Goal: Task Accomplishment & Management: Manage account settings

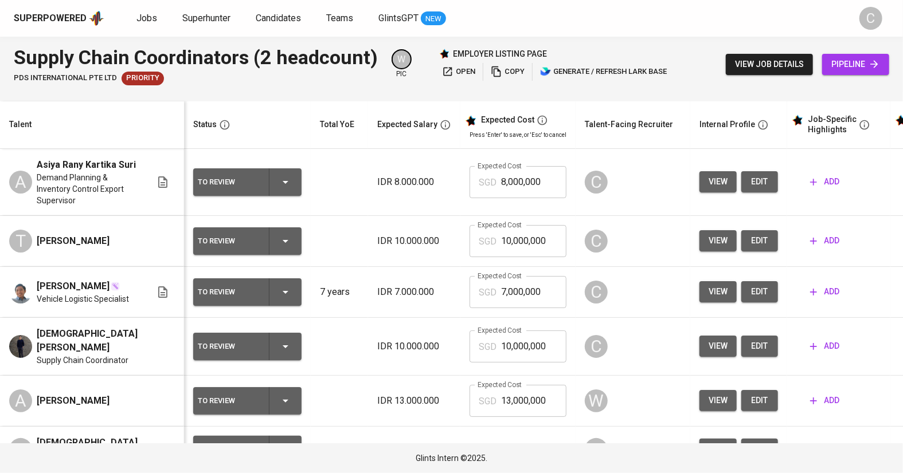
scroll to position [0, 67]
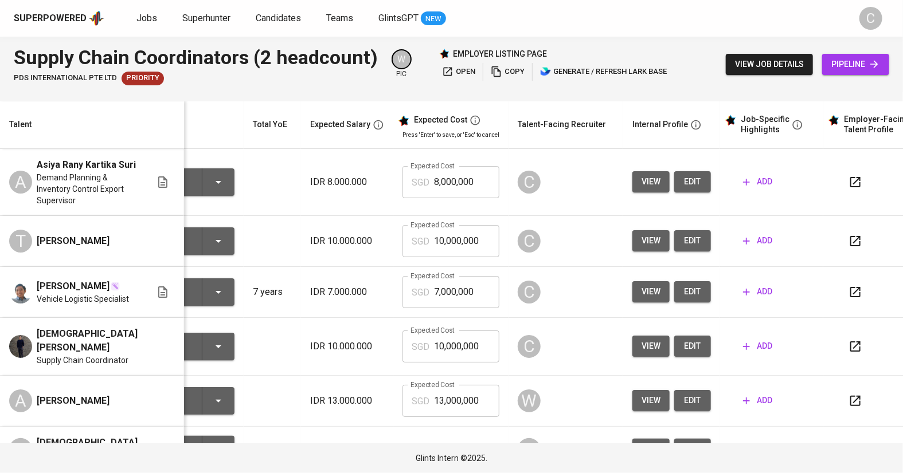
click at [683, 189] on span "edit" at bounding box center [692, 182] width 18 height 14
click at [687, 252] on button "edit" at bounding box center [692, 240] width 37 height 21
click at [674, 302] on button "edit" at bounding box center [692, 291] width 37 height 21
click at [683, 354] on span "edit" at bounding box center [692, 346] width 18 height 14
click at [449, 77] on icon "button" at bounding box center [447, 71] width 11 height 11
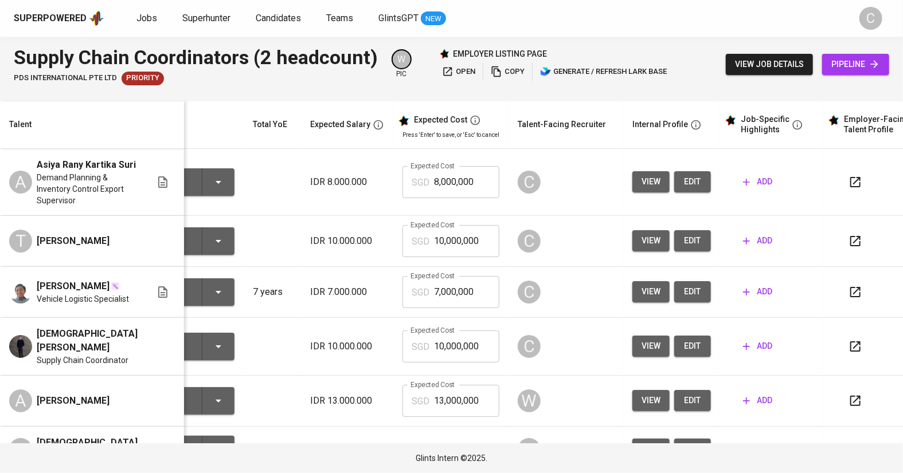
click at [451, 72] on span "open" at bounding box center [458, 71] width 33 height 13
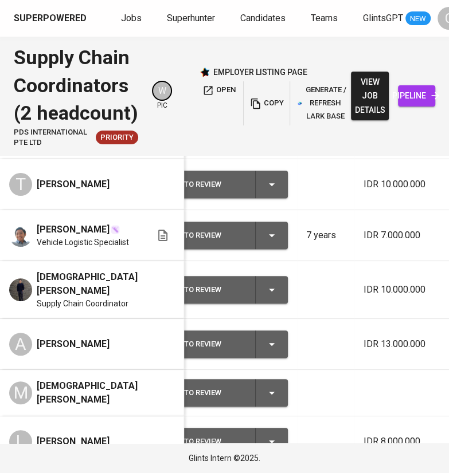
scroll to position [0, 14]
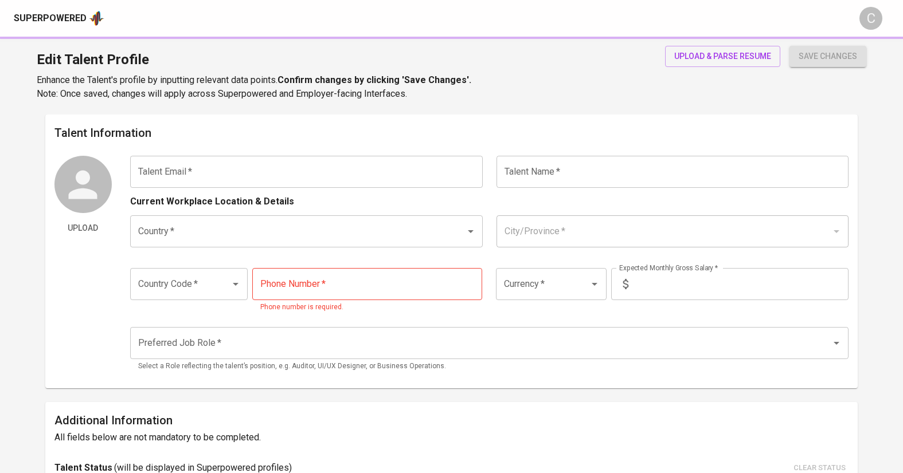
type input "[EMAIL_ADDRESS][DOMAIN_NAME]"
type input "[PERSON_NAME]"
type input "[GEOGRAPHIC_DATA]"
type input "[GEOGRAPHIC_DATA], [GEOGRAPHIC_DATA]"
type input "+62"
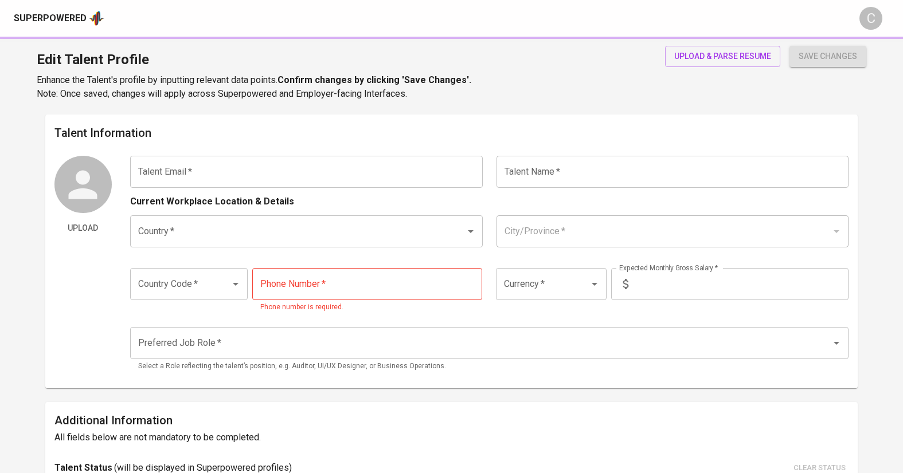
type input "8473929238"
type input "IDR"
type input "Other Supply Chain & Logistics Positions"
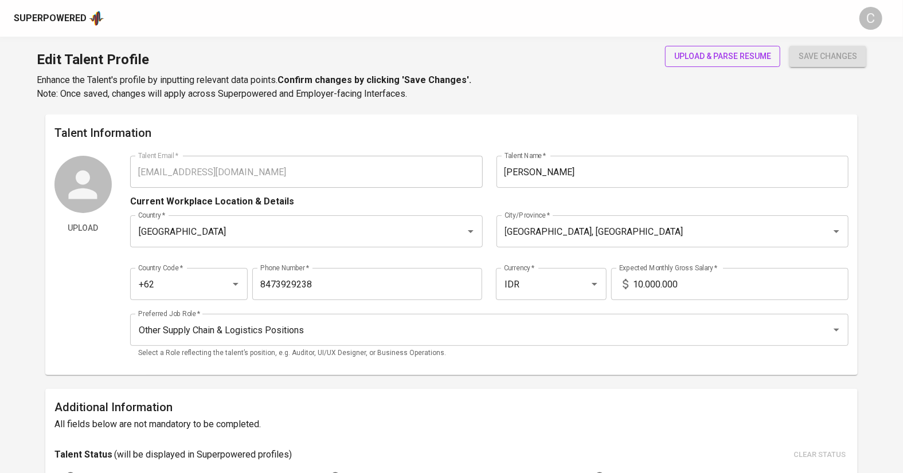
click at [722, 58] on span "upload & parse resume" at bounding box center [722, 56] width 97 height 14
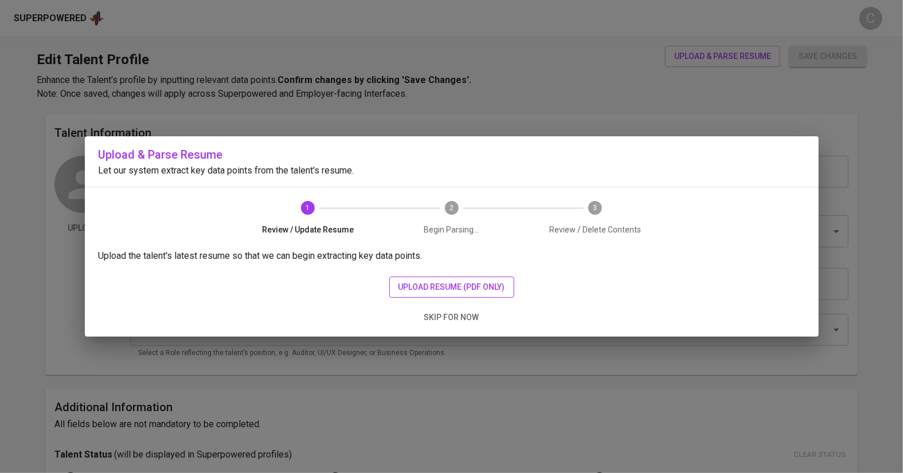
click at [480, 287] on span "upload resume (pdf only)" at bounding box center [451, 287] width 107 height 14
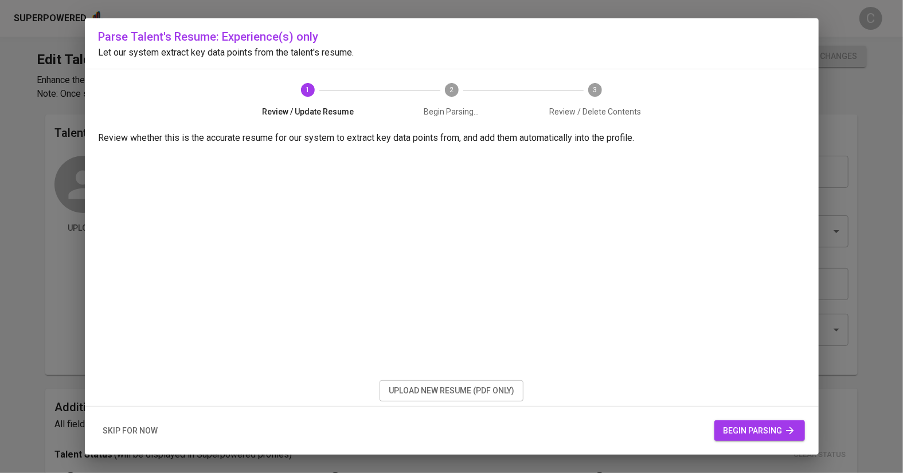
click at [767, 438] on button "begin parsing" at bounding box center [759, 431] width 91 height 21
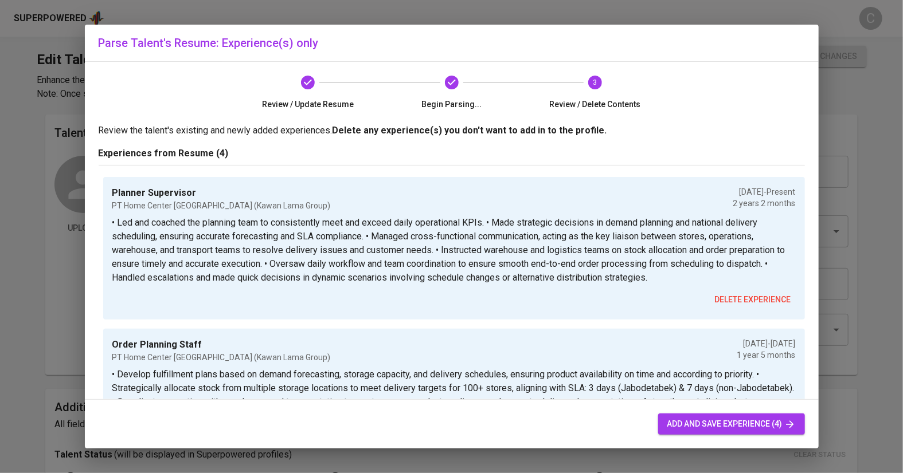
click at [743, 424] on span "add and save experience (4)" at bounding box center [731, 424] width 128 height 14
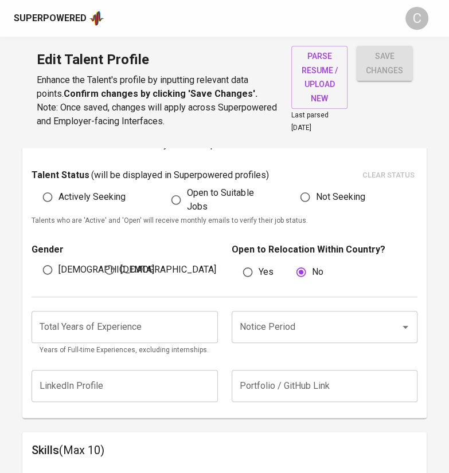
scroll to position [331, 0]
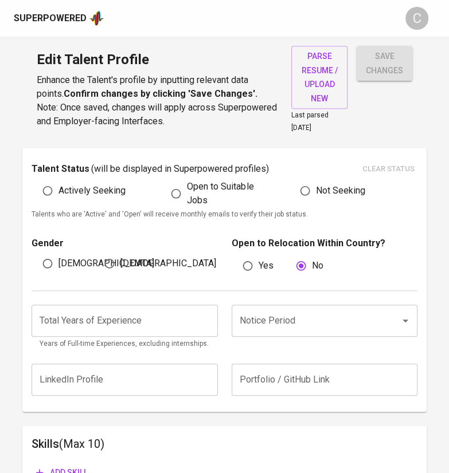
click at [340, 322] on input "Notice Period" at bounding box center [308, 321] width 143 height 22
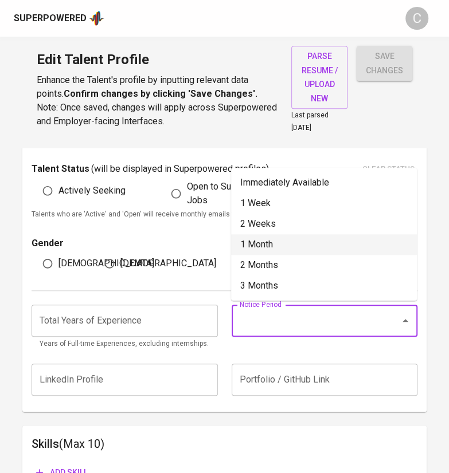
click at [295, 244] on li "1 Month" at bounding box center [324, 244] width 186 height 21
type input "1 Month"
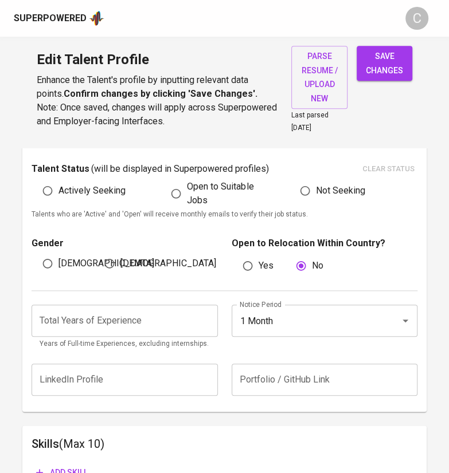
click at [88, 324] on input "number" at bounding box center [125, 321] width 186 height 32
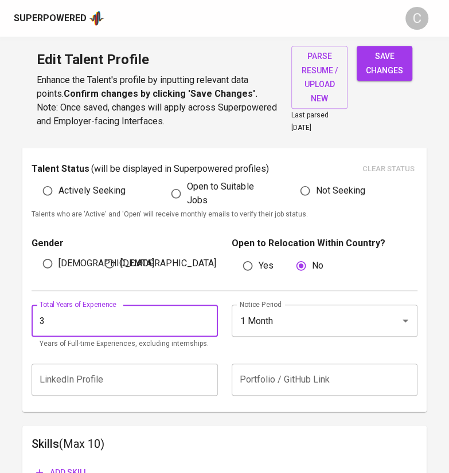
type input "3"
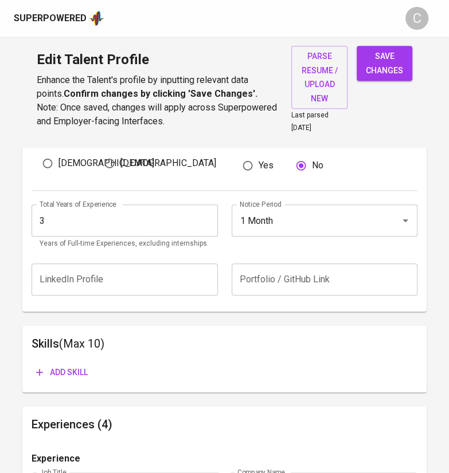
scroll to position [445, 0]
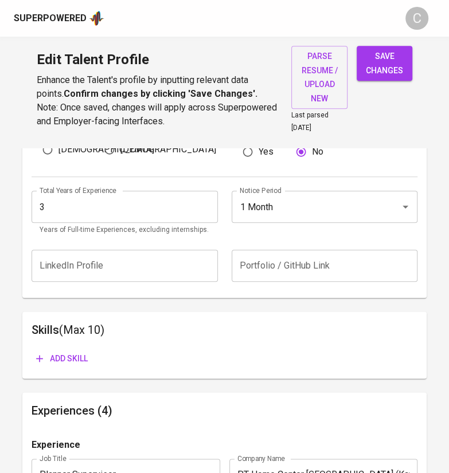
click at [72, 358] on span "Add skill" at bounding box center [62, 359] width 52 height 14
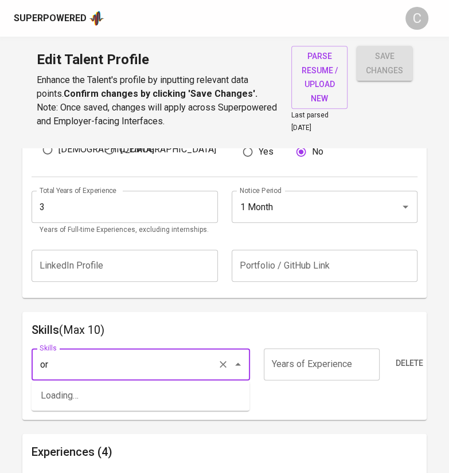
type input "o"
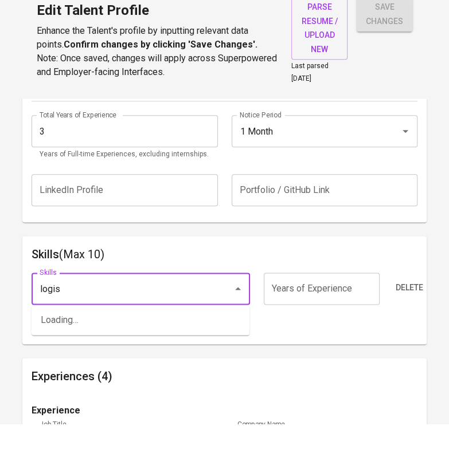
scroll to position [472, 0]
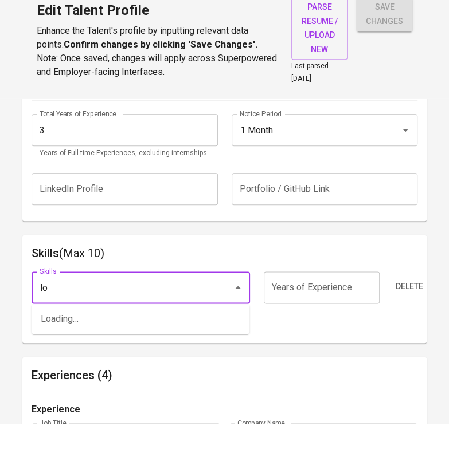
type input "l"
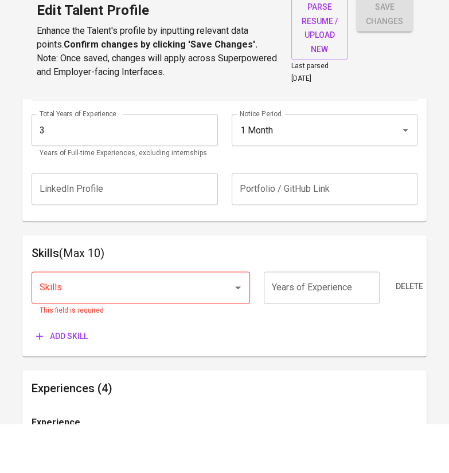
scroll to position [472, 0]
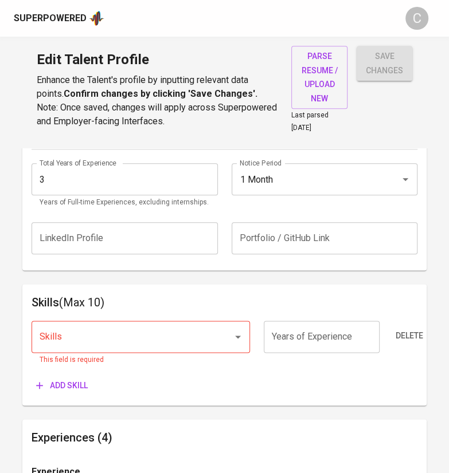
click at [121, 335] on input "Skills" at bounding box center [124, 337] width 175 height 22
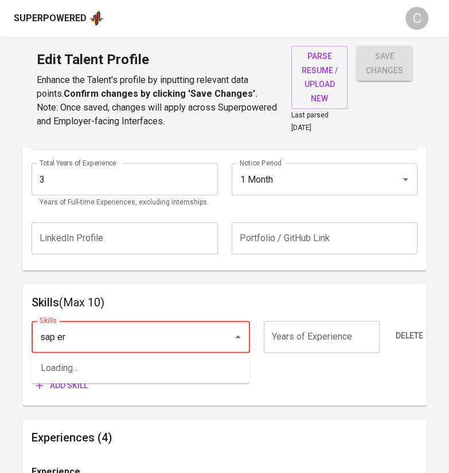
type input "sap er"
click at [164, 304] on h6 "Skills (Max 10)" at bounding box center [225, 302] width 386 height 18
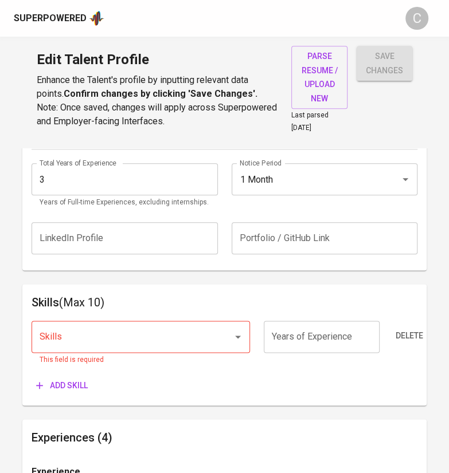
click at [393, 66] on span "save changes" at bounding box center [384, 63] width 37 height 28
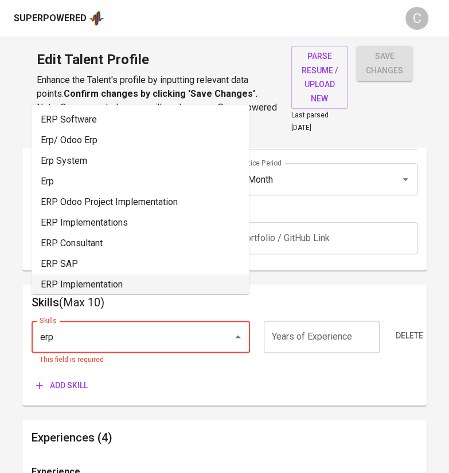
click at [119, 344] on input "erp" at bounding box center [124, 337] width 175 height 22
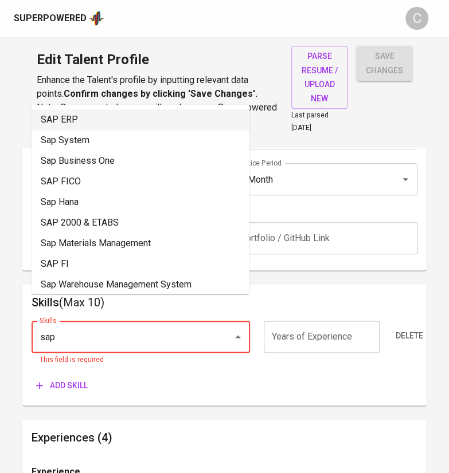
click at [82, 126] on li "SAP ERP" at bounding box center [141, 119] width 218 height 21
type input "SAP ERP"
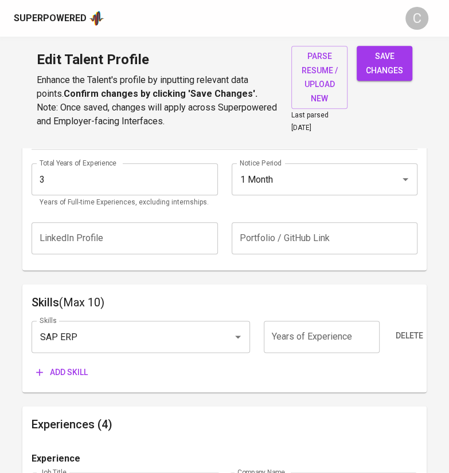
click at [66, 366] on span "Add skill" at bounding box center [62, 373] width 52 height 14
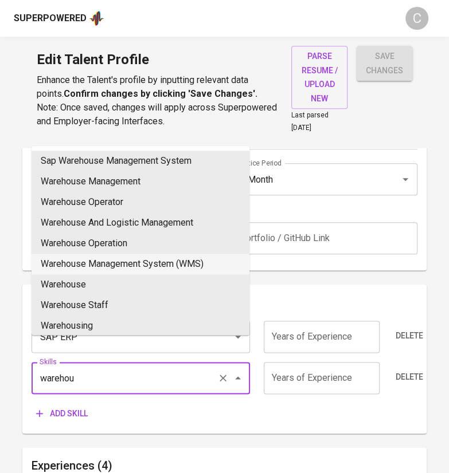
click at [127, 258] on li "Warehouse Management System (WMS)" at bounding box center [141, 264] width 218 height 21
type input "Warehouse Management System (WMS)"
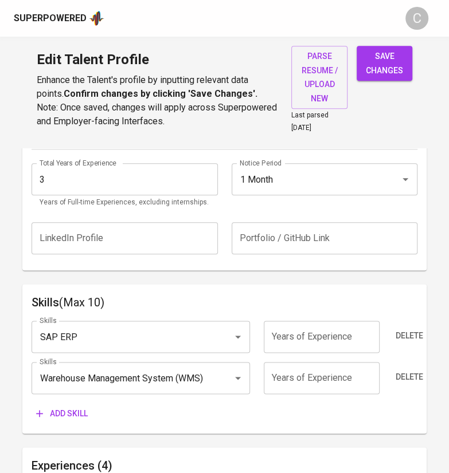
click at [76, 417] on span "Add skill" at bounding box center [62, 414] width 52 height 14
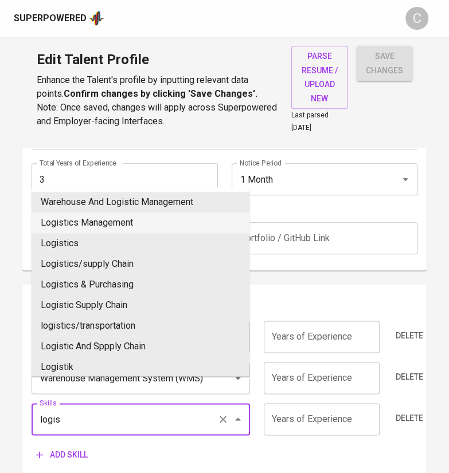
click at [89, 222] on li "Logistics Management" at bounding box center [141, 223] width 218 height 21
type input "Logistics Management"
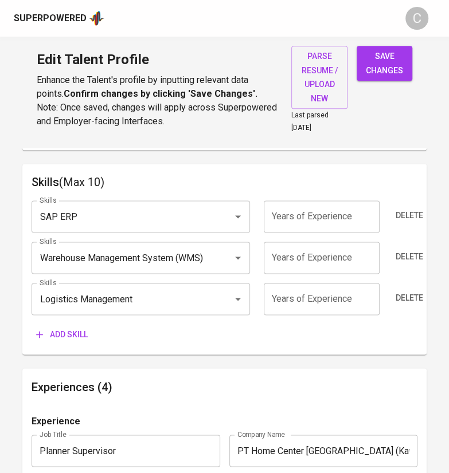
scroll to position [596, 0]
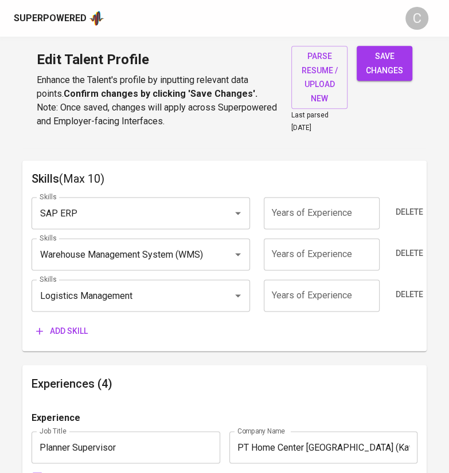
click at [69, 324] on span "Add skill" at bounding box center [62, 331] width 52 height 14
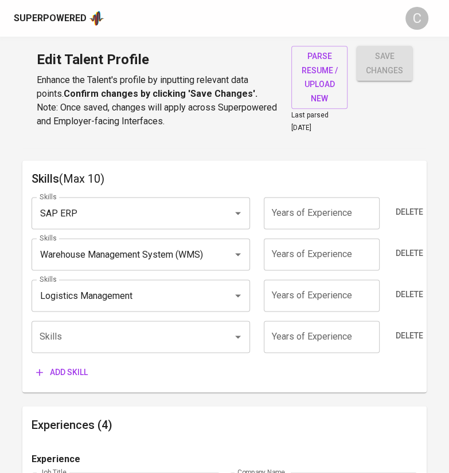
click at [64, 329] on input "Skills" at bounding box center [124, 337] width 175 height 22
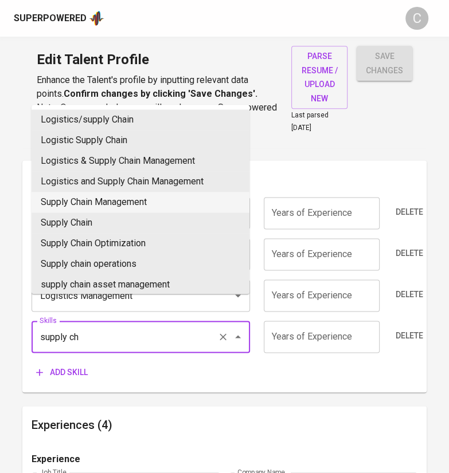
click at [100, 203] on li "Supply Chain Management" at bounding box center [141, 202] width 218 height 21
type input "Supply Chain Management"
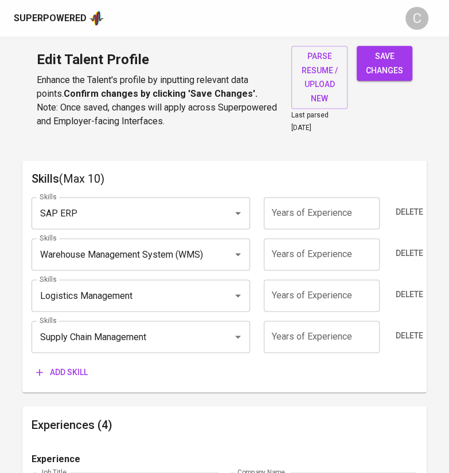
click at [75, 370] on span "Add skill" at bounding box center [62, 373] width 52 height 14
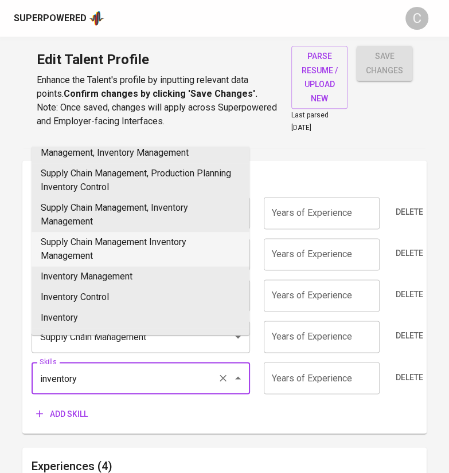
scroll to position [25, 0]
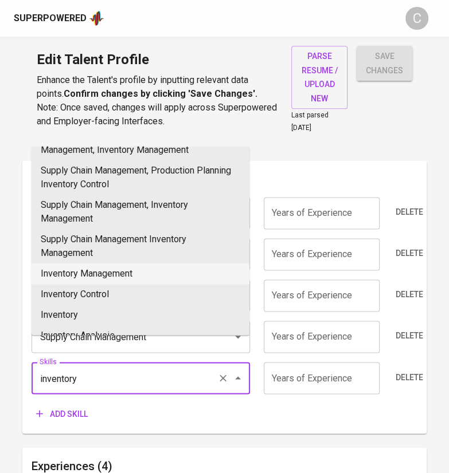
click at [120, 267] on li "Inventory Management" at bounding box center [141, 274] width 218 height 21
type input "Inventory Management"
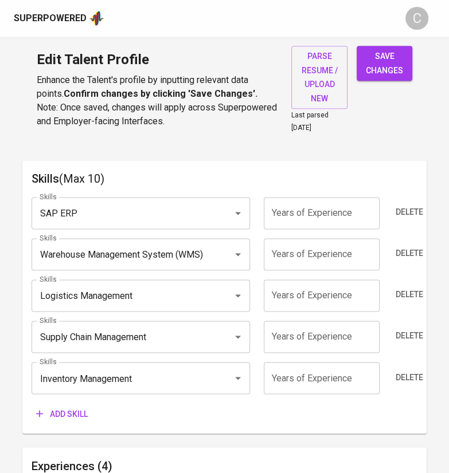
click at [332, 207] on input "number" at bounding box center [322, 213] width 116 height 32
type input "3"
click at [336, 247] on input "number" at bounding box center [322, 254] width 116 height 32
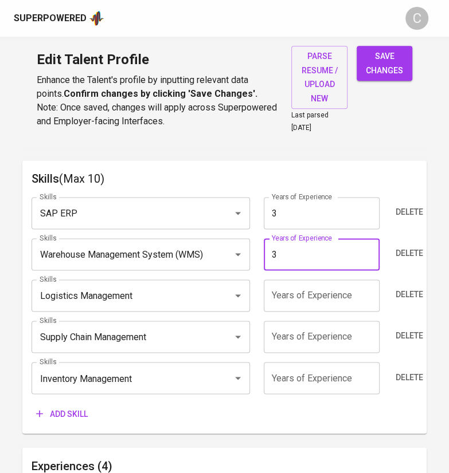
type input "3"
click at [331, 299] on input "number" at bounding box center [322, 296] width 116 height 32
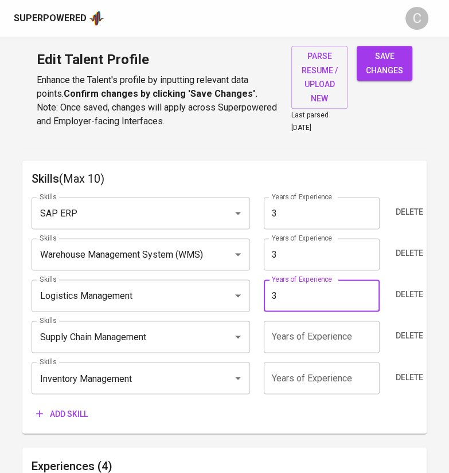
type input "3"
click at [339, 336] on input "number" at bounding box center [322, 337] width 116 height 32
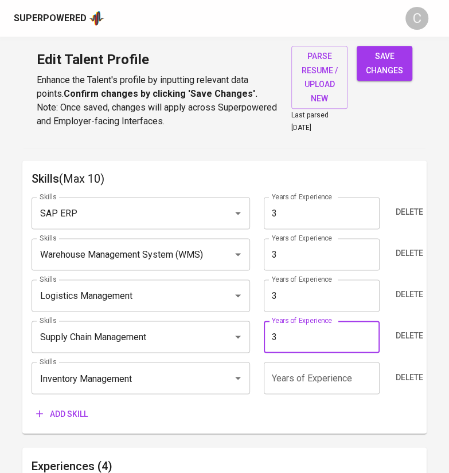
type input "3"
click at [340, 379] on input "number" at bounding box center [322, 378] width 116 height 32
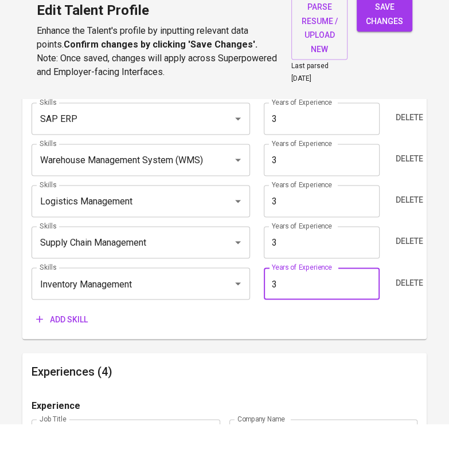
type input "3"
click at [309, 383] on div "Skills (Max 10) Skills SAP ERP Skills Years of Experience 3 Years of Experience…" at bounding box center [224, 251] width 404 height 273
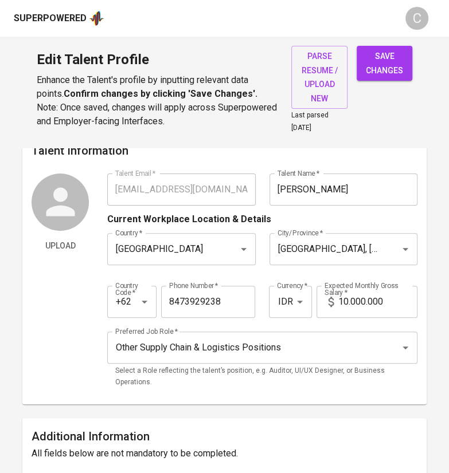
scroll to position [0, 0]
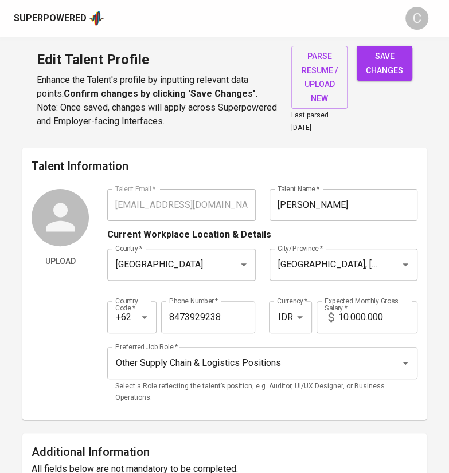
click at [390, 54] on span "save changes" at bounding box center [384, 63] width 37 height 28
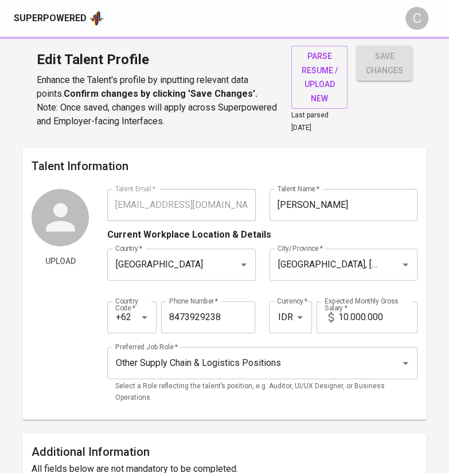
type input "Inventory Management"
type input "Supply Chain Management"
type input "Warehouse Management System (WMS)"
type input "SAP ERP"
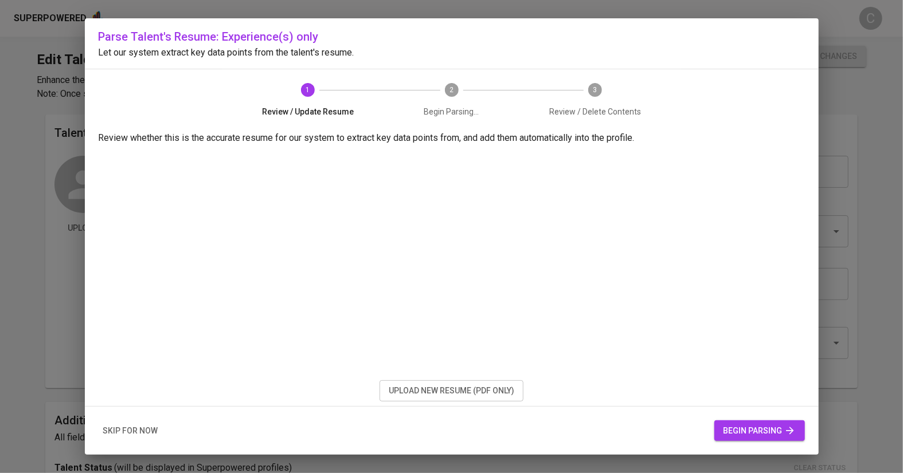
click at [115, 426] on span "skip for now" at bounding box center [130, 431] width 55 height 14
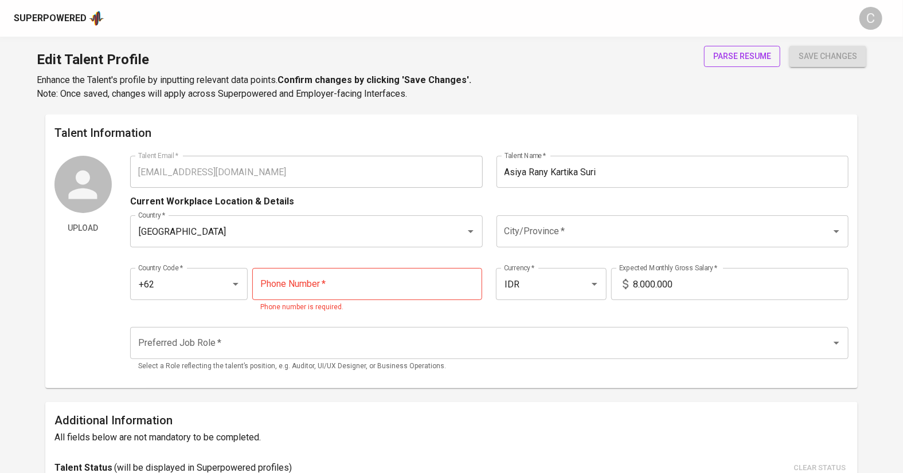
click at [745, 62] on span "parse resume" at bounding box center [742, 56] width 58 height 14
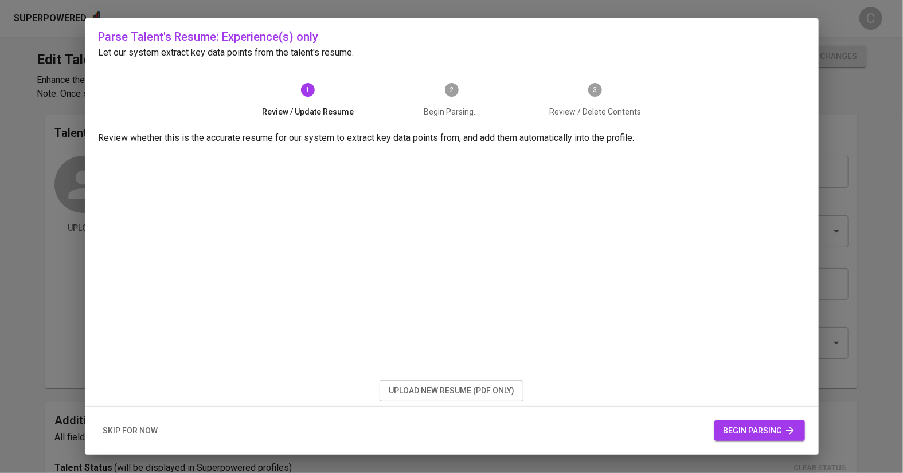
click at [456, 399] on button "upload new resume (pdf only)" at bounding box center [451, 391] width 144 height 21
click at [771, 434] on span "begin parsing" at bounding box center [759, 431] width 72 height 14
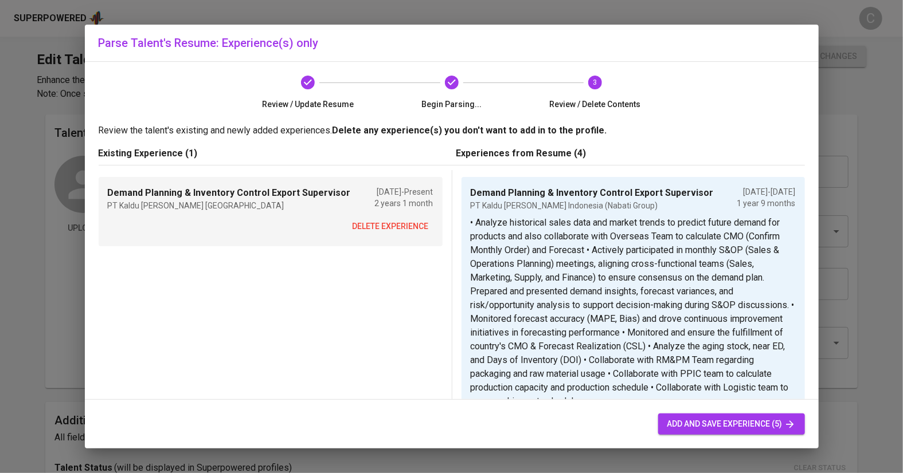
click at [387, 228] on span "delete experience" at bounding box center [390, 227] width 76 height 14
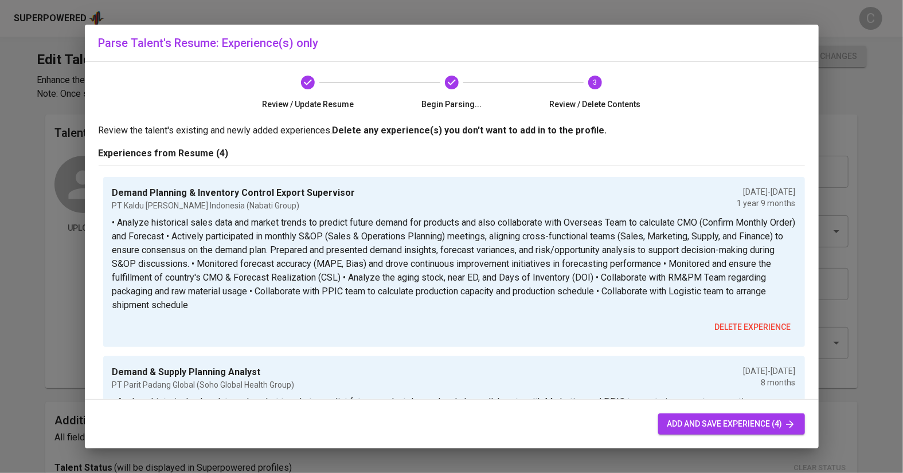
click at [723, 433] on button "add and save experience (4)" at bounding box center [731, 424] width 147 height 21
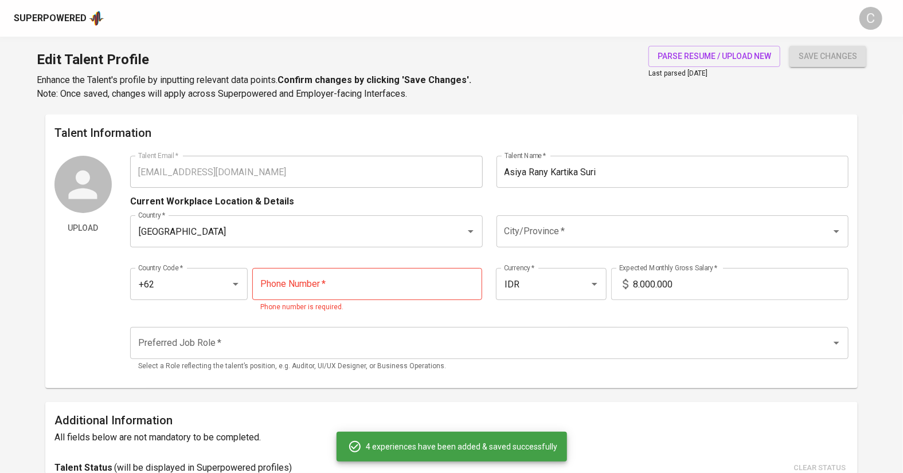
type input "+62"
type input "PT Kaldu Sari Nabati Indonesia (Nabati Group)"
checkbox input "false"
type input "04/01/2025"
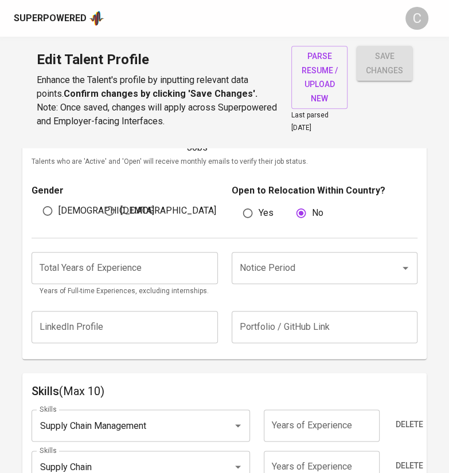
scroll to position [406, 0]
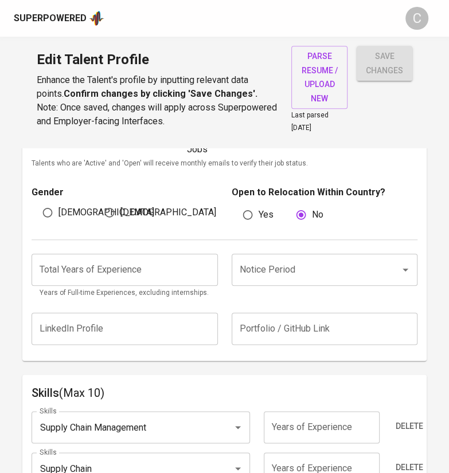
click at [281, 264] on input "Notice Period" at bounding box center [308, 270] width 143 height 22
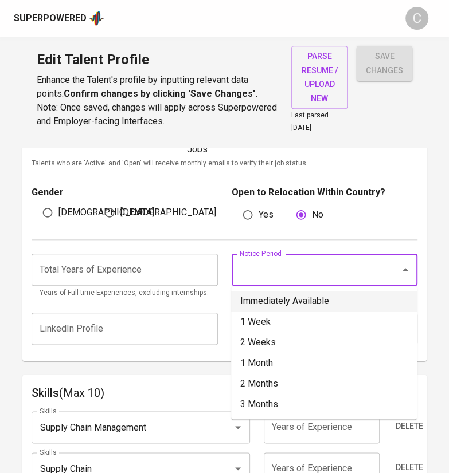
click at [283, 295] on li "Immediately Available" at bounding box center [324, 301] width 186 height 21
type input "Immediately Available"
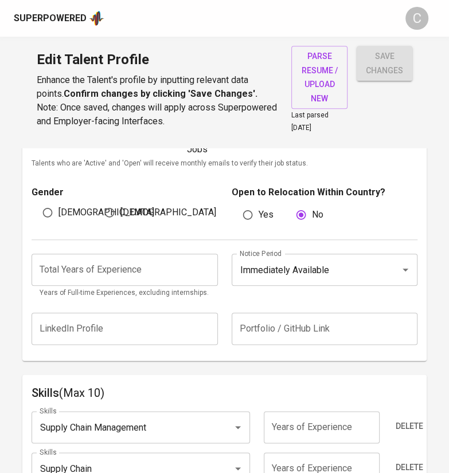
click at [126, 264] on input "number" at bounding box center [125, 270] width 186 height 32
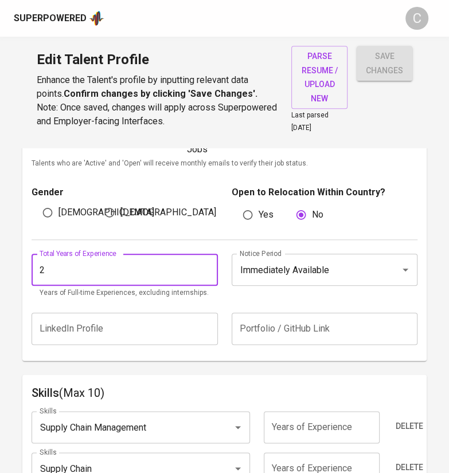
type input "2"
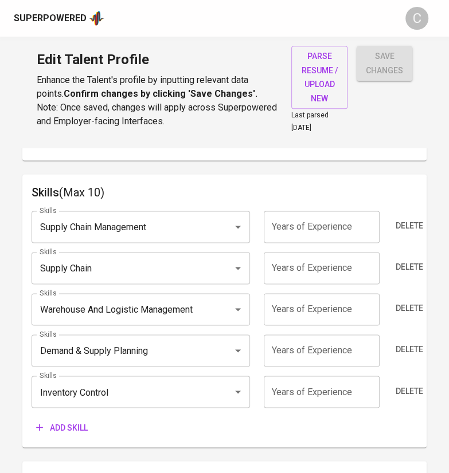
scroll to position [608, 0]
click at [304, 227] on input "number" at bounding box center [322, 226] width 116 height 32
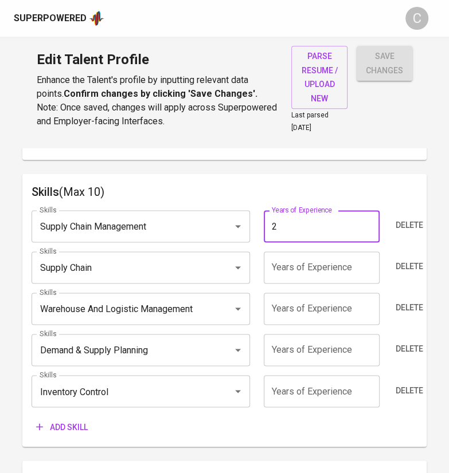
type input "2"
click at [339, 268] on input "number" at bounding box center [322, 268] width 116 height 32
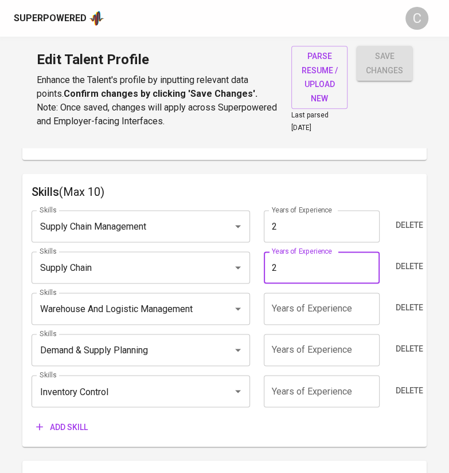
type input "2"
click at [330, 304] on input "number" at bounding box center [322, 309] width 116 height 32
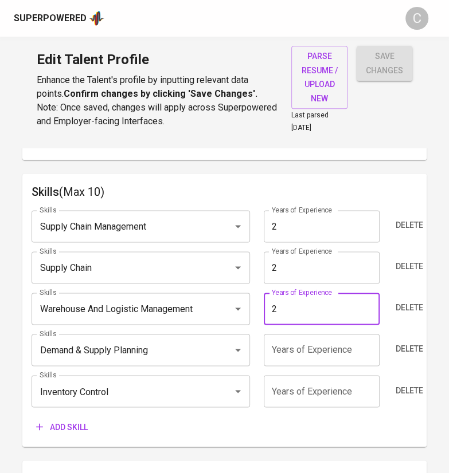
type input "2"
click at [334, 344] on input "number" at bounding box center [322, 350] width 116 height 32
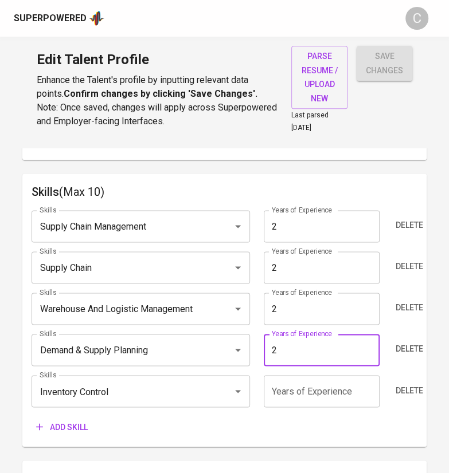
type input "2"
click at [327, 385] on input "number" at bounding box center [322, 391] width 116 height 32
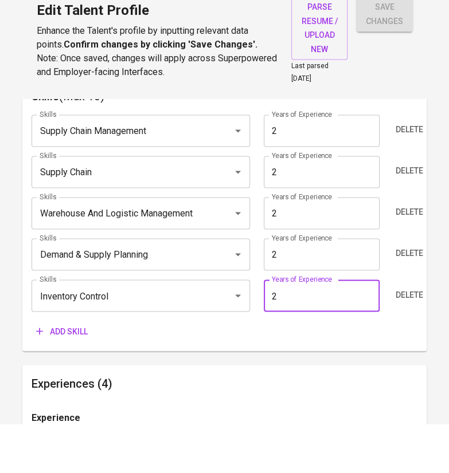
type input "2"
click at [301, 393] on div "Skills (Max 10) Skills Supply Chain Management Skills Years of Experience 2 Yea…" at bounding box center [224, 263] width 404 height 273
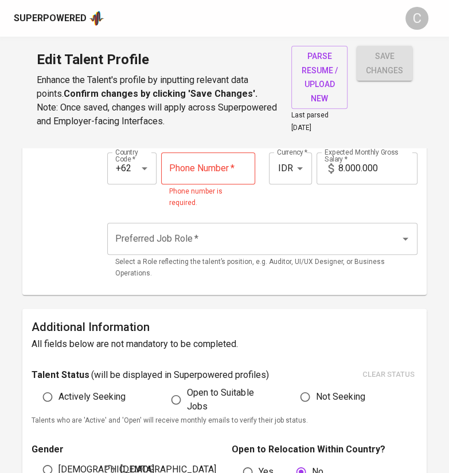
scroll to position [0, 0]
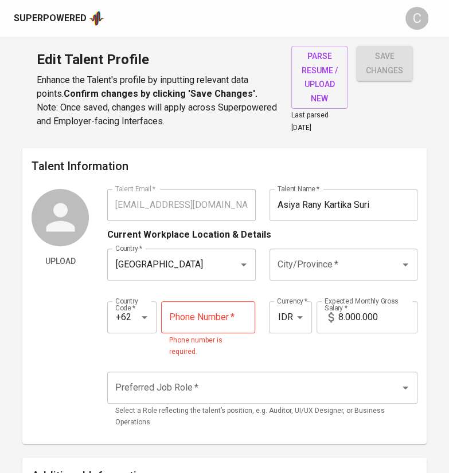
click at [201, 313] on input "tel" at bounding box center [208, 317] width 94 height 32
paste input "822-9728-0522"
type input "822-9728-0522"
click at [307, 273] on input "City/Province   *" at bounding box center [327, 265] width 105 height 22
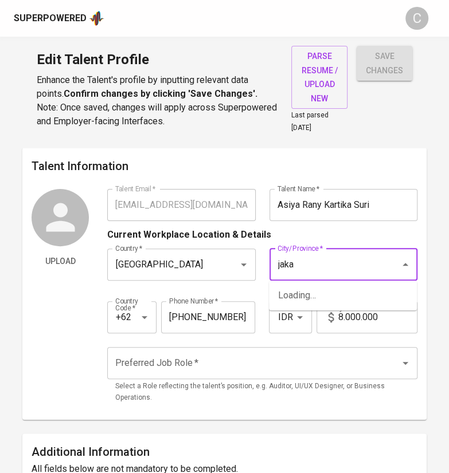
type input "jaka"
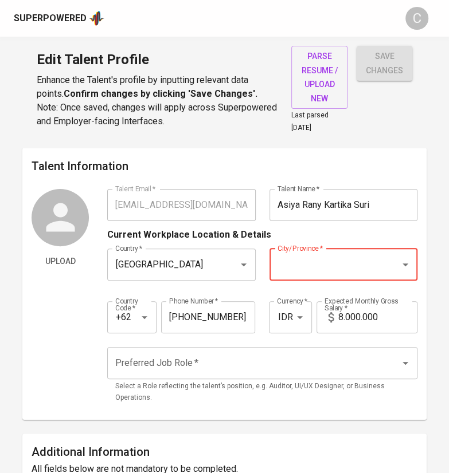
click at [339, 314] on input "8.000.000" at bounding box center [377, 317] width 79 height 32
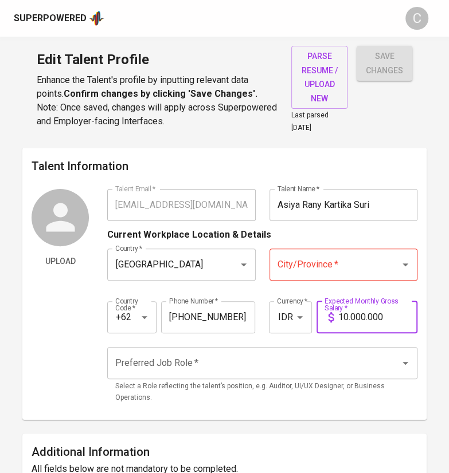
type input "10.000.000"
click at [316, 268] on input "City/Province   *" at bounding box center [327, 265] width 105 height 22
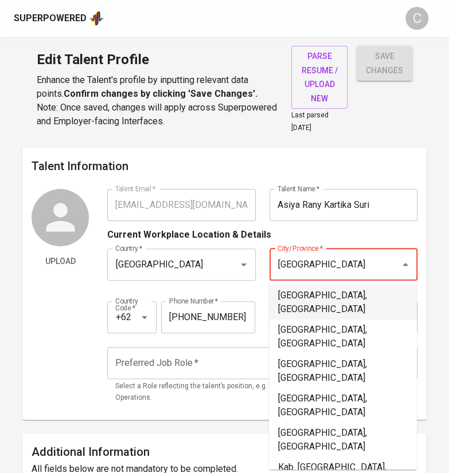
click at [331, 289] on li "Jakarta Selatan, DKI Jakarta" at bounding box center [343, 302] width 148 height 34
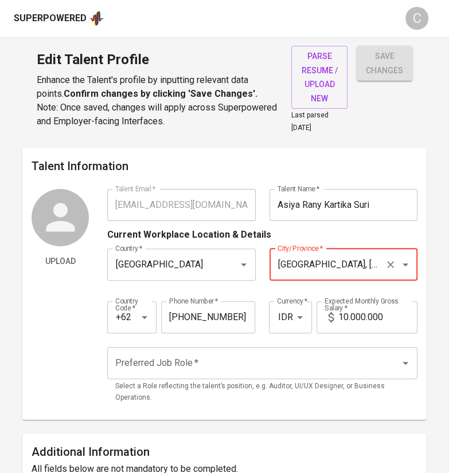
click at [327, 272] on input "Jakarta Selatan, DKI Jakarta" at bounding box center [327, 265] width 105 height 22
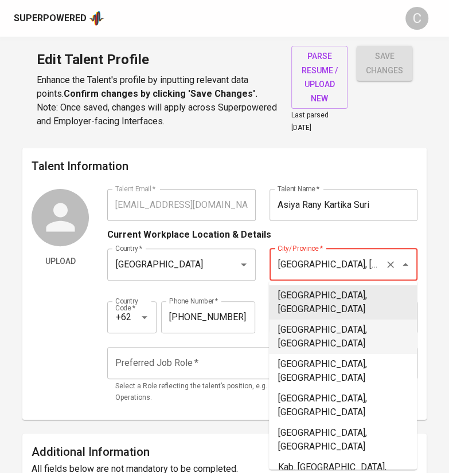
click at [332, 320] on li "Jakarta Timur, DKI Jakarta" at bounding box center [343, 337] width 148 height 34
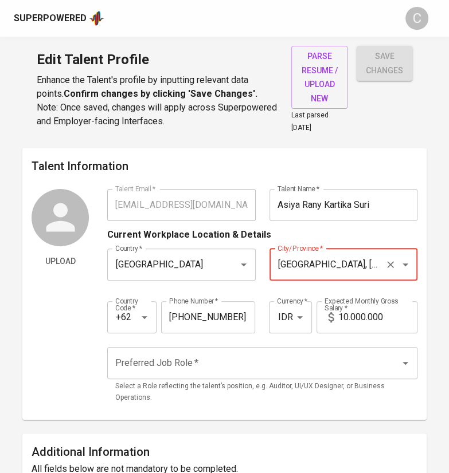
type input "Jakarta Timur, DKI Jakarta"
click at [160, 356] on input "Preferred Job Role   *" at bounding box center [246, 363] width 268 height 22
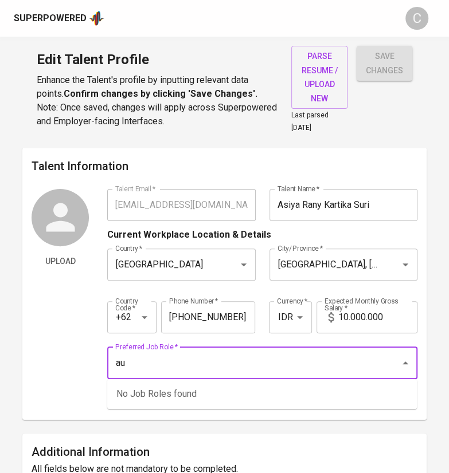
type input "a"
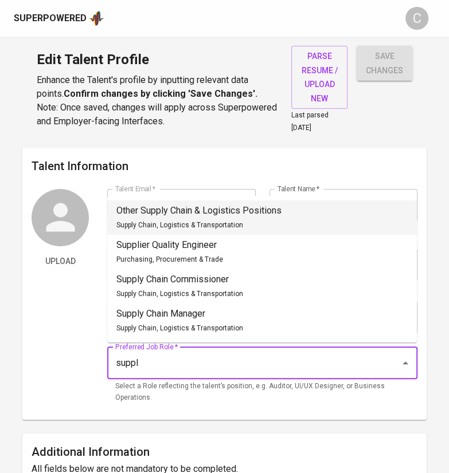
click at [162, 217] on p "Other Supply Chain & Logistics Positions" at bounding box center [198, 211] width 165 height 14
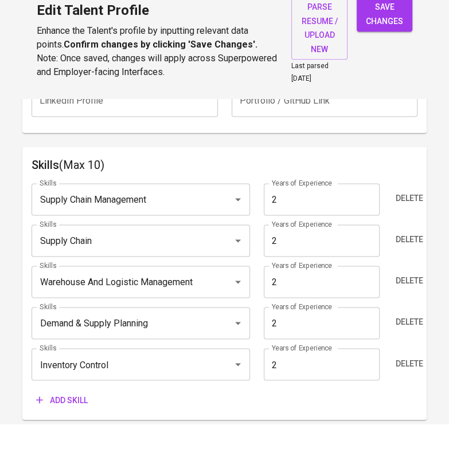
scroll to position [563, 0]
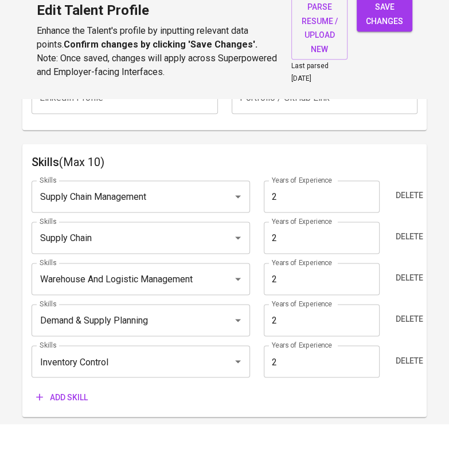
type input "Other Supply Chain & Logistics Positions"
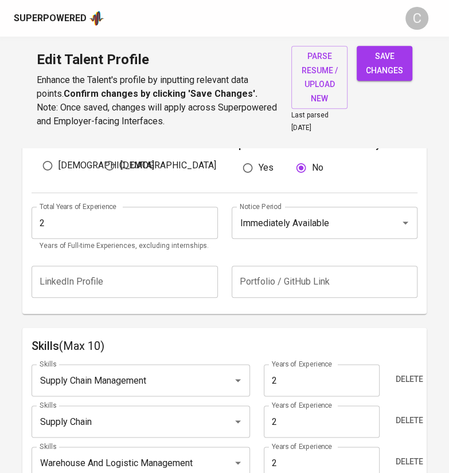
scroll to position [424, 0]
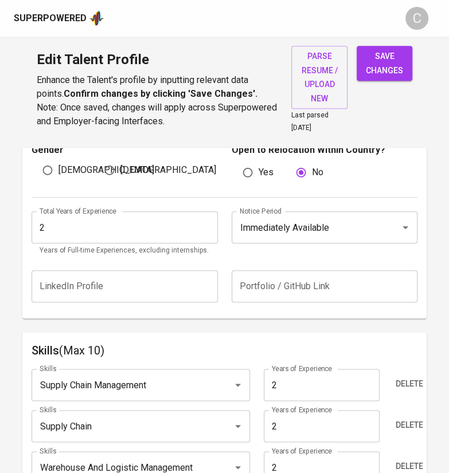
click at [75, 225] on input "2" at bounding box center [125, 227] width 186 height 32
type input "5"
click at [236, 248] on div "Notice Period Immediately Available Notice Period" at bounding box center [321, 233] width 193 height 45
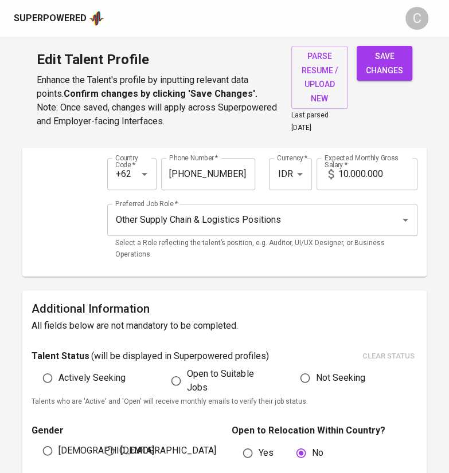
scroll to position [142, 0]
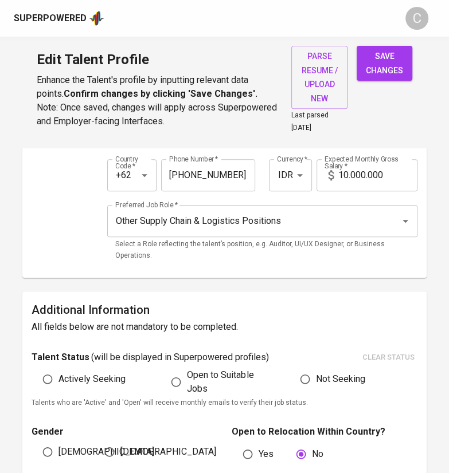
click at [347, 174] on input "10.000.000" at bounding box center [377, 175] width 79 height 32
type input "12.000.000"
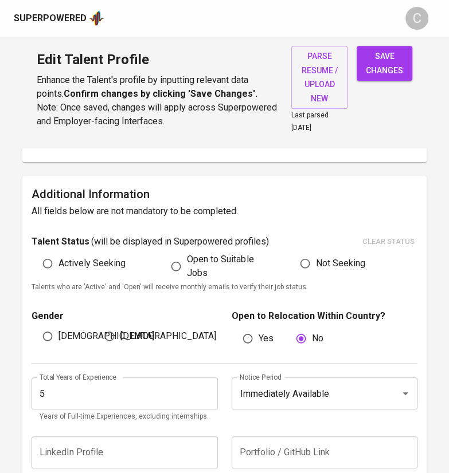
scroll to position [258, 0]
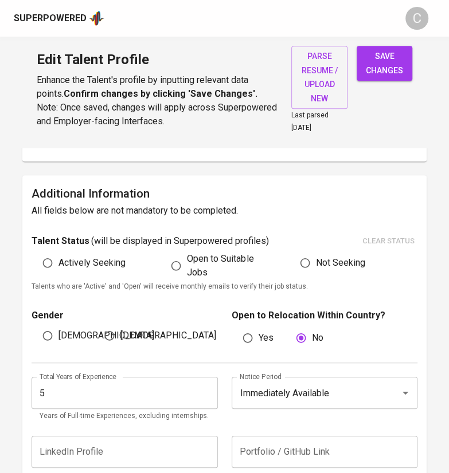
click at [61, 390] on input "5" at bounding box center [125, 393] width 186 height 32
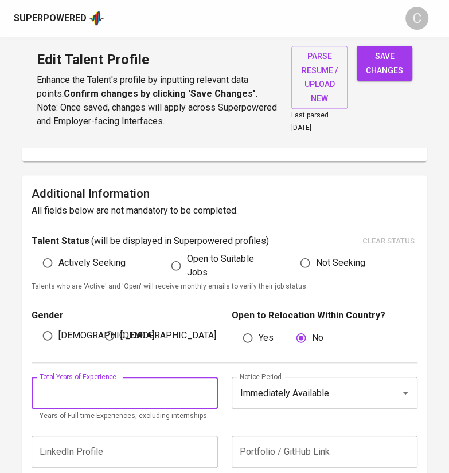
type input "5"
type input "6"
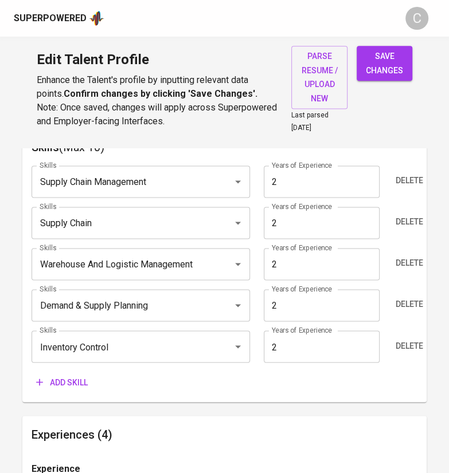
scroll to position [630, 0]
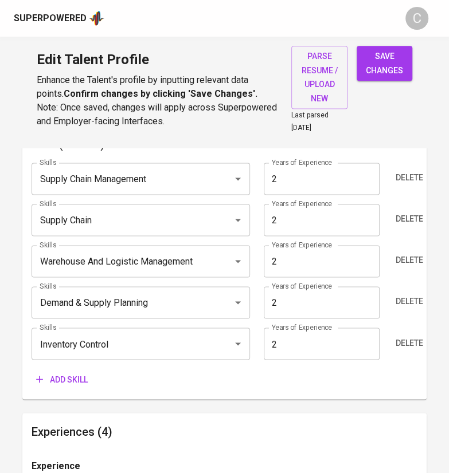
click at [60, 373] on span "Add skill" at bounding box center [62, 380] width 52 height 14
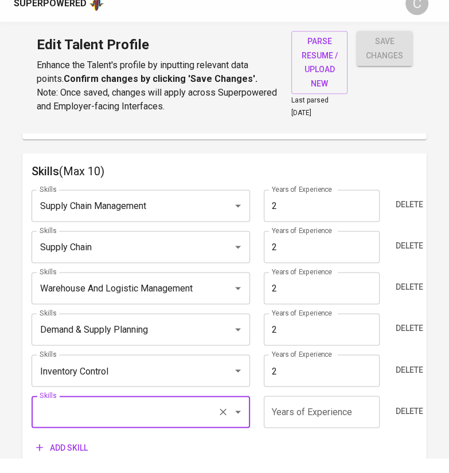
scroll to position [601, 0]
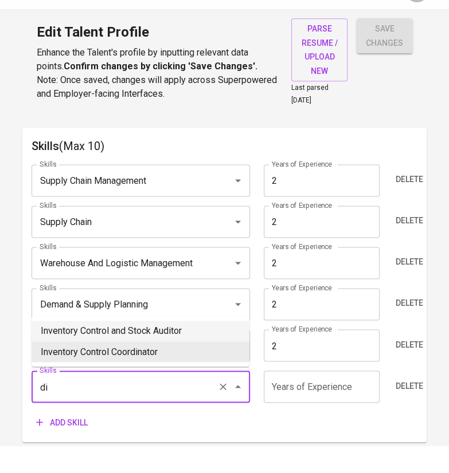
type input "d"
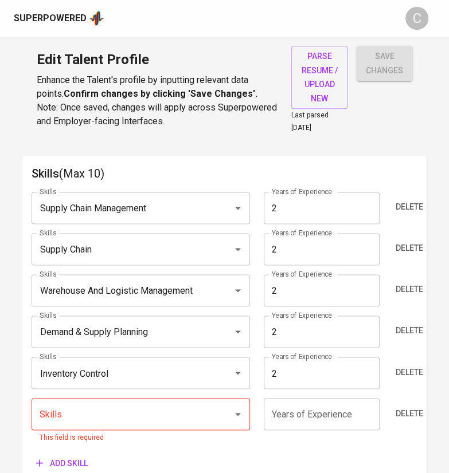
click at [70, 417] on input "Skills" at bounding box center [124, 414] width 175 height 22
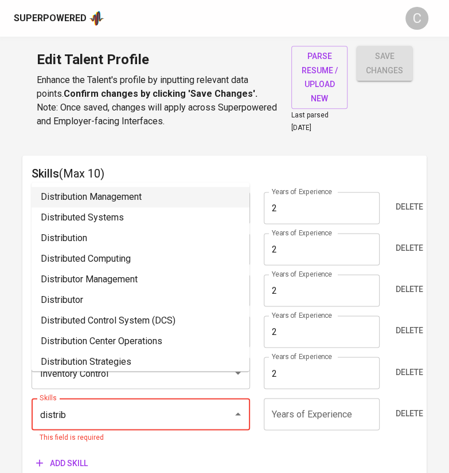
click at [111, 195] on li "Distribution Management" at bounding box center [141, 197] width 218 height 21
type input "Distribution Management"
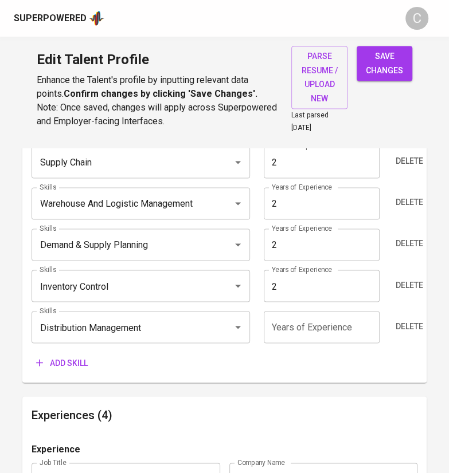
scroll to position [697, 0]
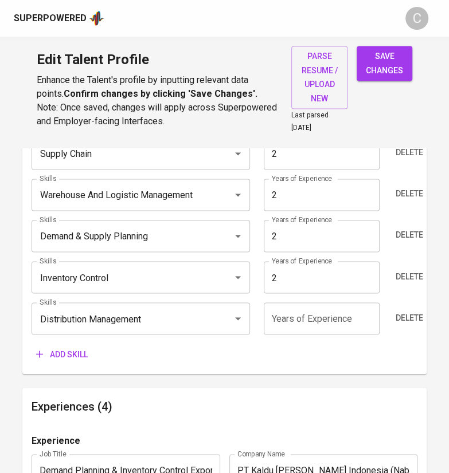
click at [69, 351] on span "Add skill" at bounding box center [62, 354] width 52 height 14
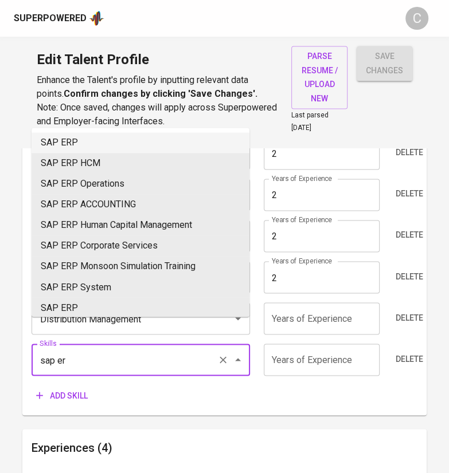
click at [75, 145] on li "SAP ERP" at bounding box center [141, 142] width 218 height 21
type input "SAP ERP"
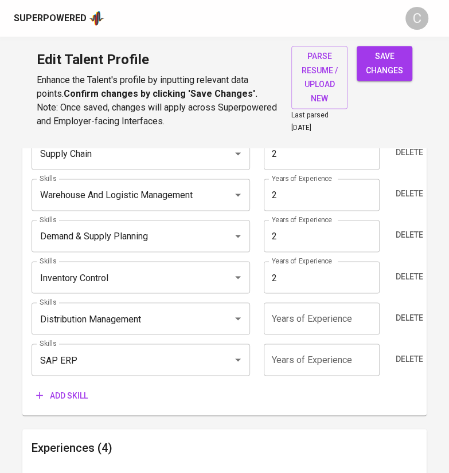
click at [323, 355] on input "number" at bounding box center [322, 360] width 116 height 32
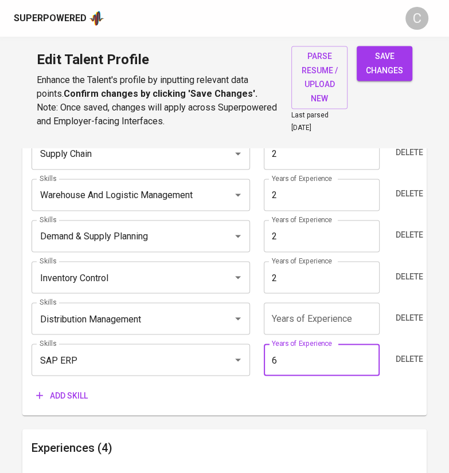
type input "6"
click at [331, 312] on input "number" at bounding box center [322, 319] width 116 height 32
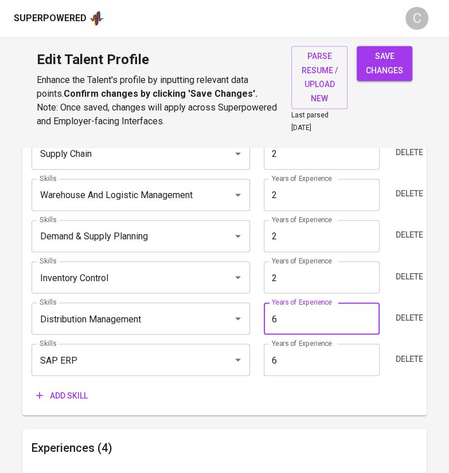
type input "6"
click at [321, 271] on input "2" at bounding box center [322, 277] width 116 height 32
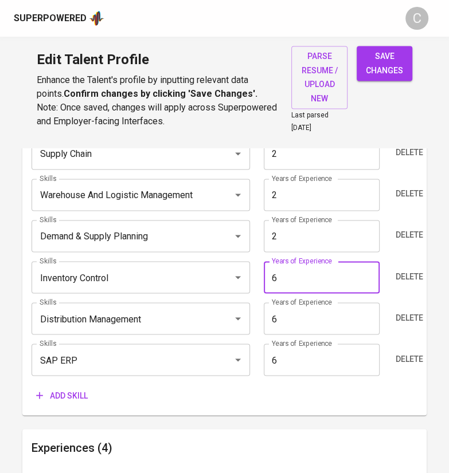
type input "6"
click at [327, 236] on input "2" at bounding box center [322, 236] width 116 height 32
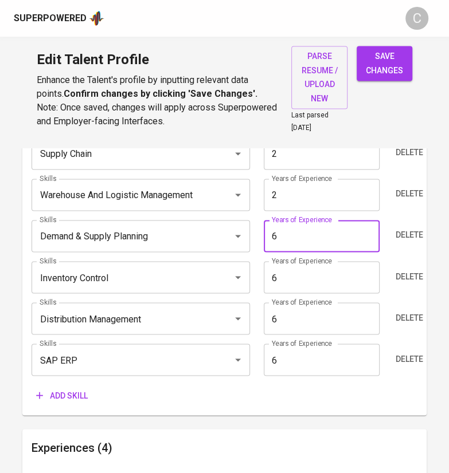
click at [320, 220] on input "6" at bounding box center [322, 236] width 116 height 32
type input "6"
click at [322, 195] on input "2" at bounding box center [322, 195] width 116 height 32
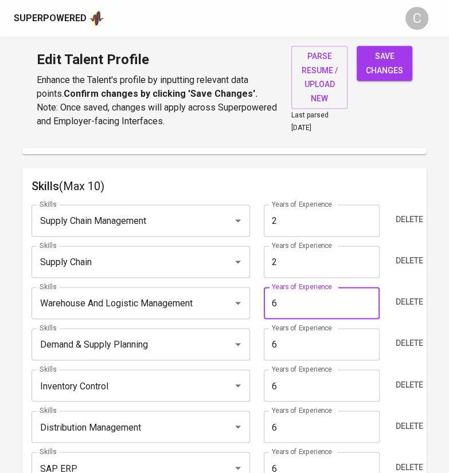
scroll to position [587, 0]
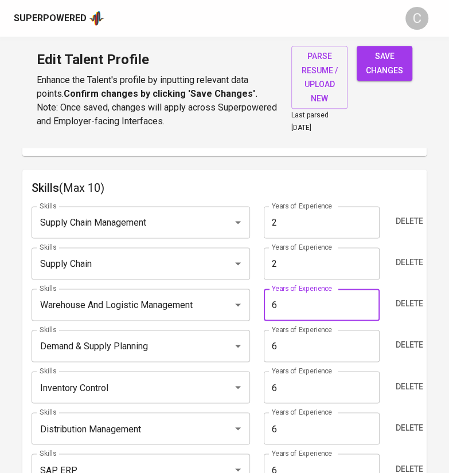
type input "6"
click at [347, 259] on input "2" at bounding box center [322, 264] width 116 height 32
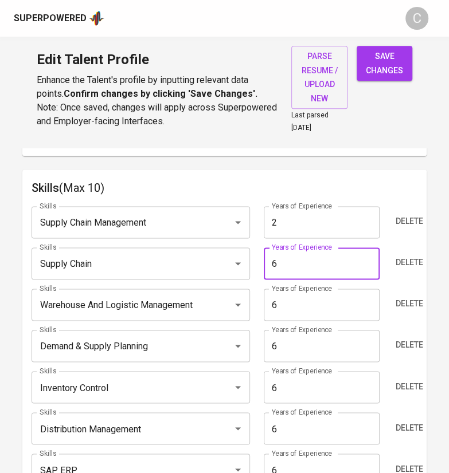
type input "6"
click at [328, 215] on input "2" at bounding box center [322, 222] width 116 height 32
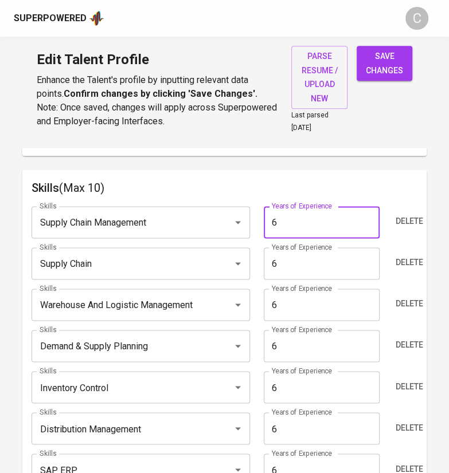
type input "6"
click at [405, 185] on h6 "Skills (Max 10)" at bounding box center [225, 188] width 386 height 18
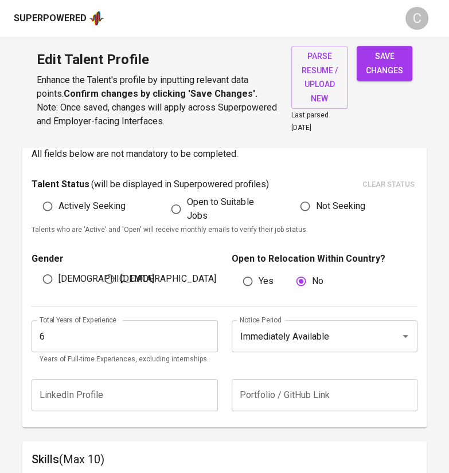
scroll to position [312, 0]
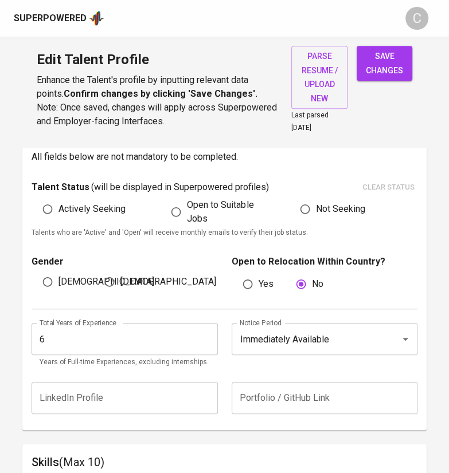
click at [381, 57] on span "save changes" at bounding box center [384, 63] width 37 height 28
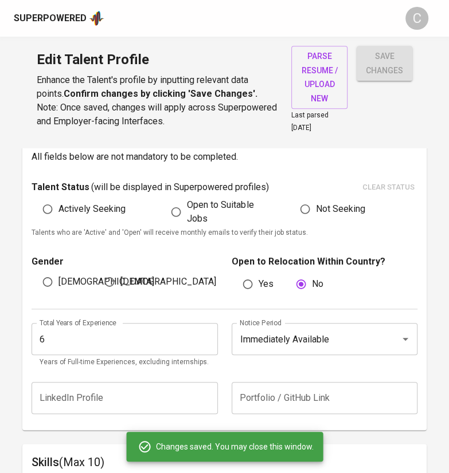
type input "SAP ERP"
type input "Distribution Management"
type input "Inventory Control"
type input "Warehouse And Logistic Management"
type input "Supply Chain"
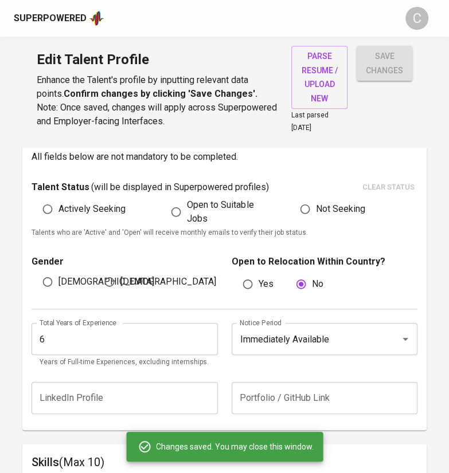
type input "Supply Chain Management"
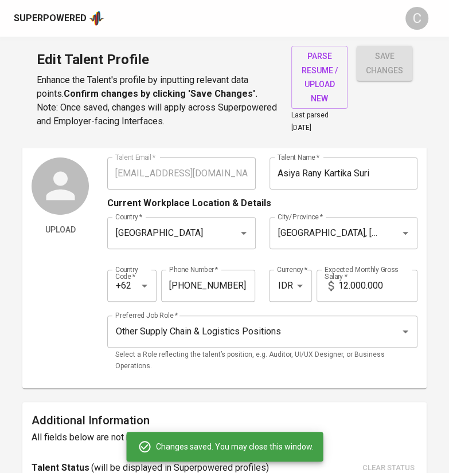
scroll to position [0, 0]
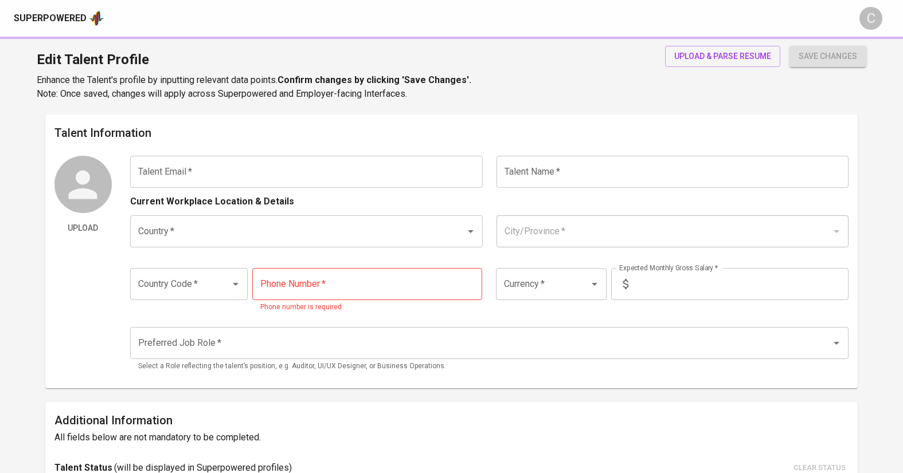
type input "[EMAIL_ADDRESS][DOMAIN_NAME]"
type input "[PERSON_NAME]"
type input "[GEOGRAPHIC_DATA]"
type input "[GEOGRAPHIC_DATA], [GEOGRAPHIC_DATA]"
type input "+62"
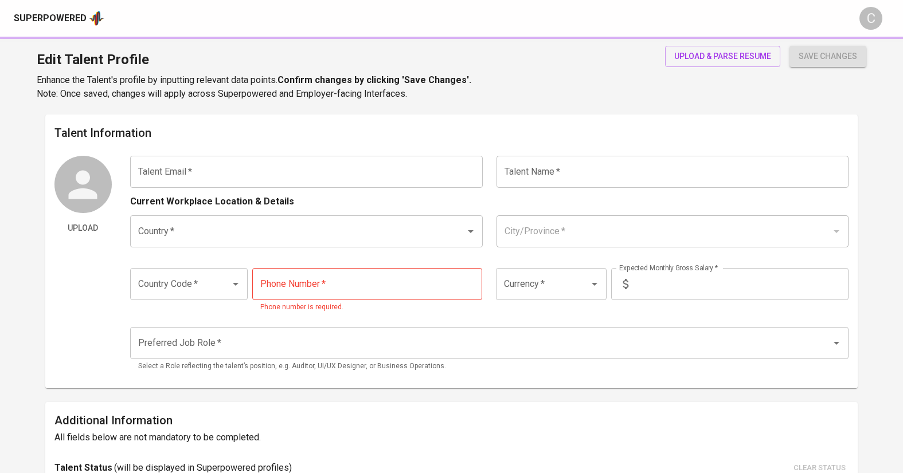
type input "[PHONE_NUMBER]"
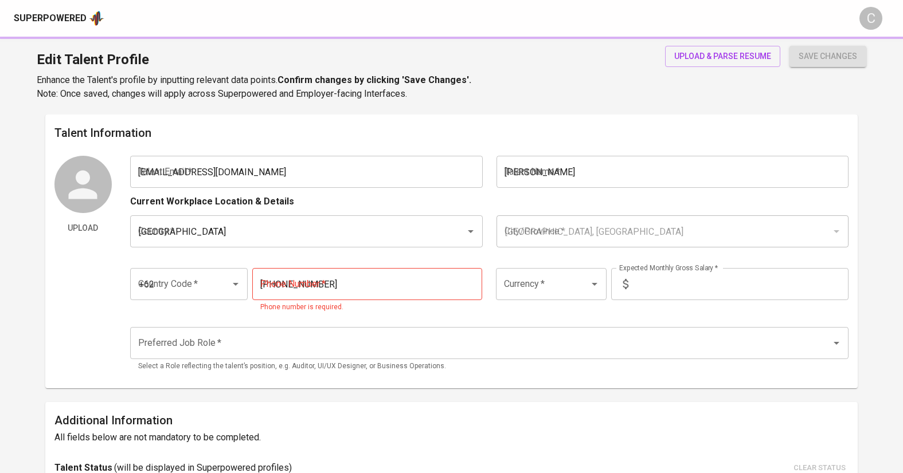
type input "IDR"
radio input "true"
type input "7"
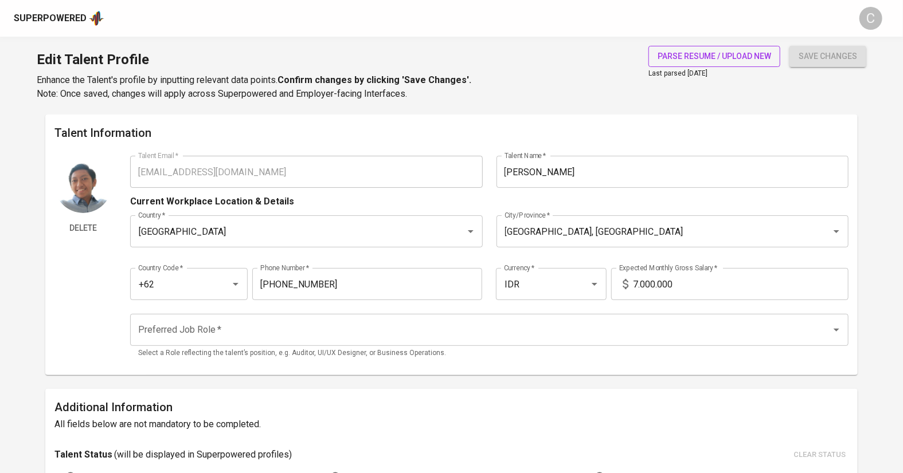
click at [699, 57] on span "parse resume / upload new" at bounding box center [713, 56] width 113 height 14
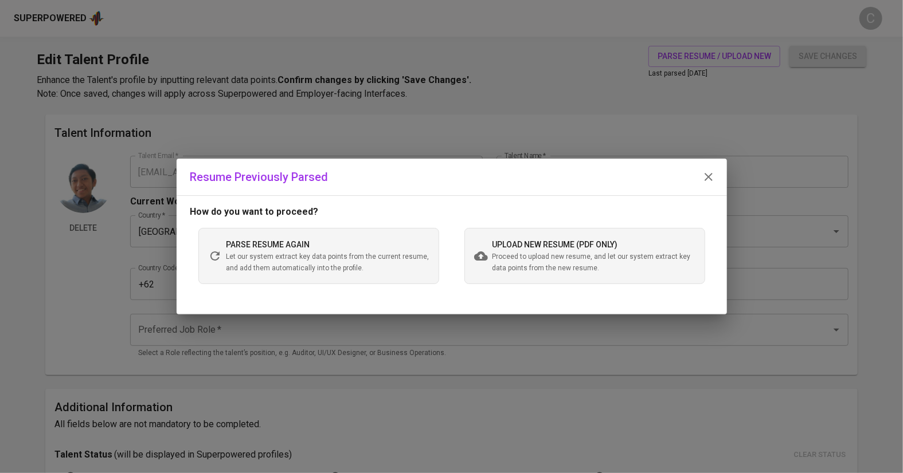
click at [580, 252] on span "Proceed to upload new resume, and let our system extract key data points from t…" at bounding box center [593, 263] width 203 height 23
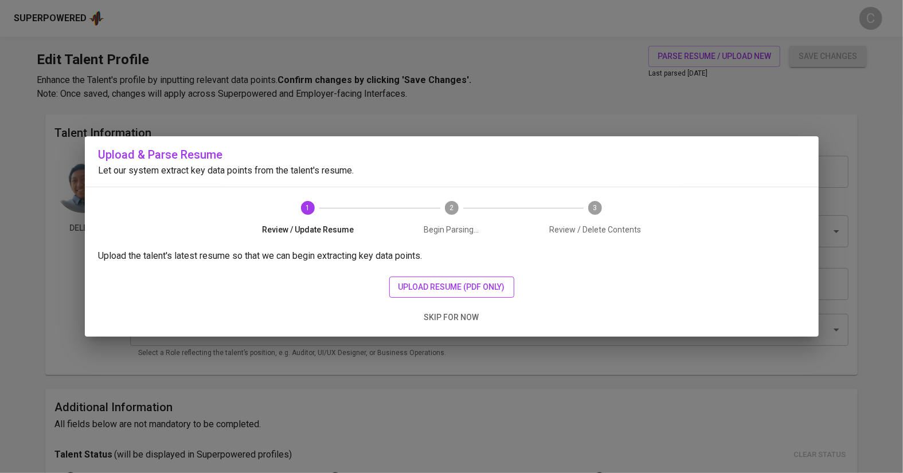
click at [446, 286] on span "upload resume (pdf only)" at bounding box center [451, 287] width 107 height 14
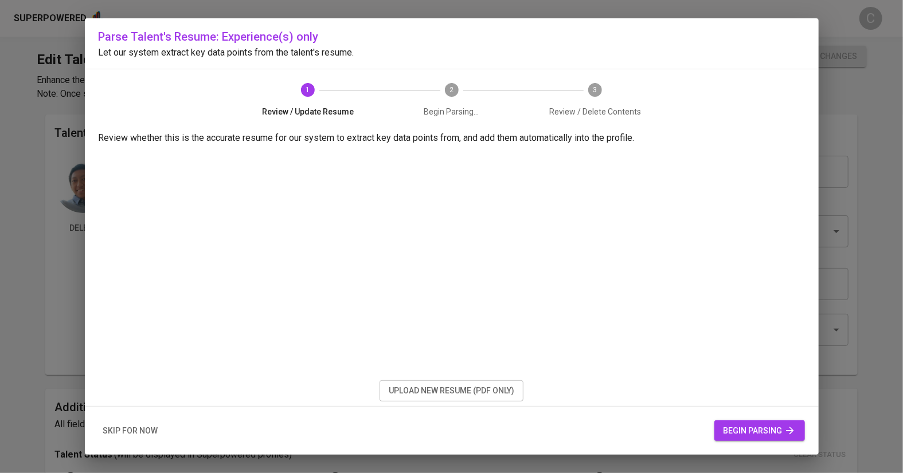
click at [763, 433] on span "begin parsing" at bounding box center [759, 431] width 72 height 14
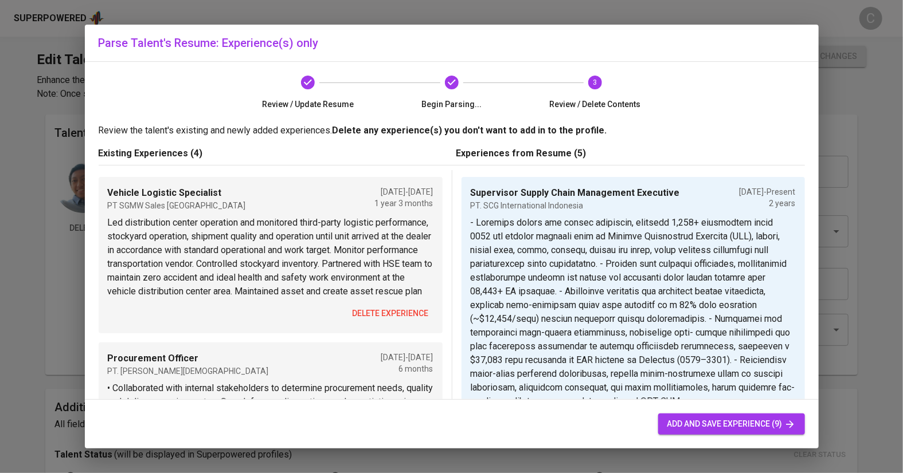
click at [397, 321] on span "delete experience" at bounding box center [390, 314] width 76 height 14
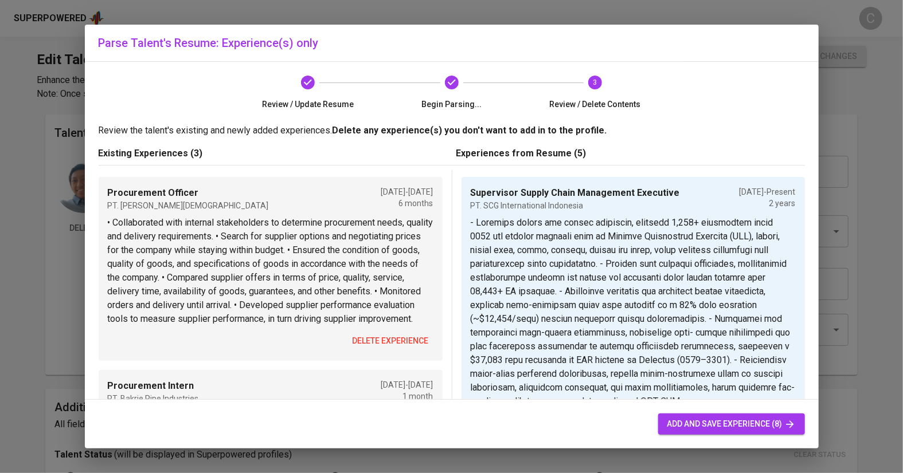
click at [376, 348] on span "delete experience" at bounding box center [390, 341] width 76 height 14
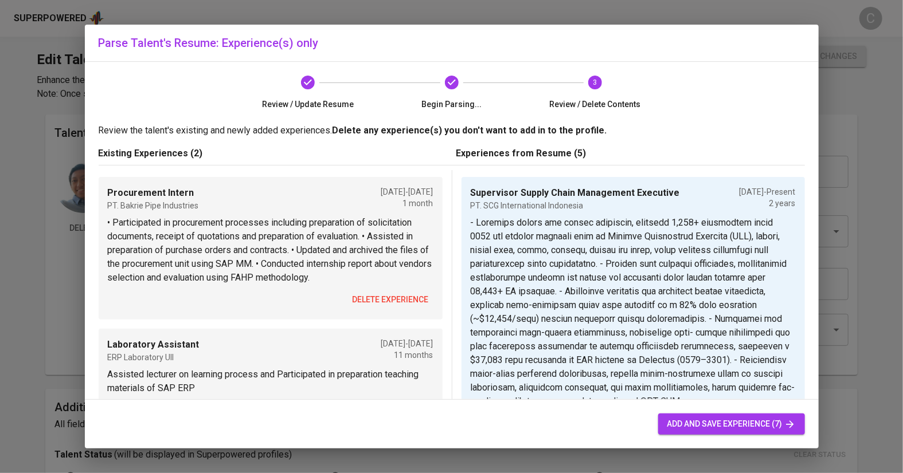
click at [384, 310] on button "delete experience" at bounding box center [390, 299] width 85 height 21
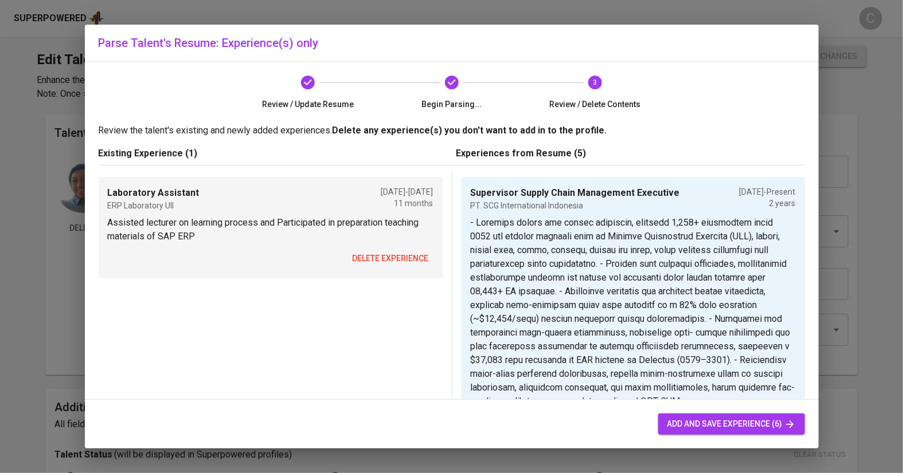
click at [383, 259] on span "delete experience" at bounding box center [390, 259] width 76 height 14
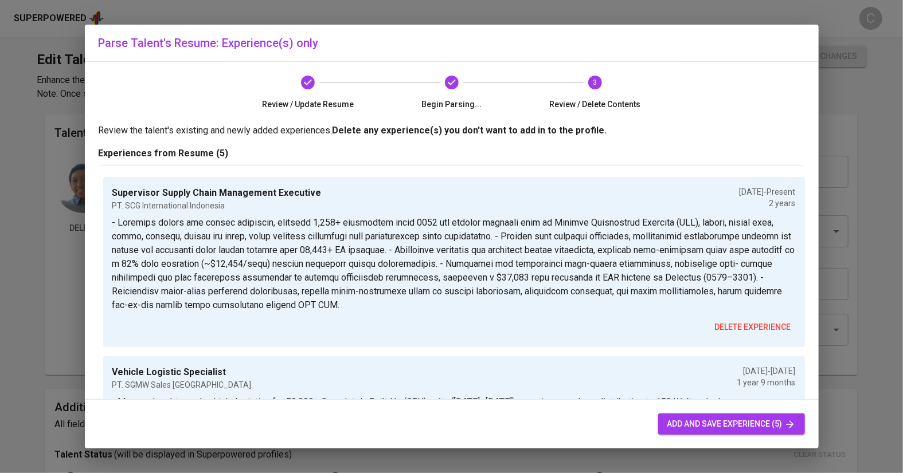
click at [696, 418] on span "add and save experience (5)" at bounding box center [731, 424] width 128 height 14
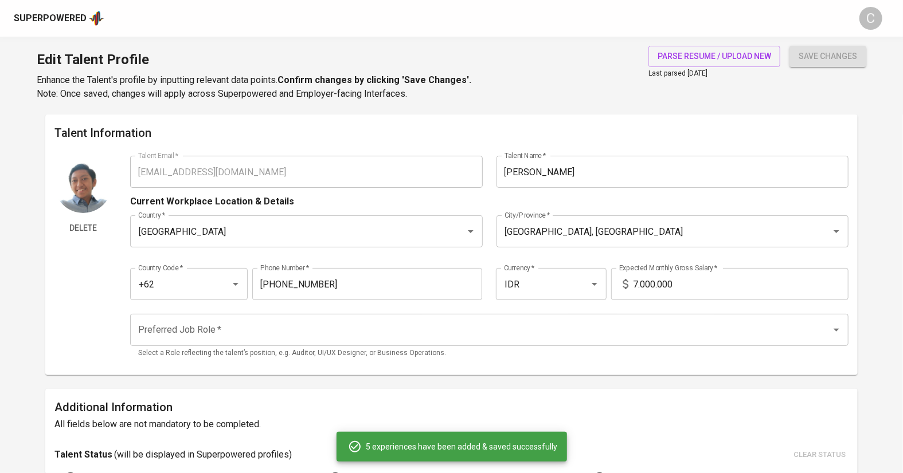
type input "Supervisor Supply Chain Management Executive"
type input "PT. SCG International Indonesia"
checkbox input "true"
type input "08/01/2023"
type textarea "- Directed import and export logistics, handling 1,500+ containers since 2023 f…"
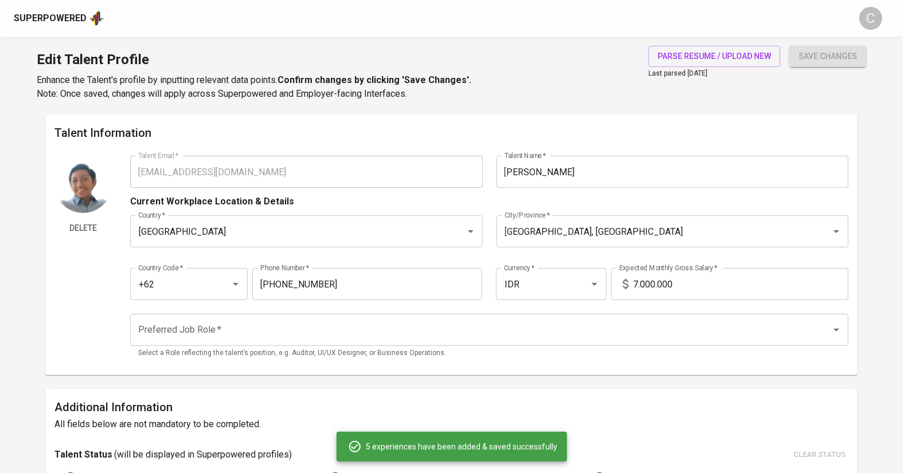
type input "Vehicle Logistic Specialist"
type input "PT. SGMW Sales Indonesia"
type input "10/01/2021"
type input "07/01/2023"
type textarea "- Managed end-to-end vehicle logistics for 50,000+ Completely Built-Up (CBU) un…"
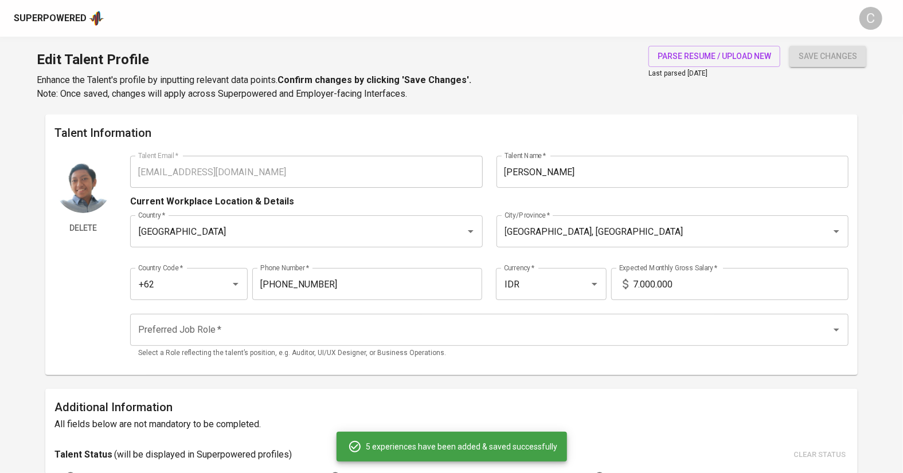
type input "Procurement Officer"
type input "PT. Salim Kayo Perkasa"
type input "01/01/2021"
type input "07/01/2021"
type textarea "- Managed the end-to-end procurement lifecycle, from vendor evaluation and orde…"
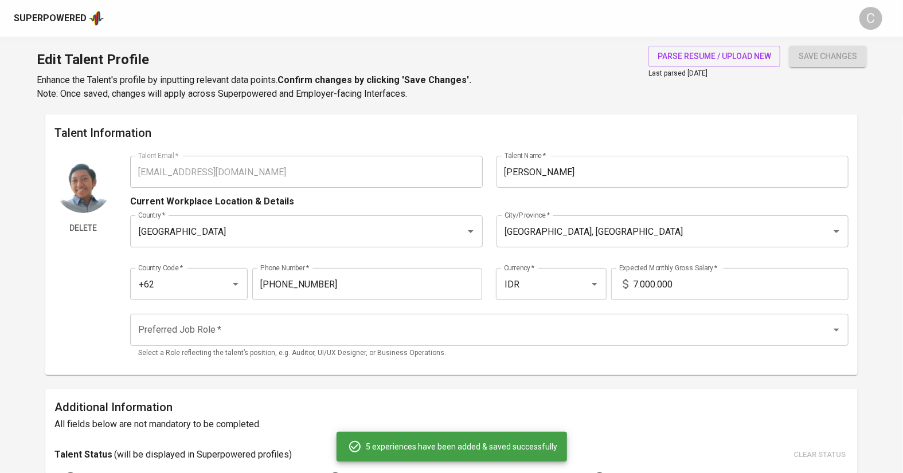
type input "Procurement Intern"
type input "PT. Bakrie Pipe Industries"
type input "04/01/2017"
type input "05/01/2017"
type textarea "- Supported procurement operations, including sourcing, planning, and vendor ev…"
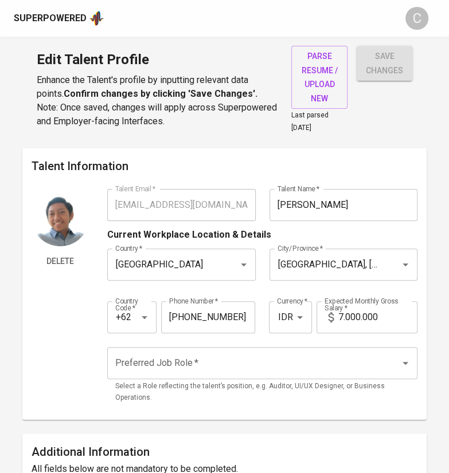
click at [343, 312] on input "7.000.000" at bounding box center [377, 317] width 79 height 32
type input "15.000.000"
click at [275, 363] on input "Preferred Job Role   *" at bounding box center [246, 363] width 268 height 22
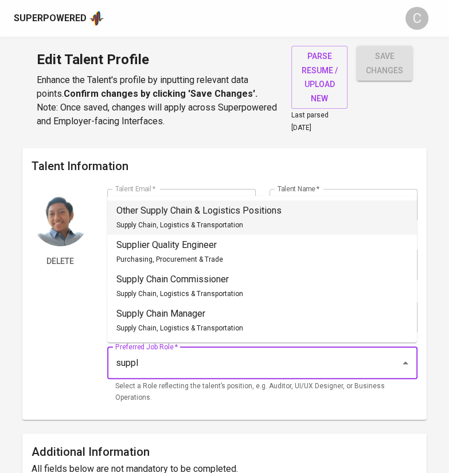
click at [214, 215] on p "Other Supply Chain & Logistics Positions" at bounding box center [198, 211] width 165 height 14
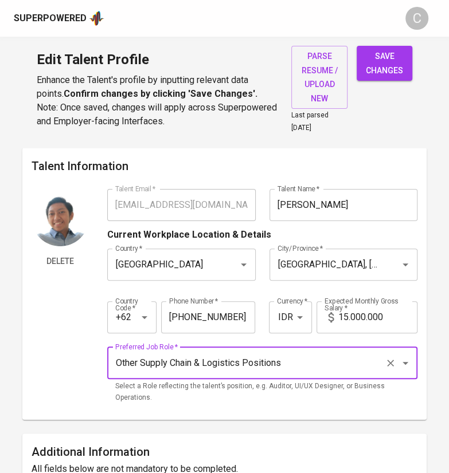
type input "Other Supply Chain & Logistics Positions"
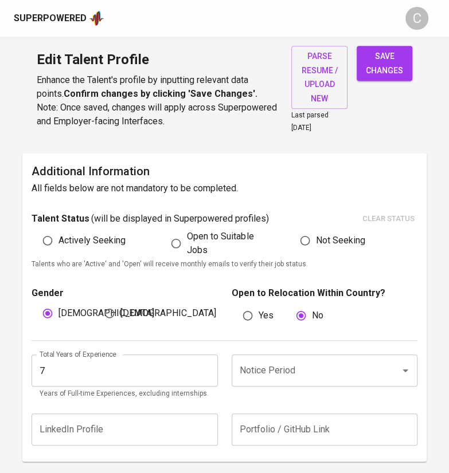
scroll to position [281, 0]
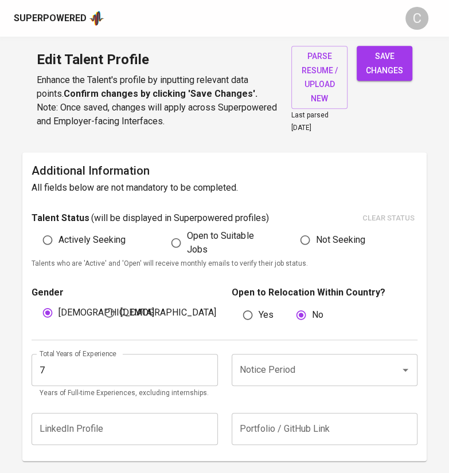
click at [104, 362] on input "7" at bounding box center [125, 370] width 186 height 32
type input "4"
click at [273, 372] on input "Notice Period" at bounding box center [308, 370] width 143 height 22
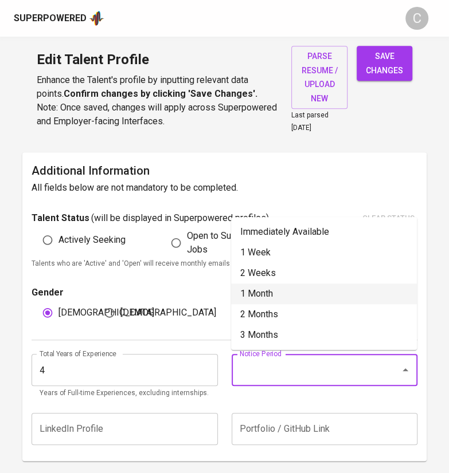
click at [293, 299] on li "1 Month" at bounding box center [324, 294] width 186 height 21
type input "1 Month"
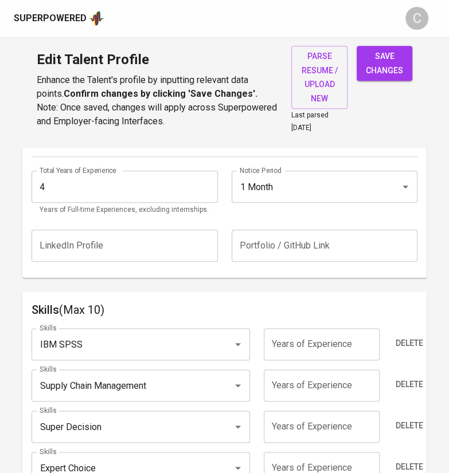
scroll to position [471, 0]
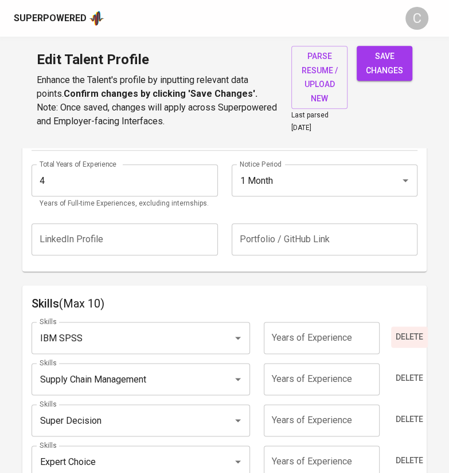
click at [416, 339] on span "Delete" at bounding box center [409, 337] width 28 height 14
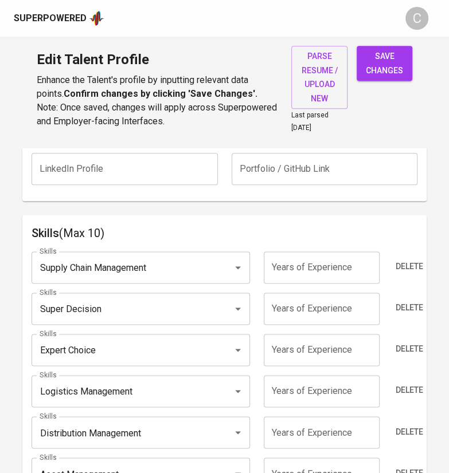
scroll to position [543, 0]
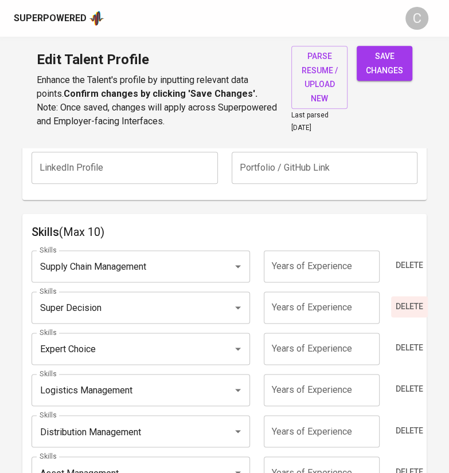
click at [413, 303] on span "Delete" at bounding box center [409, 307] width 28 height 14
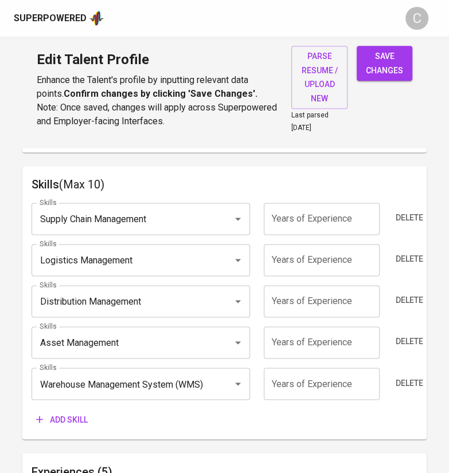
scroll to position [591, 0]
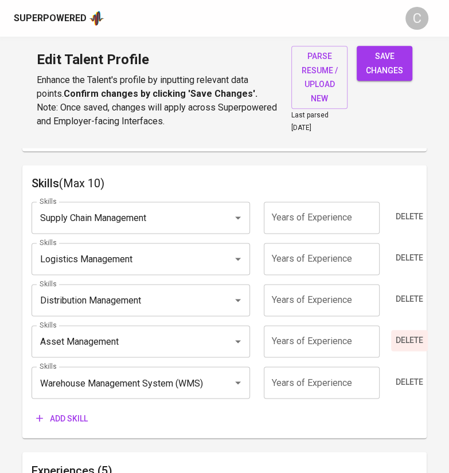
click at [407, 336] on span "Delete" at bounding box center [409, 341] width 28 height 14
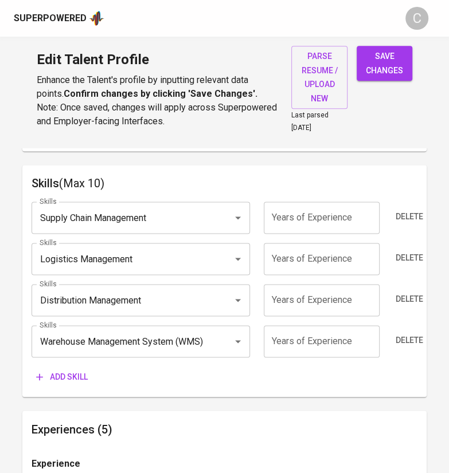
click at [79, 373] on span "Add skill" at bounding box center [62, 377] width 52 height 14
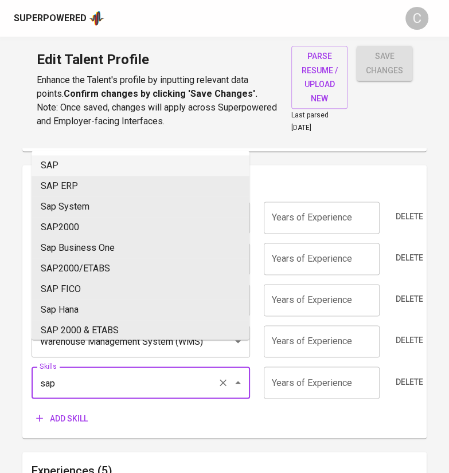
click at [99, 170] on li "SAP" at bounding box center [141, 165] width 218 height 21
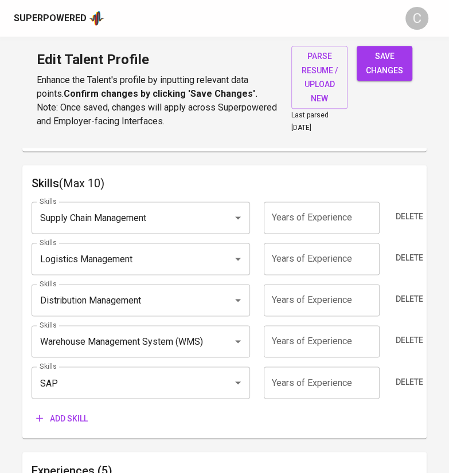
click at [84, 389] on input "SAP" at bounding box center [124, 383] width 175 height 22
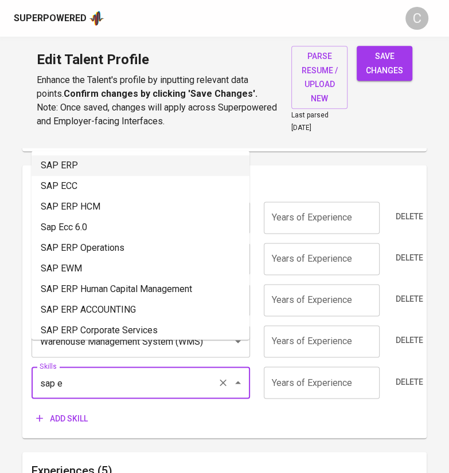
click at [72, 163] on li "SAP ERP" at bounding box center [141, 165] width 218 height 21
type input "SAP ERP"
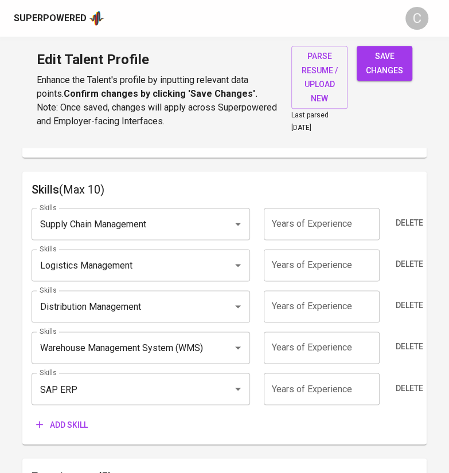
scroll to position [586, 0]
click at [65, 420] on span "Add skill" at bounding box center [62, 424] width 52 height 14
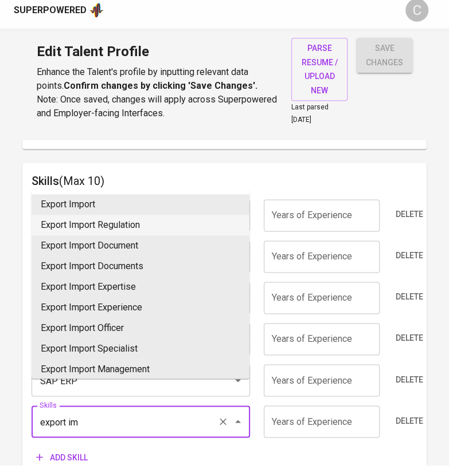
click at [107, 231] on li "Export Import Regulation" at bounding box center [141, 233] width 218 height 21
type input "Export Import Regulation"
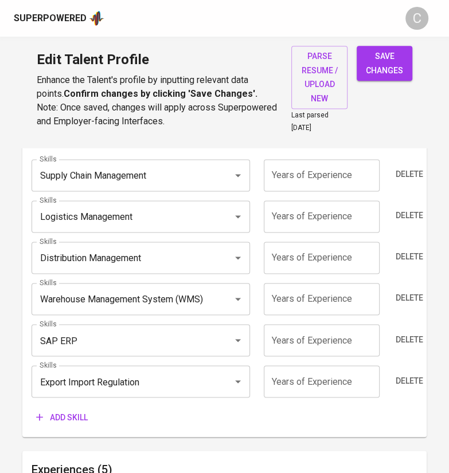
scroll to position [641, 0]
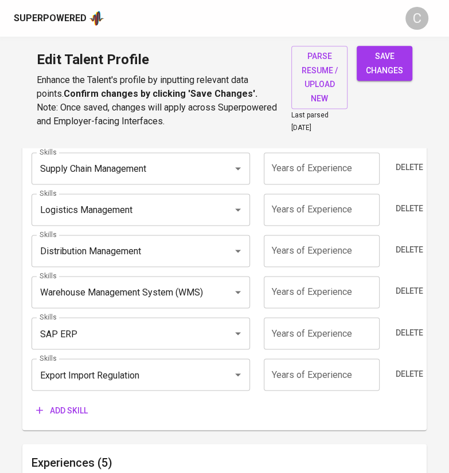
click at [309, 370] on input "number" at bounding box center [322, 375] width 116 height 32
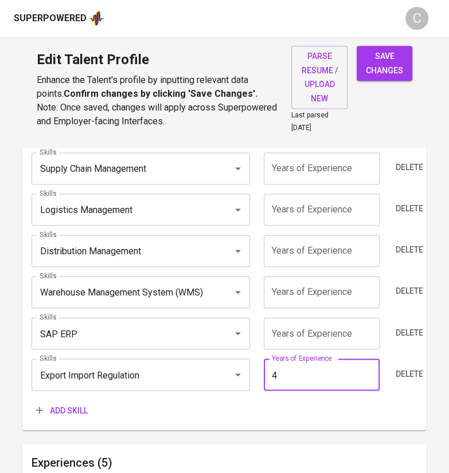
type input "4"
click at [337, 327] on input "number" at bounding box center [322, 334] width 116 height 32
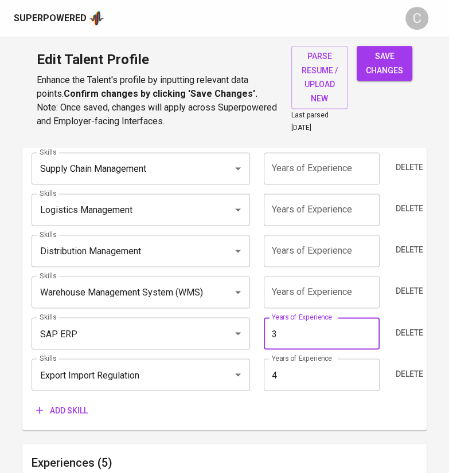
type input "3"
click at [347, 291] on input "number" at bounding box center [322, 292] width 116 height 32
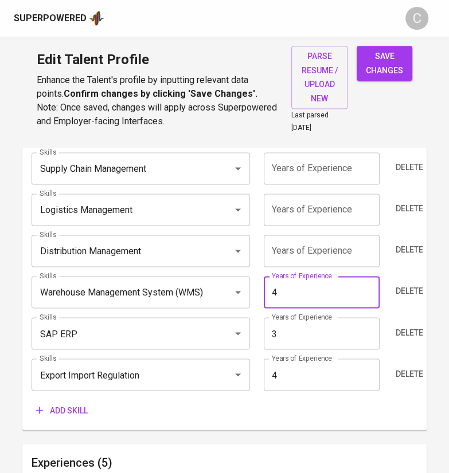
type input "4"
click at [346, 244] on input "number" at bounding box center [322, 251] width 116 height 32
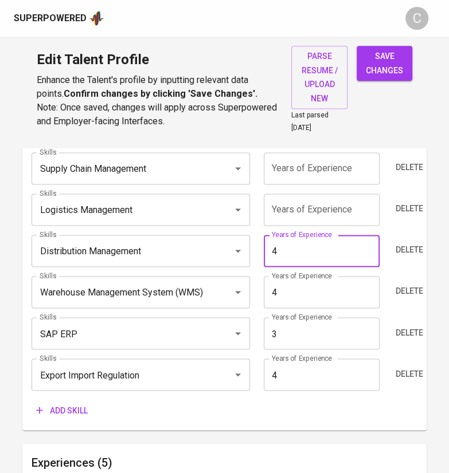
type input "4"
click at [341, 205] on input "number" at bounding box center [322, 210] width 116 height 32
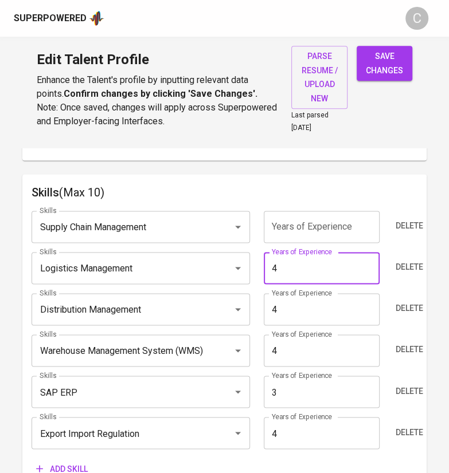
scroll to position [575, 0]
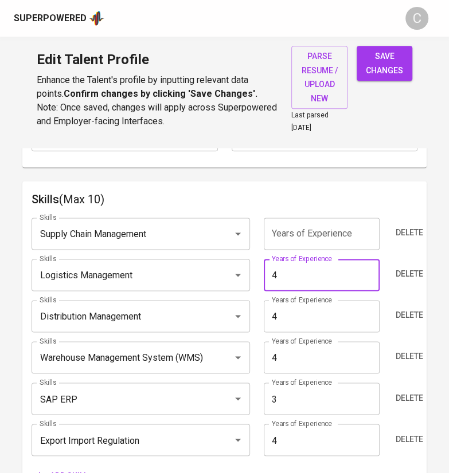
type input "4"
click at [344, 233] on input "number" at bounding box center [322, 234] width 116 height 32
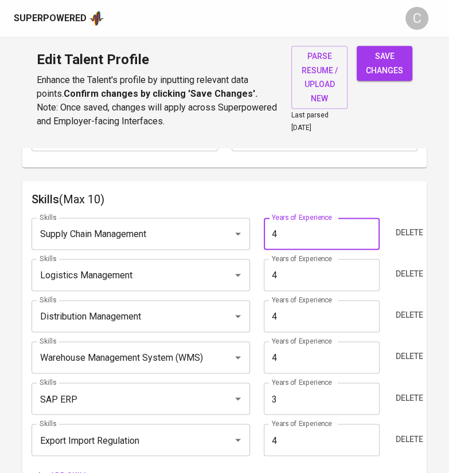
type input "4"
click at [361, 185] on div "Skills (Max 10) Skills Supply Chain Management Skills Years of Experience 4 Yea…" at bounding box center [224, 338] width 404 height 315
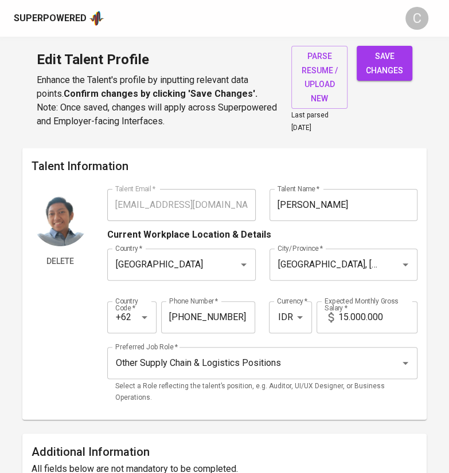
scroll to position [0, 0]
click at [313, 207] on input "Agung Tanjung" at bounding box center [343, 205] width 148 height 32
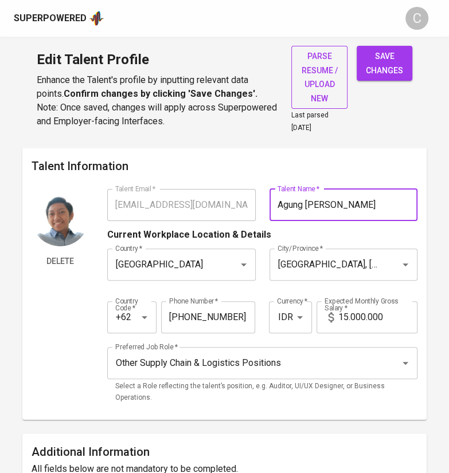
type input "Agung [PERSON_NAME]"
click at [379, 64] on span "save changes" at bounding box center [384, 63] width 37 height 28
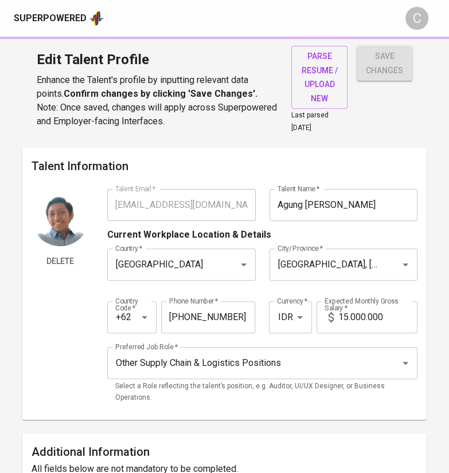
type input "Export Import Regulation"
type input "Warehouse Management System (WMS)"
type input "Logistics Management"
type input "Supply Chain Management"
type input "4"
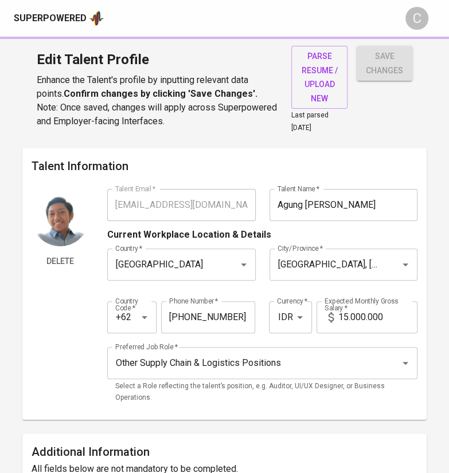
type input "SAP ERP"
type input "3"
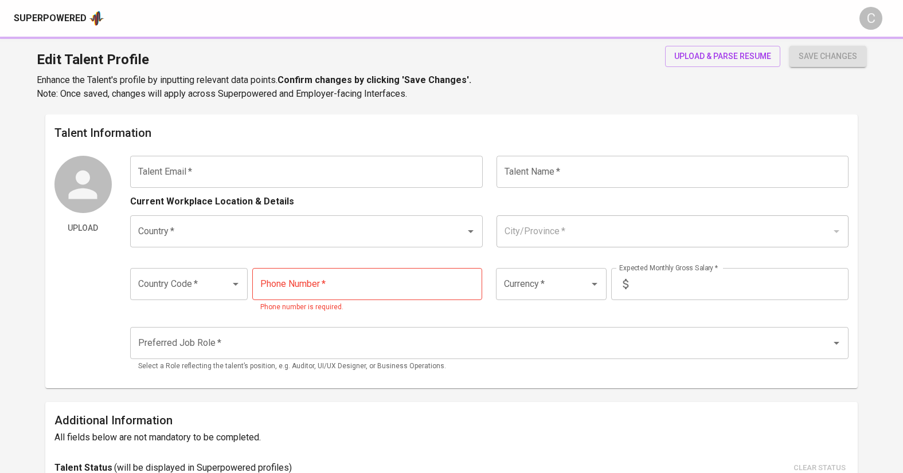
type input "[EMAIL_ADDRESS][DOMAIN_NAME]"
type input "[DEMOGRAPHIC_DATA][PERSON_NAME]"
type input "[GEOGRAPHIC_DATA]"
type input "[GEOGRAPHIC_DATA], [GEOGRAPHIC_DATA]"
type input "+62"
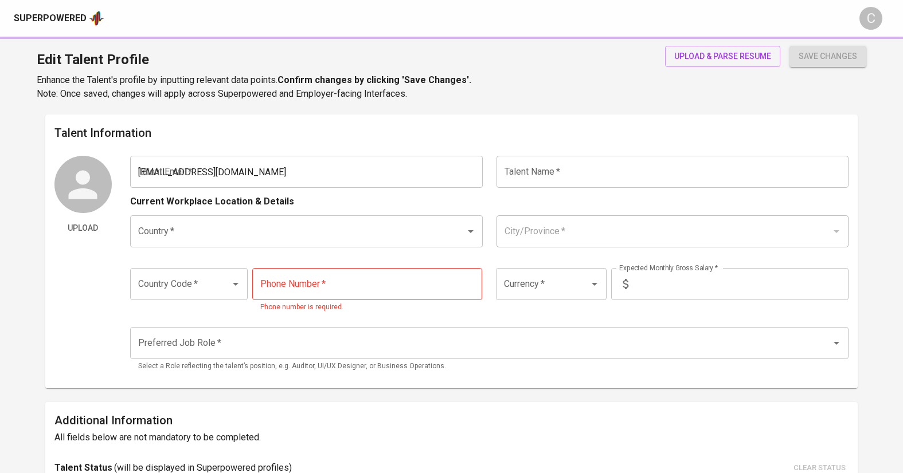
type input "[PHONE_NUMBER]"
type input "IDR"
radio input "true"
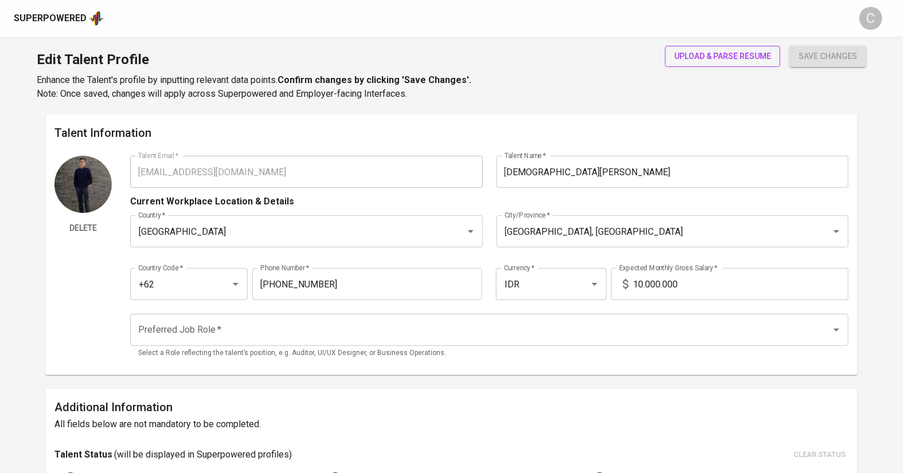
click at [701, 50] on span "upload & parse resume" at bounding box center [722, 56] width 97 height 14
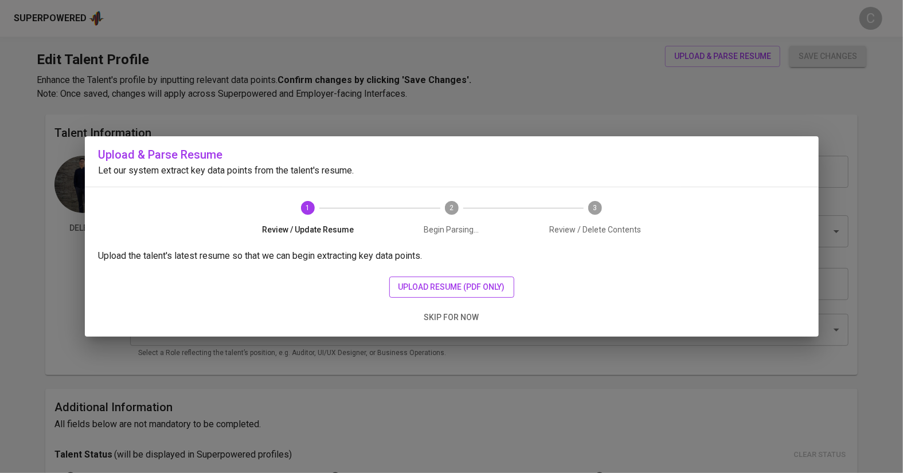
click at [467, 289] on span "upload resume (pdf only)" at bounding box center [451, 287] width 107 height 14
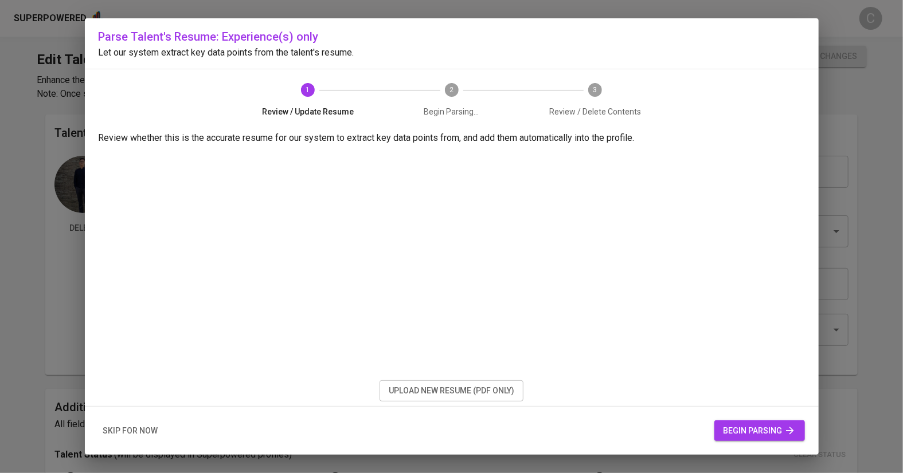
click at [757, 428] on span "begin parsing" at bounding box center [759, 431] width 72 height 14
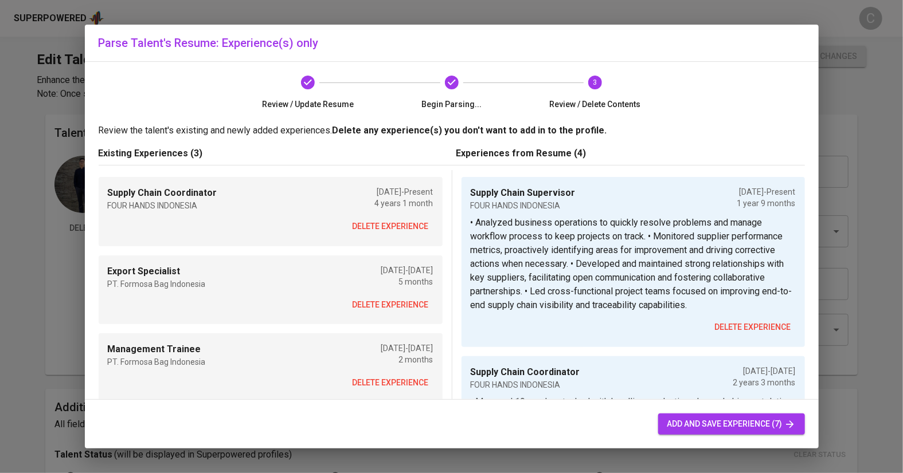
click at [386, 228] on span "delete experience" at bounding box center [390, 227] width 76 height 14
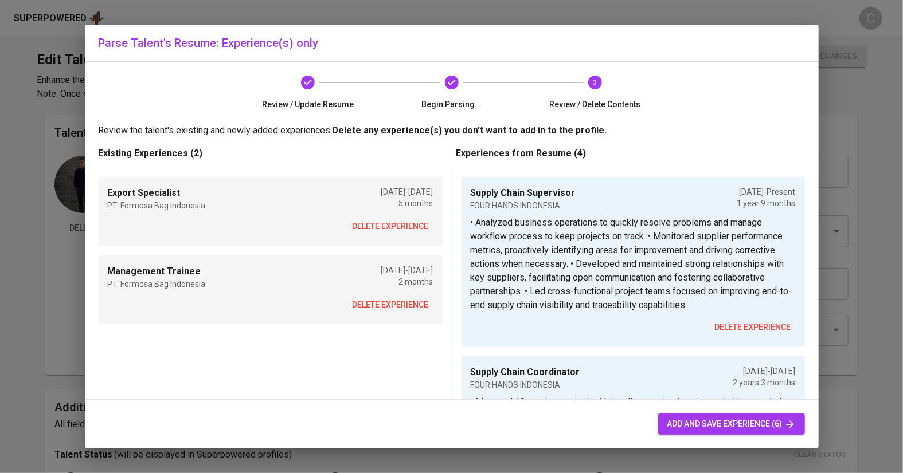
click at [400, 234] on button "delete experience" at bounding box center [390, 226] width 85 height 21
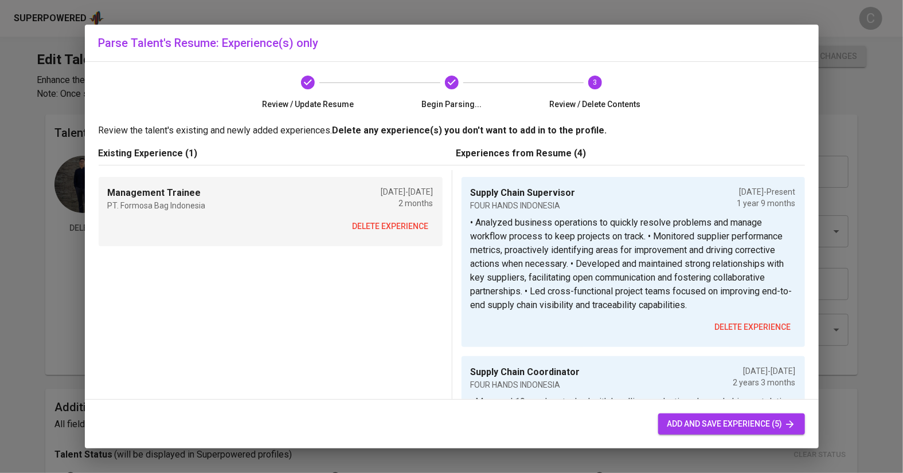
click at [389, 225] on span "delete experience" at bounding box center [390, 227] width 76 height 14
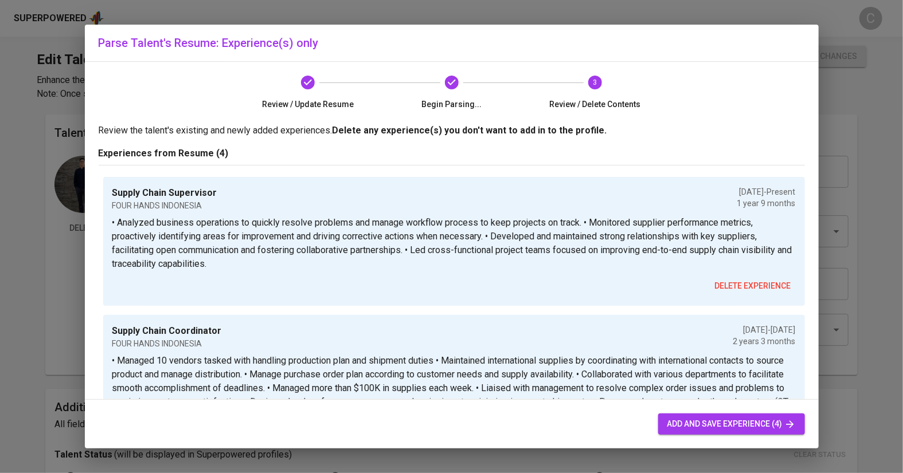
click at [730, 425] on span "add and save experience (4)" at bounding box center [731, 424] width 128 height 14
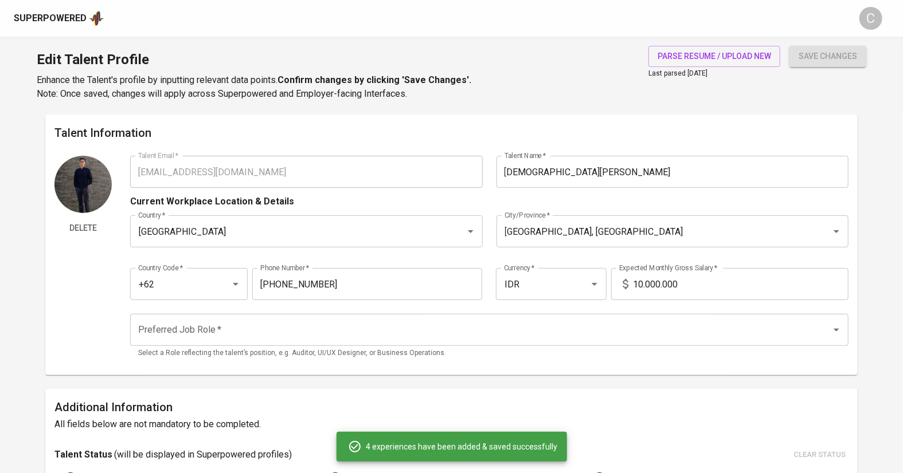
type input "Supply Chain Supervisor"
type input "[DATE]"
type textarea "• Analyzed business operations to quickly resolve problems and manage workflow …"
type input "Supply Chain Coordinator"
type input "FOUR HANDS INDONESIA"
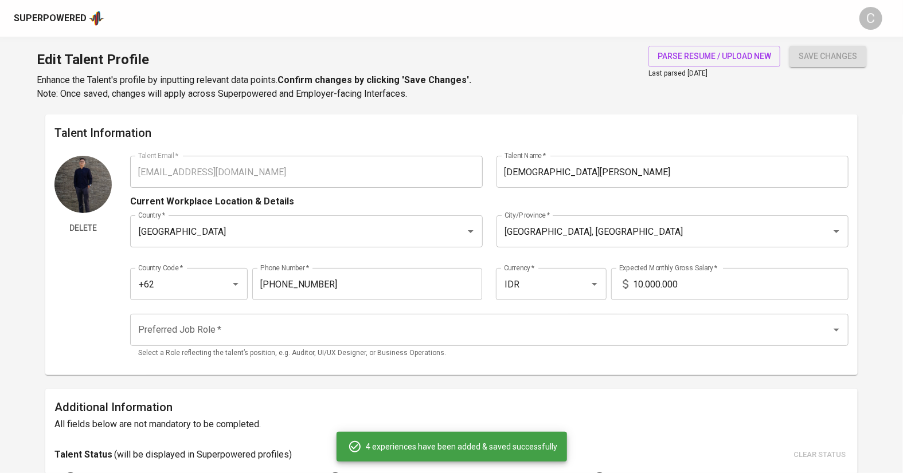
type input "[DATE]"
type textarea "• Managed 10 vendors tasked with handling production plan and shipment duties •…"
type input "Export Specialist"
type input "PT FORMOSA BAG INDONESIA (KORRUN GROUP)"
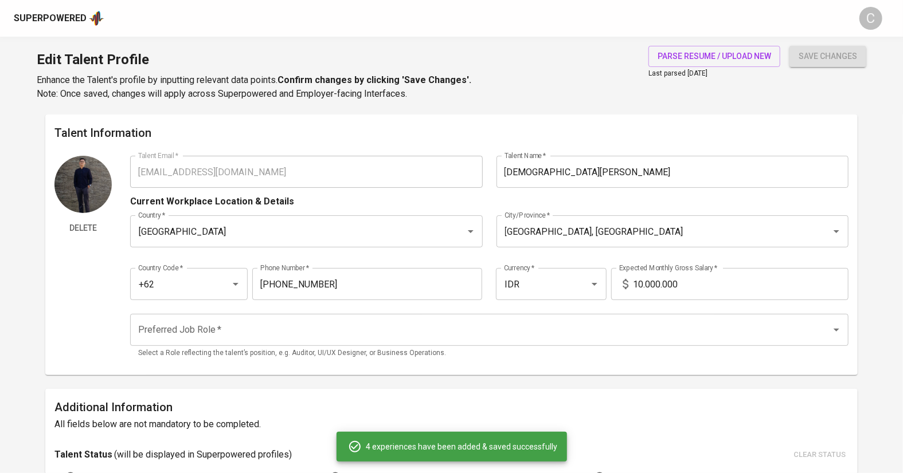
type input "01/01/2021"
type input "06/01/2021"
type textarea "• Applied working knowledge of International Trade Compliance in reviews of int…"
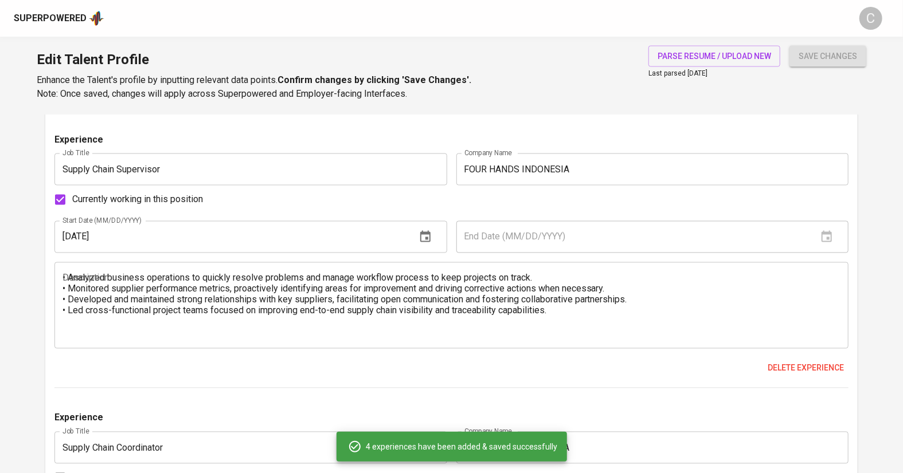
scroll to position [997, 0]
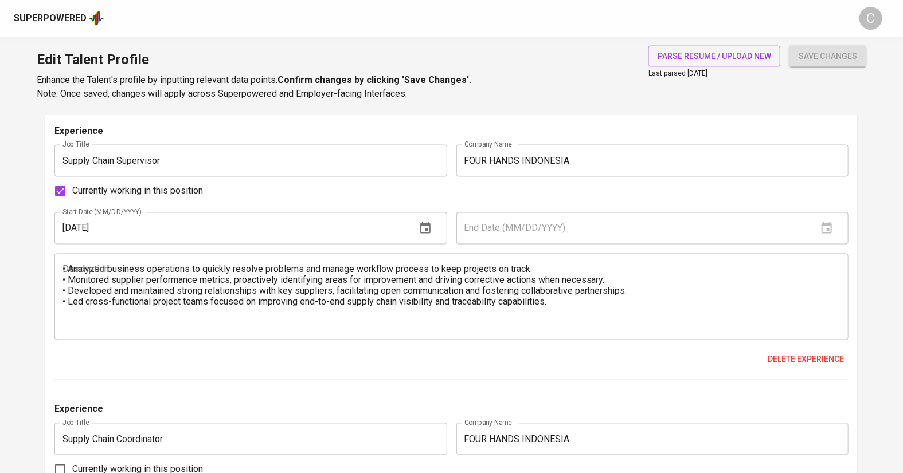
click at [540, 0] on html "Superpowered C Edit Talent Profile Enhance the Talent's profile by inputting re…" at bounding box center [451, 159] width 903 height 2313
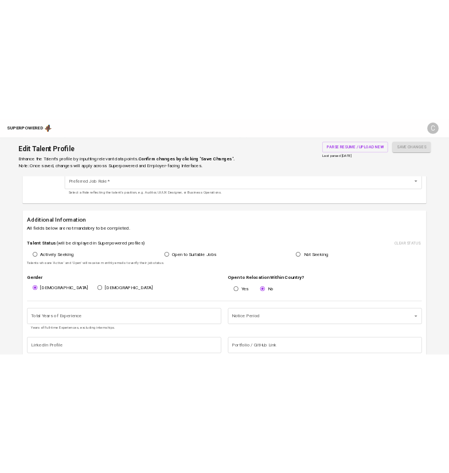
scroll to position [0, 0]
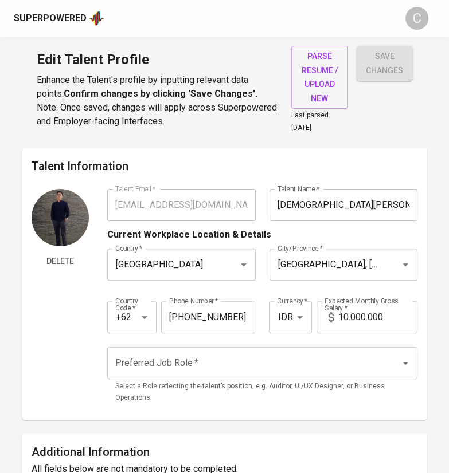
click at [343, 313] on input "10.000.000" at bounding box center [377, 317] width 79 height 32
click at [347, 316] on input "10.000.000" at bounding box center [377, 317] width 79 height 32
type input "13.000.000"
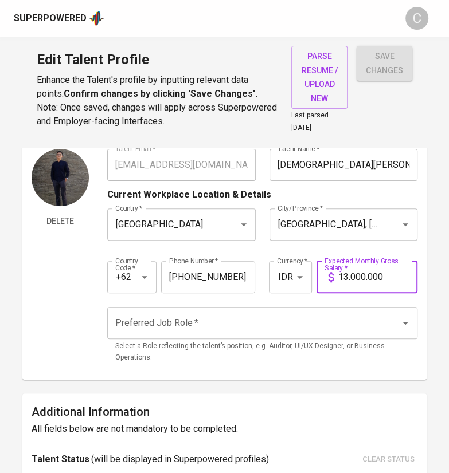
scroll to position [40, 0]
click at [197, 326] on input "Preferred Job Role   *" at bounding box center [246, 324] width 268 height 22
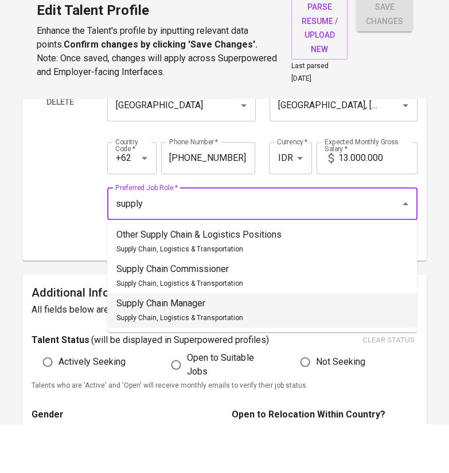
scroll to position [117, 0]
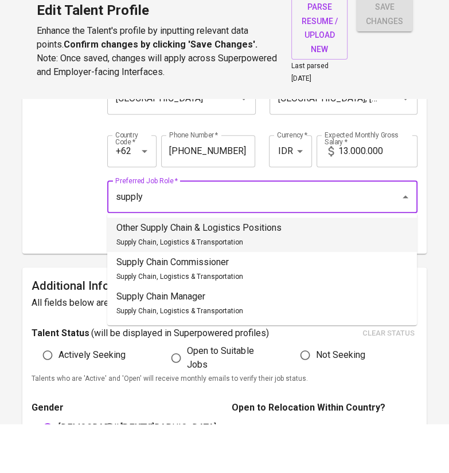
click at [189, 288] on span "Supply Chain, Logistics & Transportation" at bounding box center [179, 292] width 127 height 8
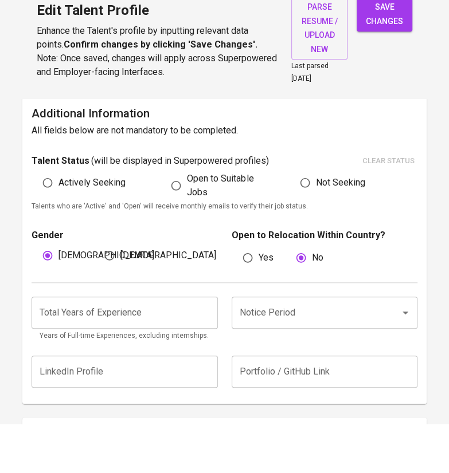
scroll to position [291, 0]
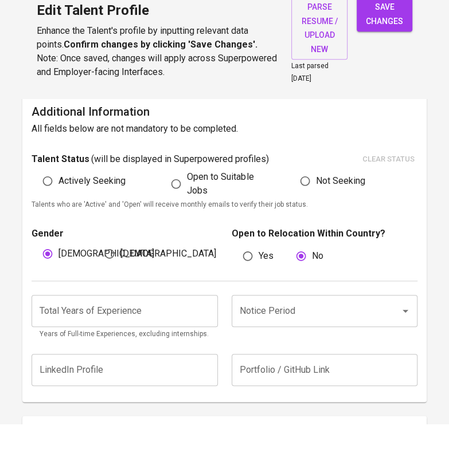
type input "Other Supply Chain & Logistics Positions"
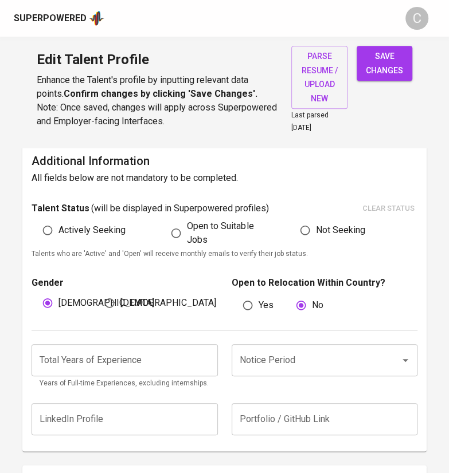
click at [120, 361] on input "number" at bounding box center [125, 360] width 186 height 32
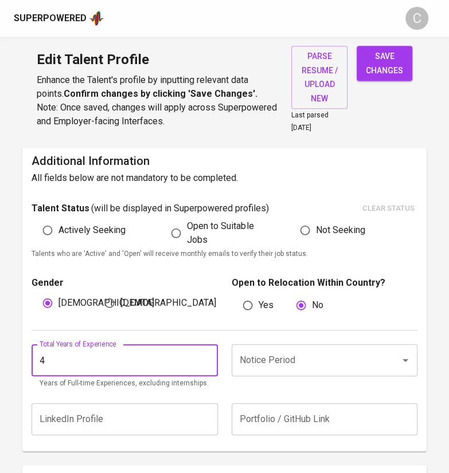
click at [273, 370] on div "Notice Period" at bounding box center [325, 360] width 186 height 32
type input "4"
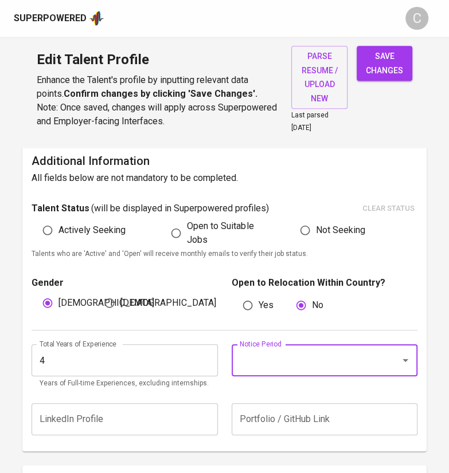
click at [257, 361] on input "Notice Period" at bounding box center [308, 361] width 143 height 22
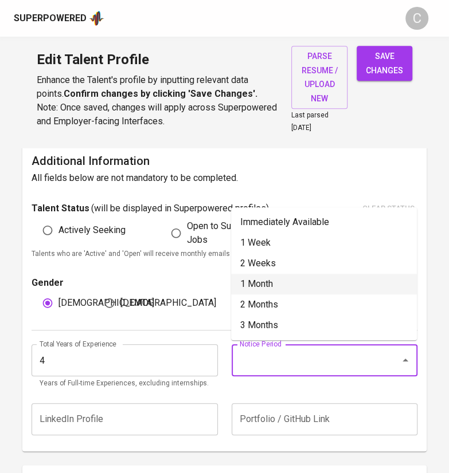
click at [271, 285] on li "1 Month" at bounding box center [324, 284] width 186 height 21
type input "1 Month"
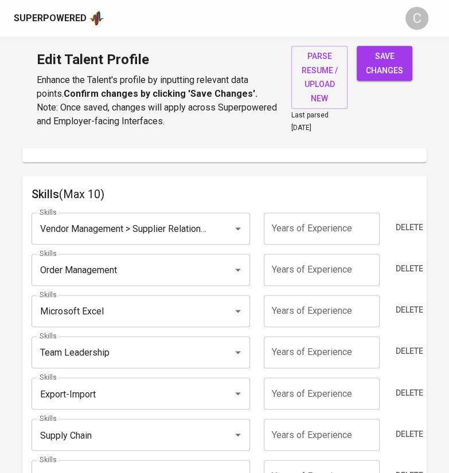
scroll to position [600, 0]
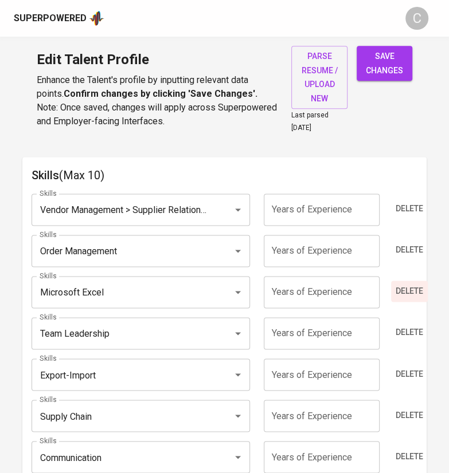
click at [410, 290] on span "Delete" at bounding box center [409, 291] width 28 height 14
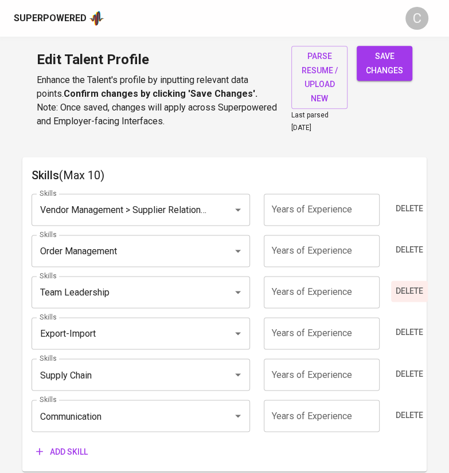
click at [410, 290] on span "Delete" at bounding box center [409, 291] width 28 height 14
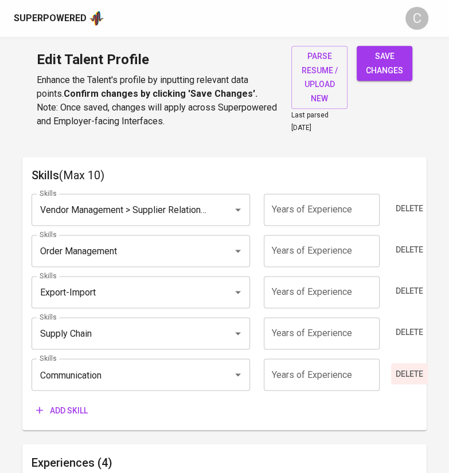
click at [408, 371] on span "Delete" at bounding box center [409, 374] width 28 height 14
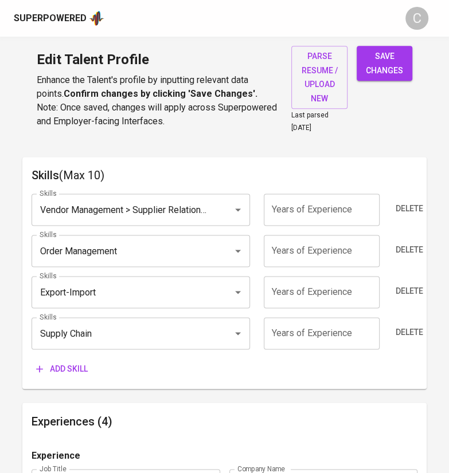
click at [69, 370] on span "Add skill" at bounding box center [62, 369] width 52 height 14
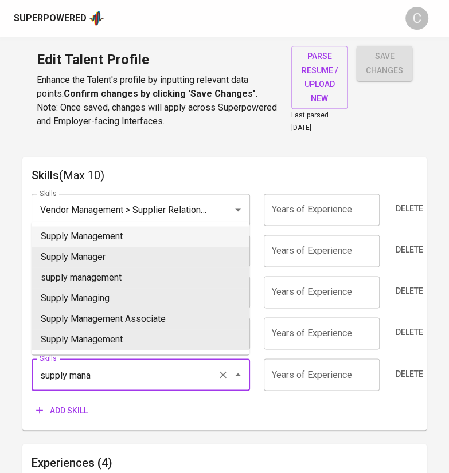
click at [111, 244] on li "Supply Management" at bounding box center [141, 236] width 218 height 21
type input "Supply Management"
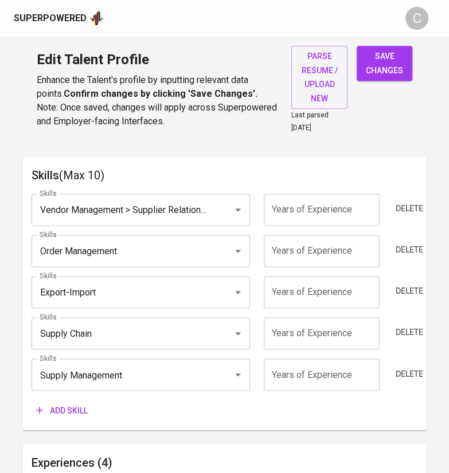
click at [74, 405] on span "Add skill" at bounding box center [62, 410] width 52 height 14
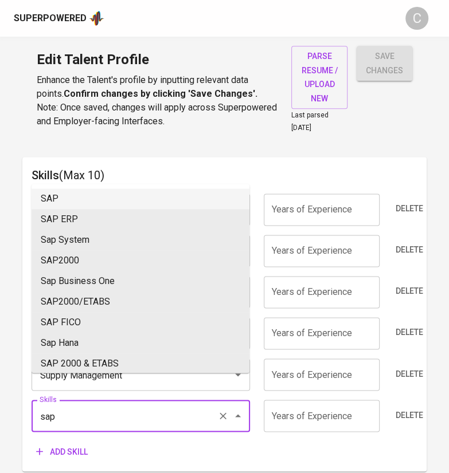
click at [60, 193] on li "SAP" at bounding box center [141, 199] width 218 height 21
type input "SAP"
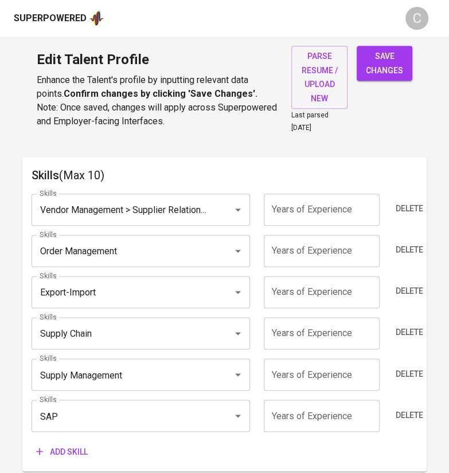
click at [305, 416] on input "number" at bounding box center [322, 416] width 116 height 32
type input "3"
click at [323, 378] on input "number" at bounding box center [322, 375] width 116 height 32
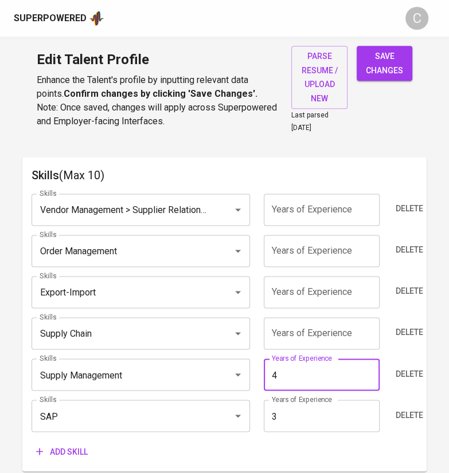
type input "4"
click at [318, 331] on input "number" at bounding box center [322, 334] width 116 height 32
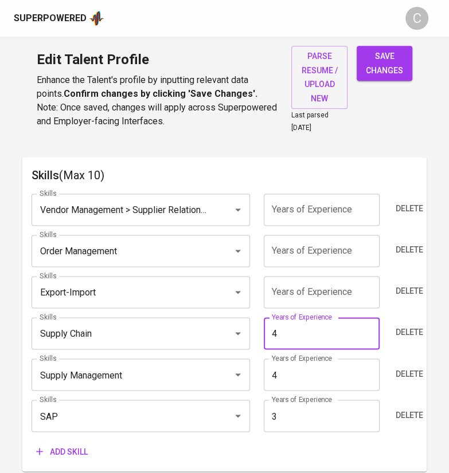
type input "4"
click at [314, 294] on input "number" at bounding box center [322, 292] width 116 height 32
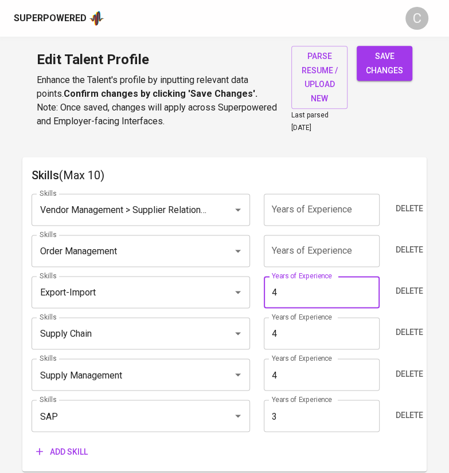
type input "4"
click at [297, 252] on input "number" at bounding box center [322, 251] width 116 height 32
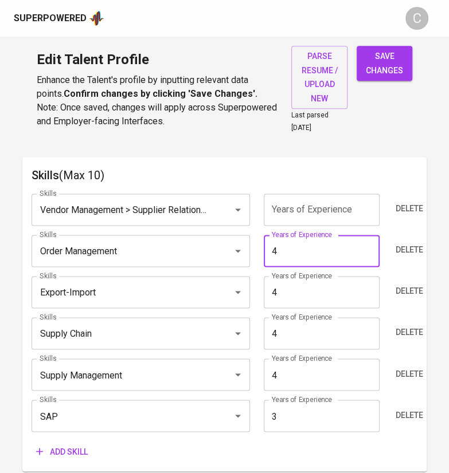
type input "4"
click at [328, 210] on input "number" at bounding box center [322, 210] width 116 height 32
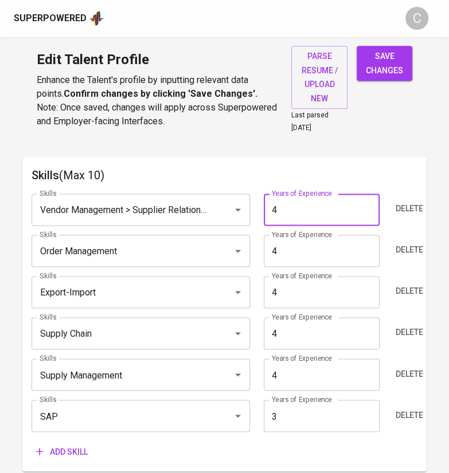
type input "4"
click at [391, 166] on h6 "Skills (Max 10)" at bounding box center [225, 175] width 386 height 18
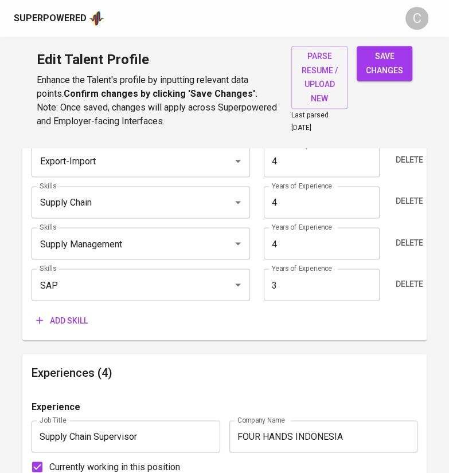
scroll to position [732, 0]
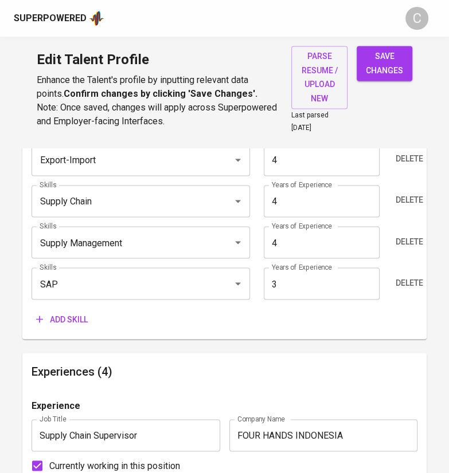
click at [62, 319] on span "Add skill" at bounding box center [62, 319] width 52 height 14
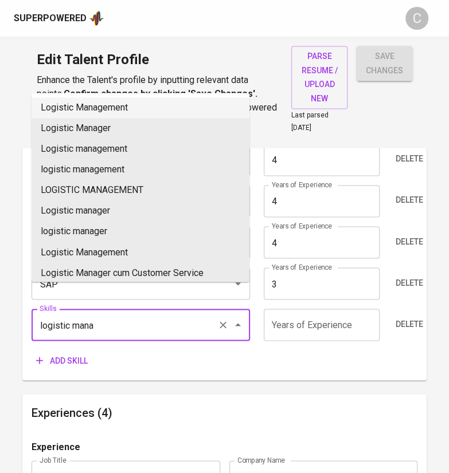
click at [150, 105] on li "Logistic Management" at bounding box center [141, 107] width 218 height 21
type input "Logistic Management"
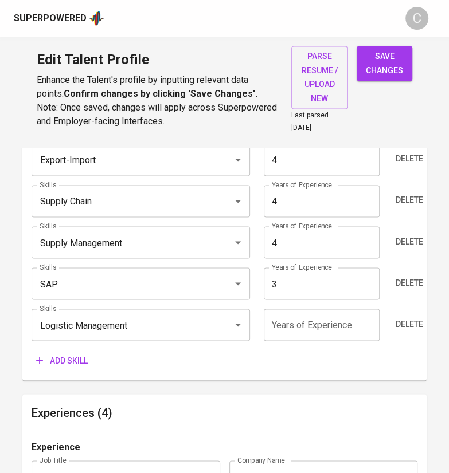
click at [299, 326] on input "number" at bounding box center [322, 325] width 116 height 32
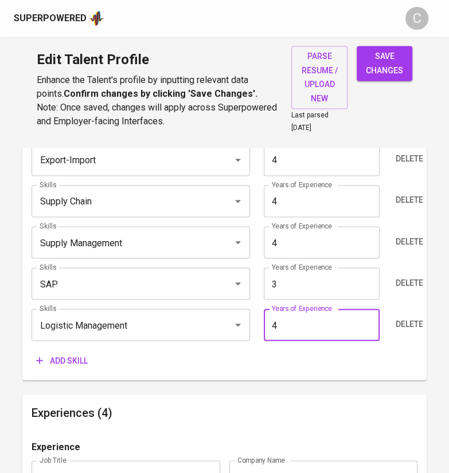
type input "4"
click at [284, 357] on div "Add skill" at bounding box center [225, 360] width 386 height 21
click at [388, 68] on span "save changes" at bounding box center [384, 63] width 37 height 28
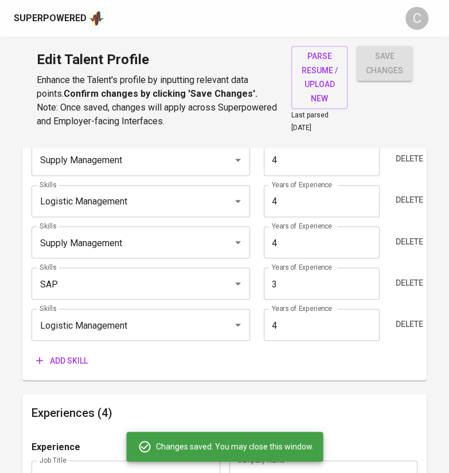
type input "Supply Chain"
type input "Vendor Management > Supplier Relationship Management"
type input "Supply Management"
type input "Logistic Management"
type input "Export-Import"
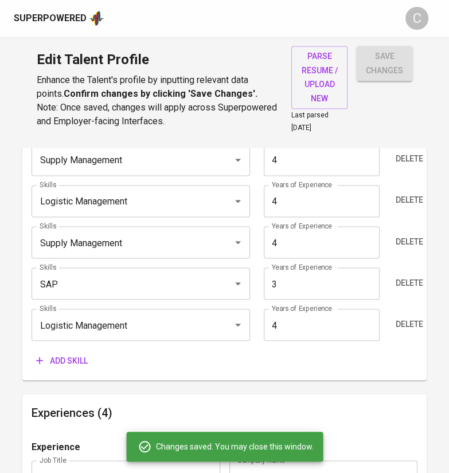
type input "Order Management"
type input "4"
type input "SAP"
type input "3"
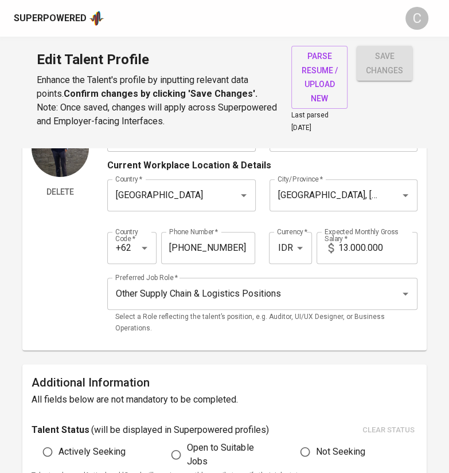
scroll to position [0, 0]
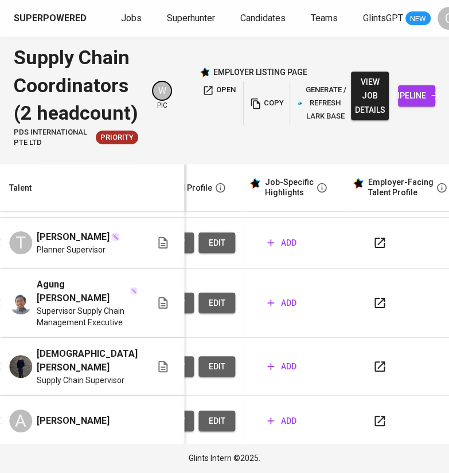
scroll to position [0, 543]
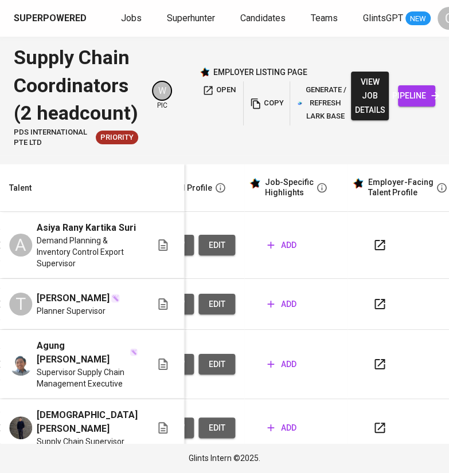
click at [280, 253] on span "add" at bounding box center [281, 245] width 29 height 14
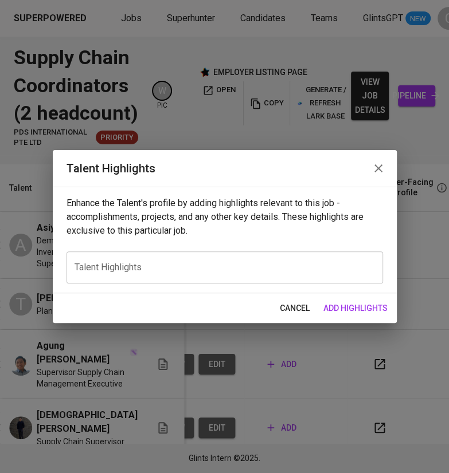
click at [199, 265] on textarea at bounding box center [225, 267] width 300 height 11
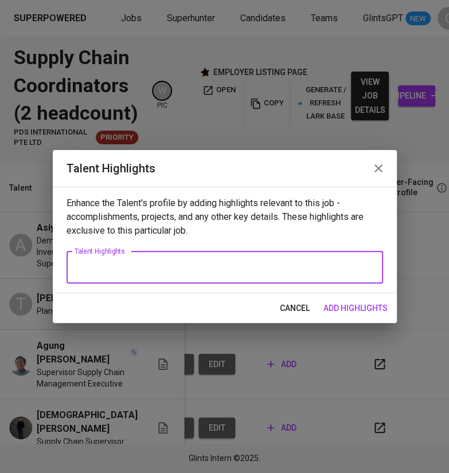
paste textarea "Rany is an Industrial Engineering graduate with over six years of experience in…"
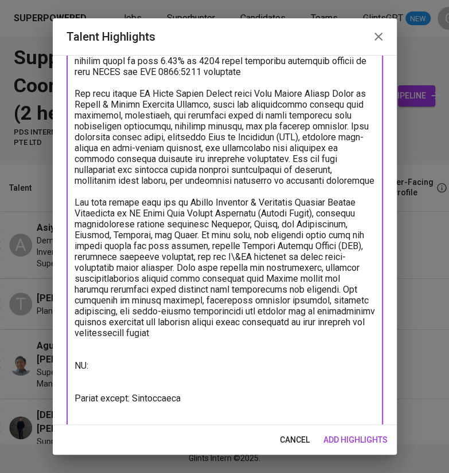
scroll to position [173, 0]
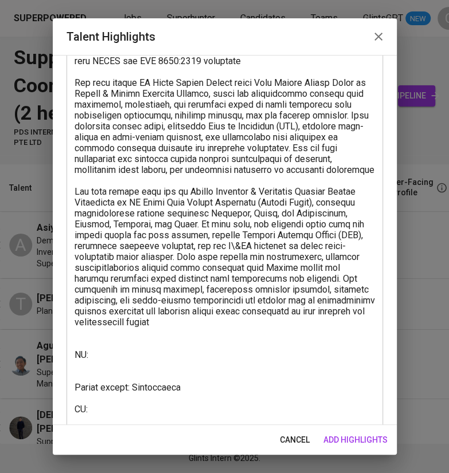
click at [104, 417] on textarea at bounding box center [225, 192] width 300 height 468
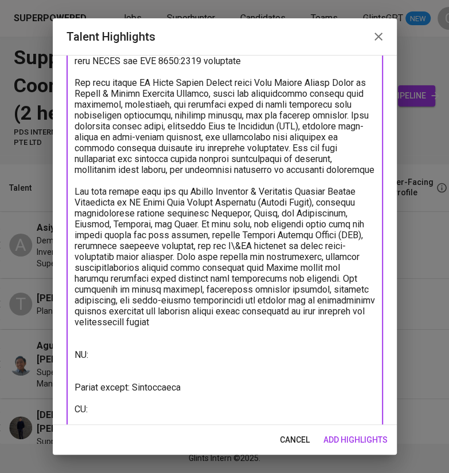
paste textarea "[URL][DOMAIN_NAME]"
click at [121, 361] on textarea at bounding box center [225, 192] width 300 height 468
paste textarea "[URL][DOMAIN_NAME]"
type textarea "Rany is an Industrial Engineering graduate with over six years of experience in…"
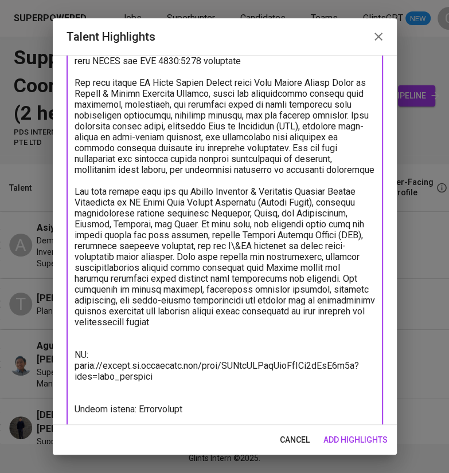
scroll to position [215, 0]
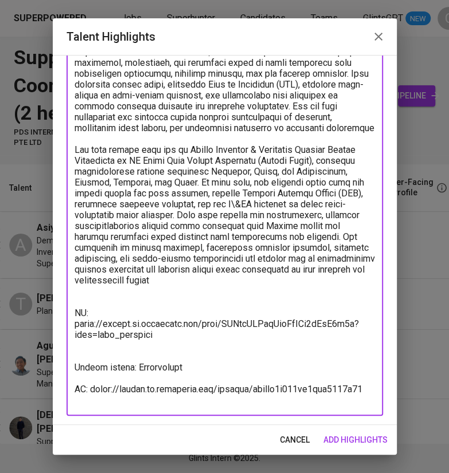
click at [359, 433] on span "add highlights" at bounding box center [355, 440] width 64 height 14
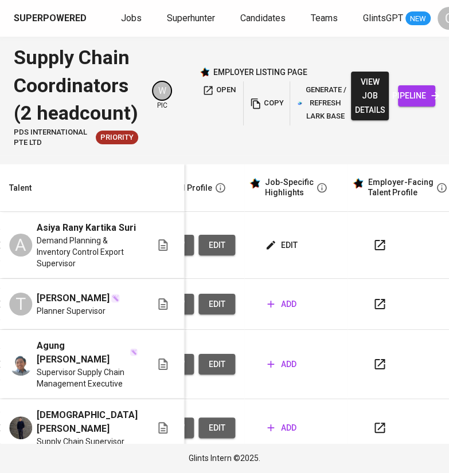
click at [267, 312] on span "add" at bounding box center [281, 304] width 29 height 14
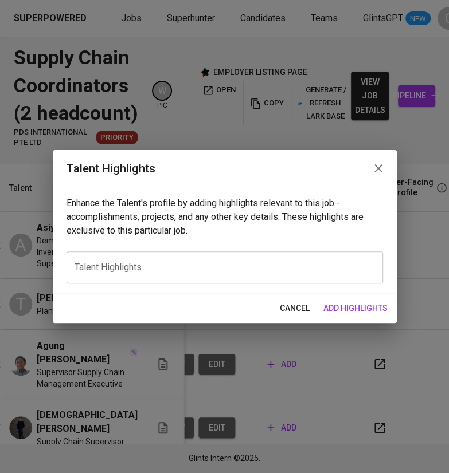
click at [146, 261] on div "x Talent Highlights" at bounding box center [224, 268] width 316 height 32
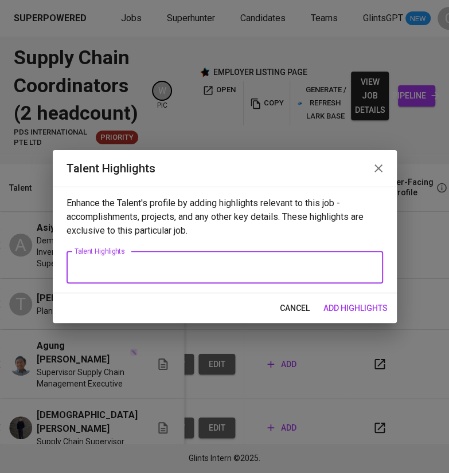
paste textarea "[PERSON_NAME] has over three years of experience in supply chain and planning, …"
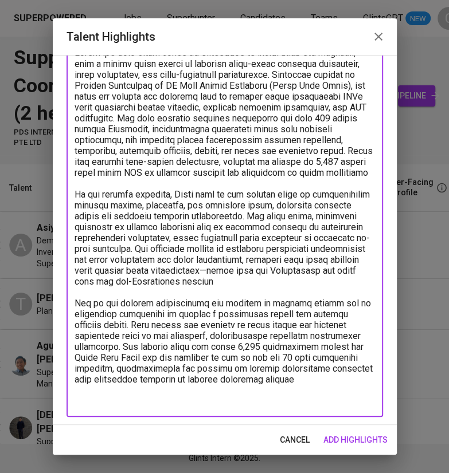
scroll to position [84, 0]
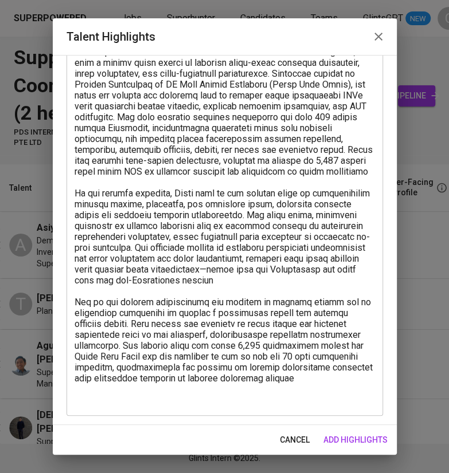
click at [275, 280] on textarea at bounding box center [225, 225] width 300 height 359
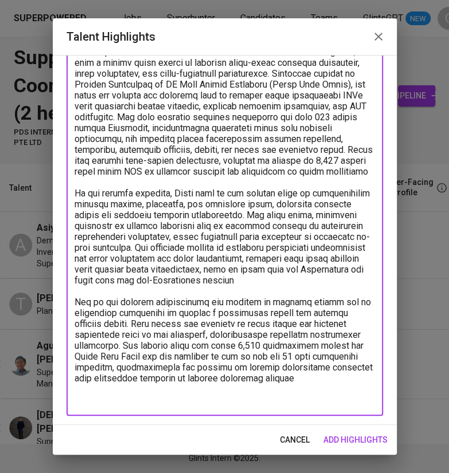
click at [228, 291] on textarea at bounding box center [225, 225] width 300 height 359
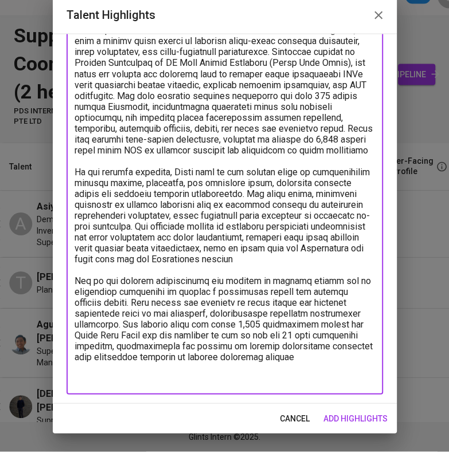
click at [277, 389] on textarea at bounding box center [225, 225] width 300 height 359
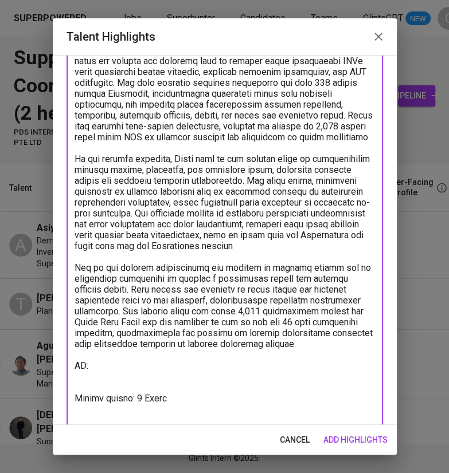
scroll to position [130, 0]
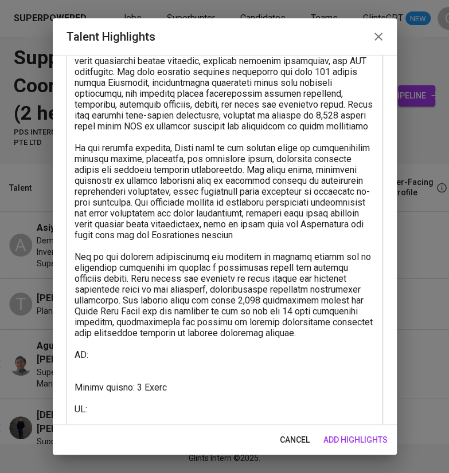
click at [112, 421] on textarea at bounding box center [225, 219] width 300 height 436
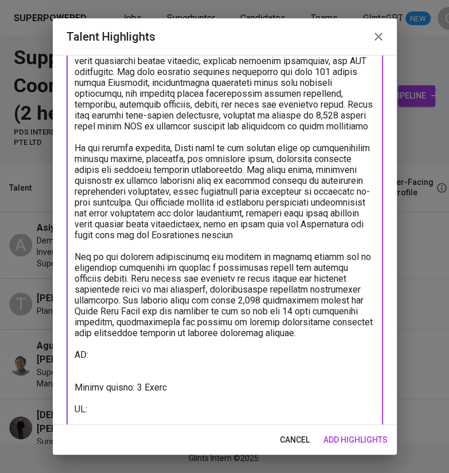
paste textarea "[URL][DOMAIN_NAME]"
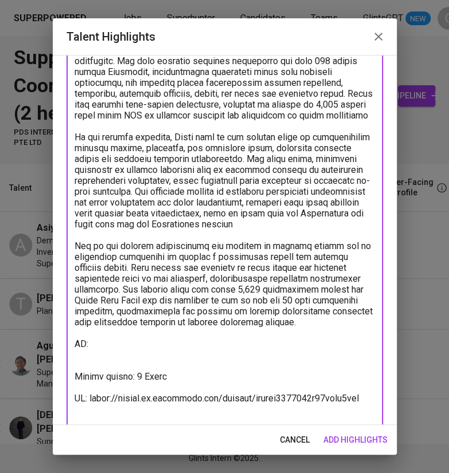
click at [120, 353] on textarea at bounding box center [225, 213] width 300 height 446
paste textarea "[URL][DOMAIN_NAME]"
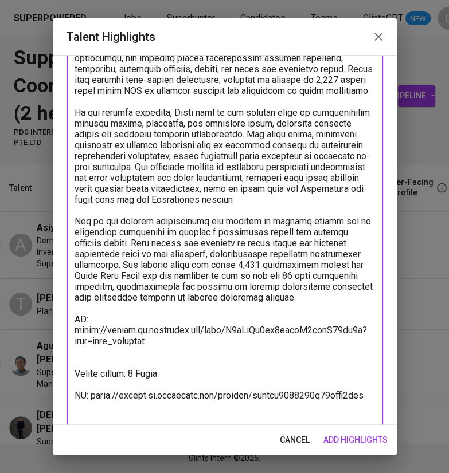
scroll to position [193, 0]
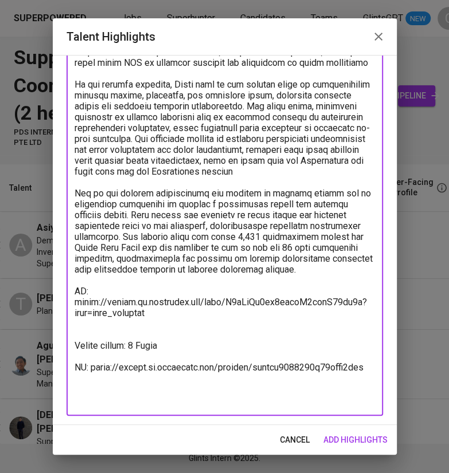
type textarea "[PERSON_NAME] has over three years of experience in supply chain and planning, …"
click at [361, 438] on span "add highlights" at bounding box center [355, 440] width 64 height 14
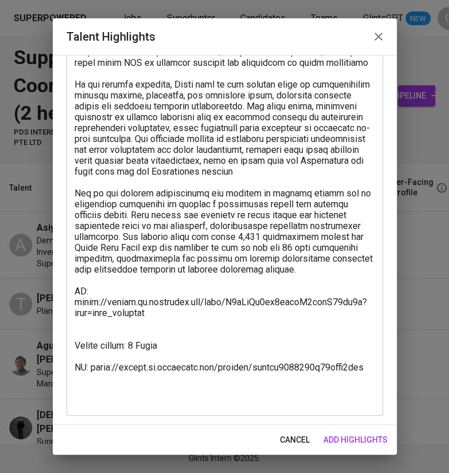
click at [349, 440] on span "add highlights" at bounding box center [355, 440] width 64 height 14
click at [299, 352] on textarea at bounding box center [225, 172] width 300 height 468
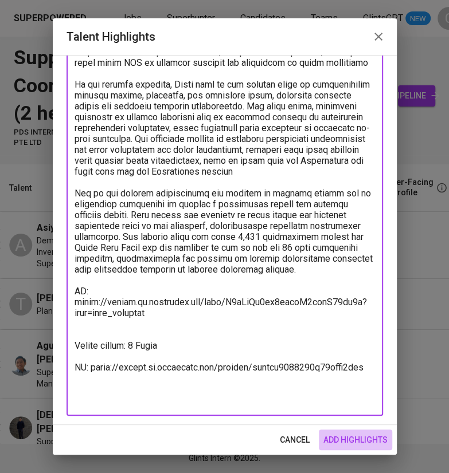
click at [354, 441] on span "add highlights" at bounding box center [355, 440] width 64 height 14
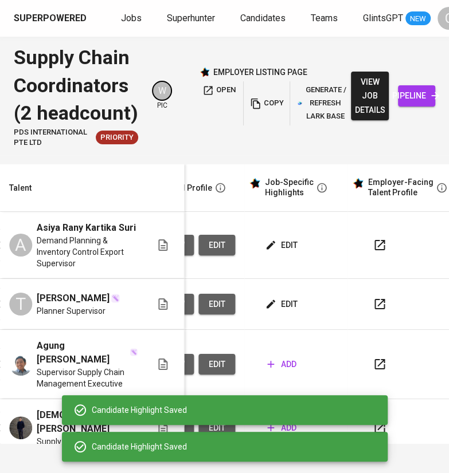
click at [275, 312] on span "edit" at bounding box center [282, 304] width 30 height 14
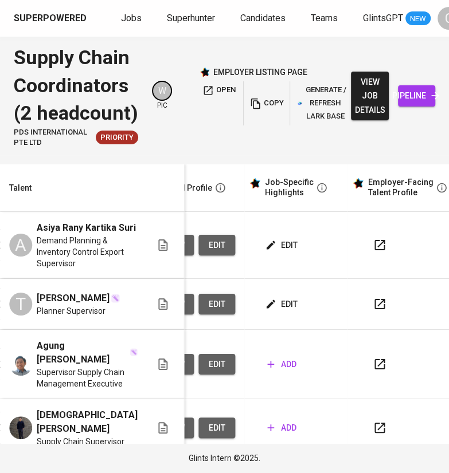
scroll to position [0, 540]
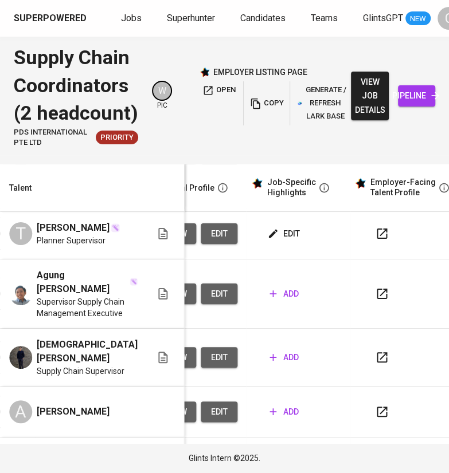
click at [274, 363] on span "add" at bounding box center [283, 358] width 29 height 14
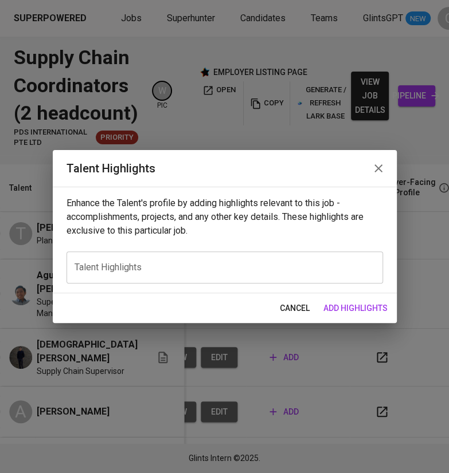
click at [191, 276] on div "x Talent Highlights" at bounding box center [224, 268] width 316 height 32
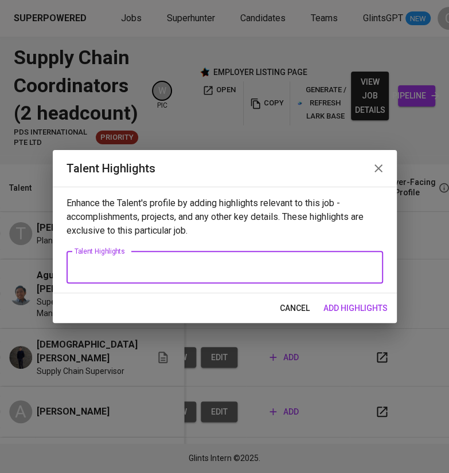
paste textarea "Roy is an experienced supply chain professional with strong expertise in vendor…"
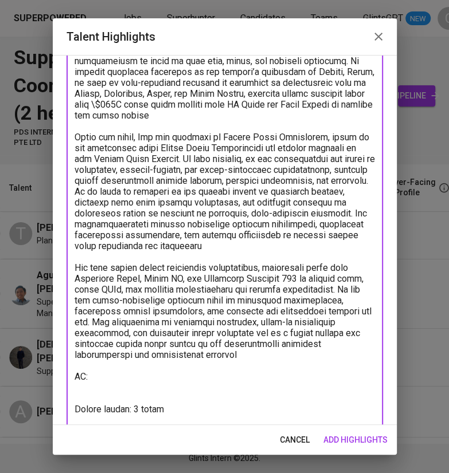
scroll to position [162, 0]
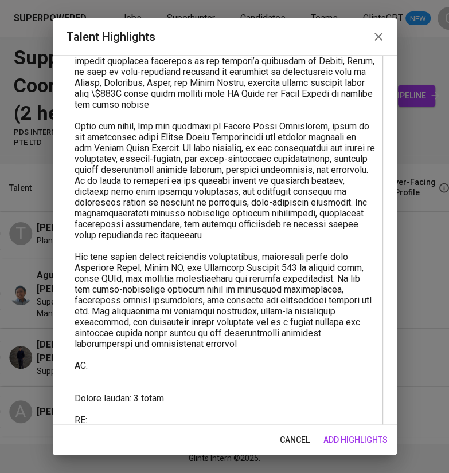
click at [99, 418] on textarea at bounding box center [225, 196] width 300 height 457
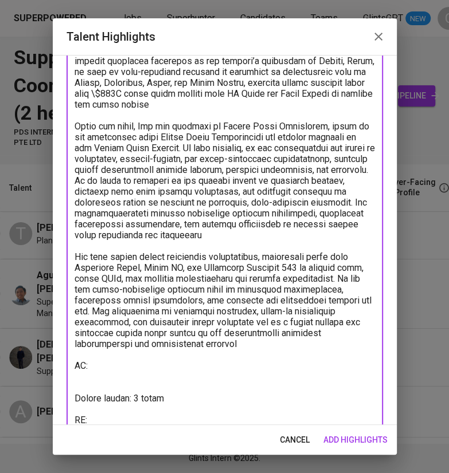
paste textarea "https://glints.sg.larksuite.com/minutes/obsgalcl25b4vwlbtt2q9t7i"
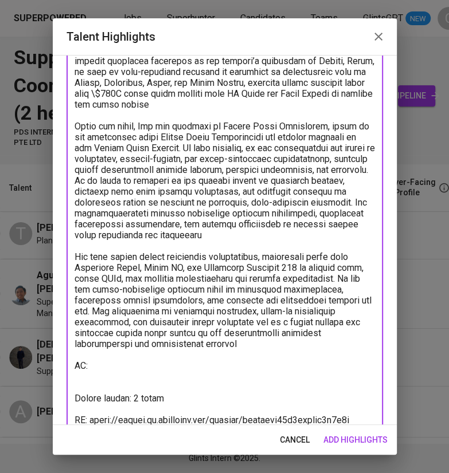
click at [114, 361] on textarea at bounding box center [225, 196] width 300 height 457
paste textarea "https://glints.sg.larksuite.com/wiki/IJSmwFZjXi1zWok2dAElIUmrg4d?from=from_copy…"
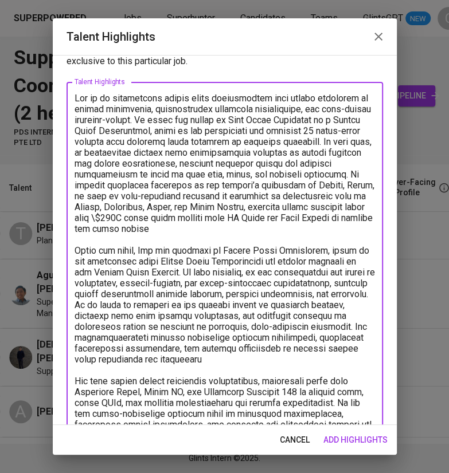
scroll to position [0, 0]
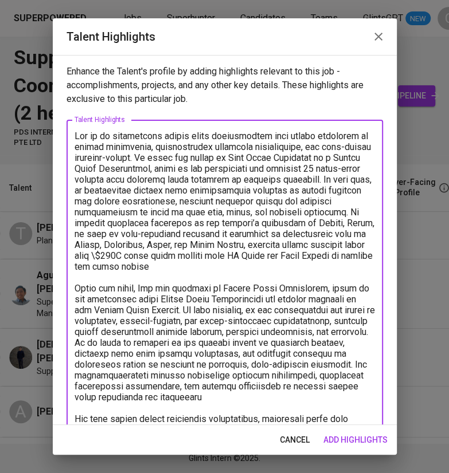
click at [201, 158] on textarea at bounding box center [225, 370] width 300 height 479
click at [207, 155] on textarea at bounding box center [225, 370] width 300 height 479
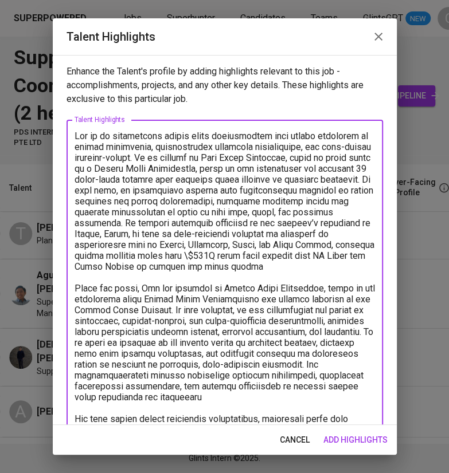
type textarea "Lor ip do sitametcons adipis elits doeiusmodtem inci utlabo etdolorem al enimad…"
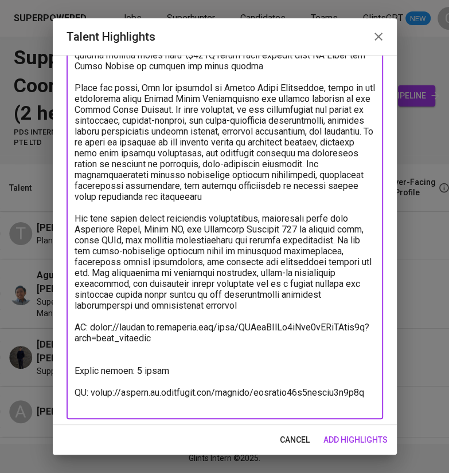
scroll to position [204, 0]
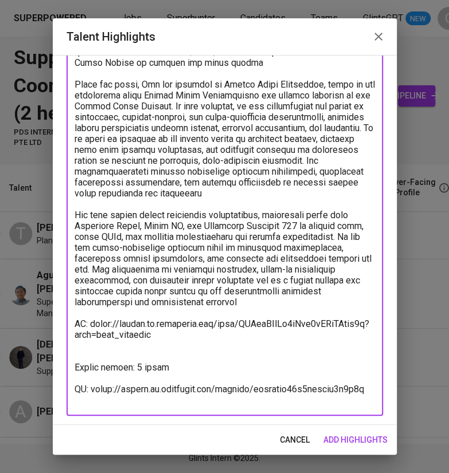
click at [374, 438] on span "add highlights" at bounding box center [355, 440] width 64 height 14
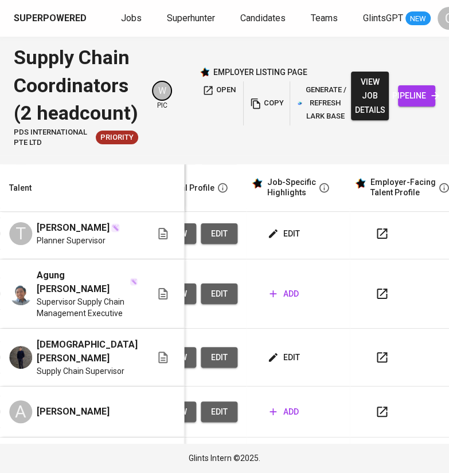
click at [272, 301] on span "add" at bounding box center [283, 294] width 29 height 14
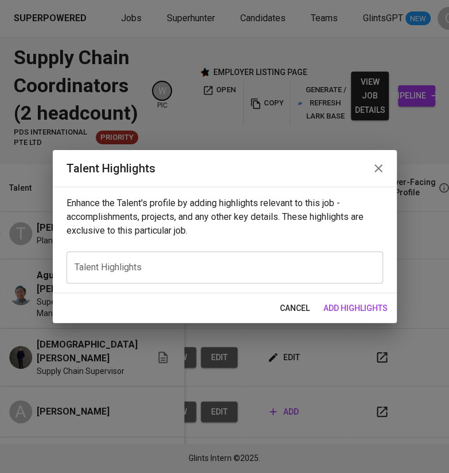
click at [174, 273] on div "x Talent Highlights" at bounding box center [224, 268] width 316 height 32
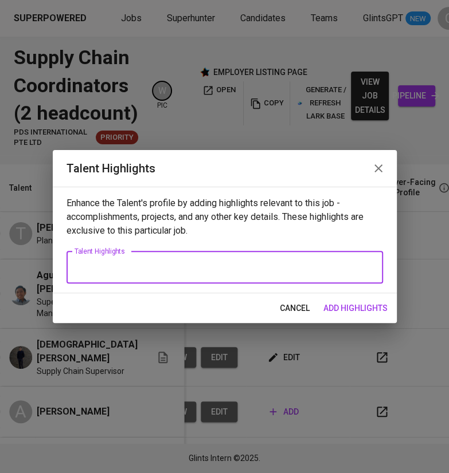
paste textarea "Agung is an Industrial Engineering professional with strong expertise in supply…"
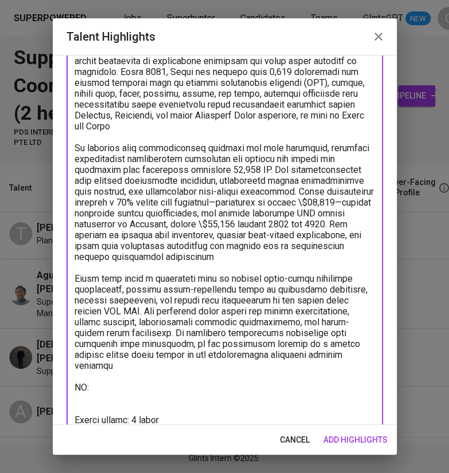
scroll to position [140, 0]
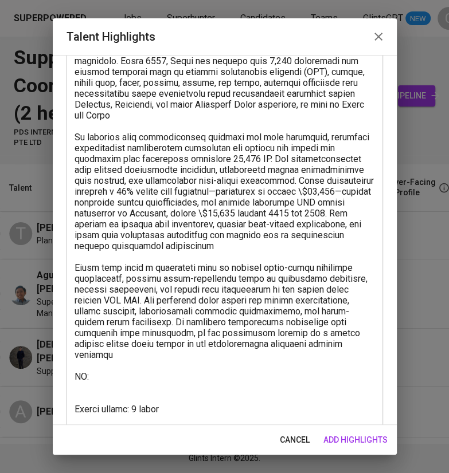
click at [107, 422] on textarea at bounding box center [225, 208] width 300 height 436
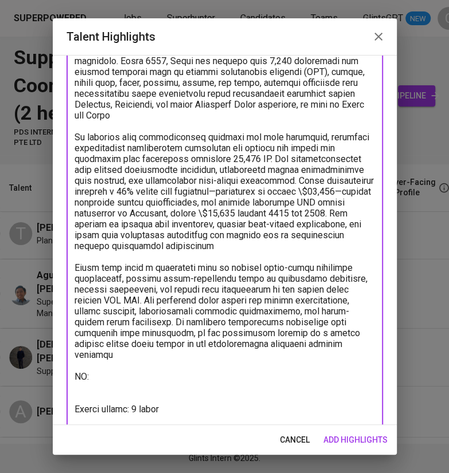
paste textarea "https://glints.sg.larksuite.com/minutes/obsgal54412u7ku1nf4mou72"
click at [120, 367] on textarea at bounding box center [225, 208] width 300 height 436
paste textarea "https://glints.sg.larksuite.com/wiki/Uy6hwGPloiZwf7kbuZglkX8lgvh?from=from_copy…"
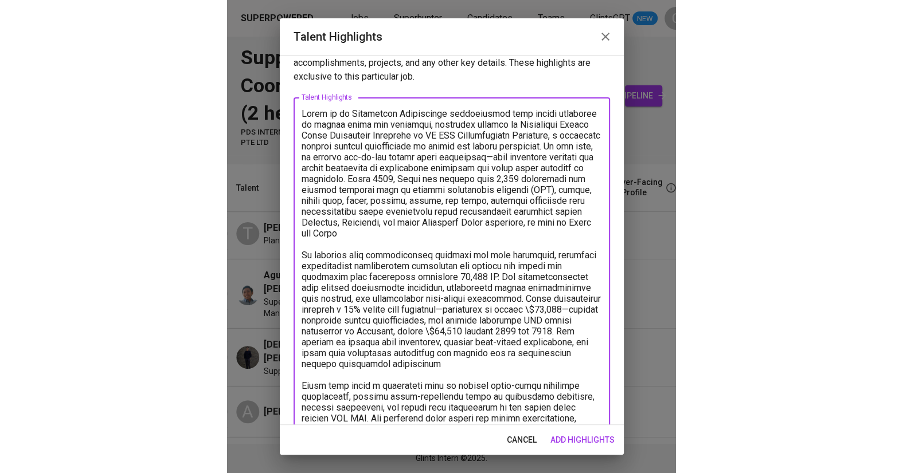
scroll to position [0, 0]
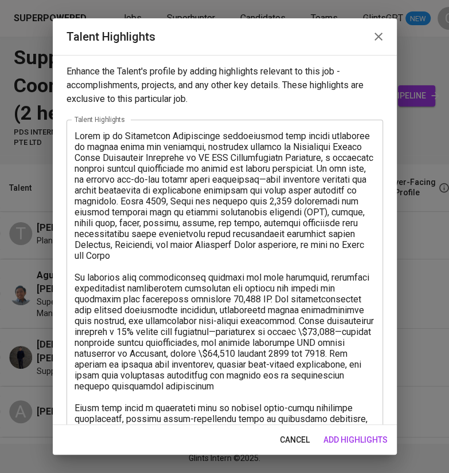
click at [127, 132] on textarea at bounding box center [225, 354] width 300 height 446
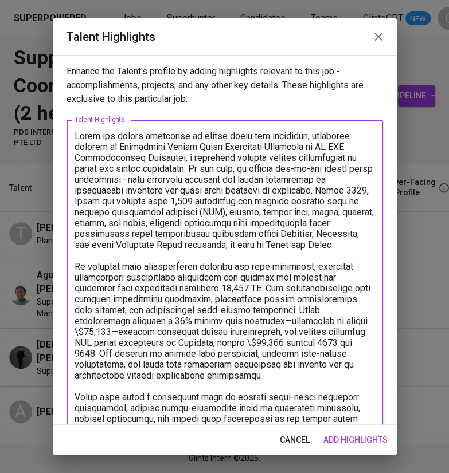
click at [148, 181] on textarea at bounding box center [225, 349] width 300 height 436
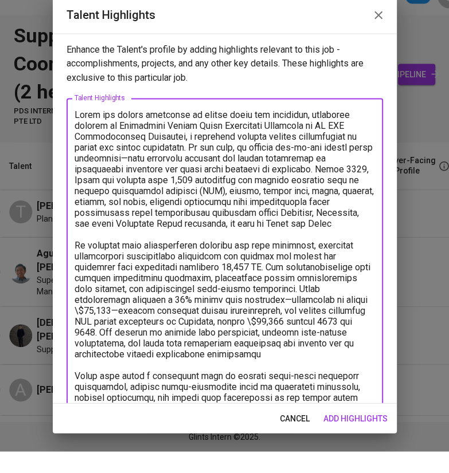
click at [139, 174] on textarea at bounding box center [225, 349] width 300 height 436
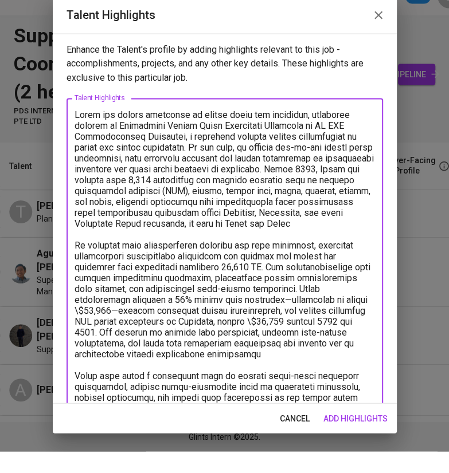
click at [324, 185] on textarea at bounding box center [225, 349] width 300 height 436
click at [318, 189] on textarea at bounding box center [225, 349] width 300 height 436
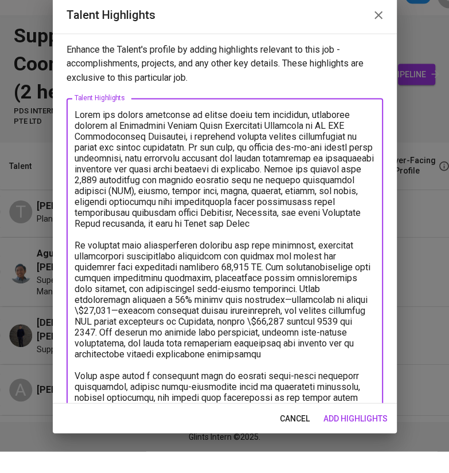
type textarea "Agung has strong expertise in supply chain and logistics, currently serving as …"
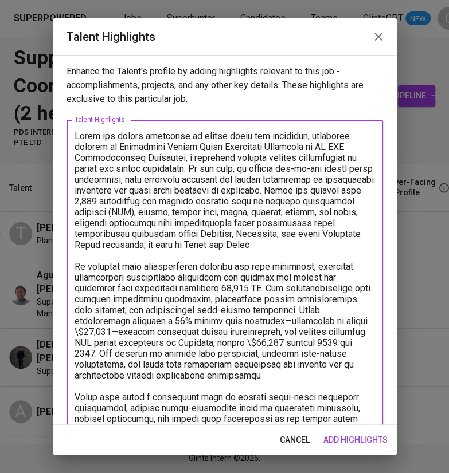
click at [361, 432] on button "add highlights" at bounding box center [355, 440] width 73 height 21
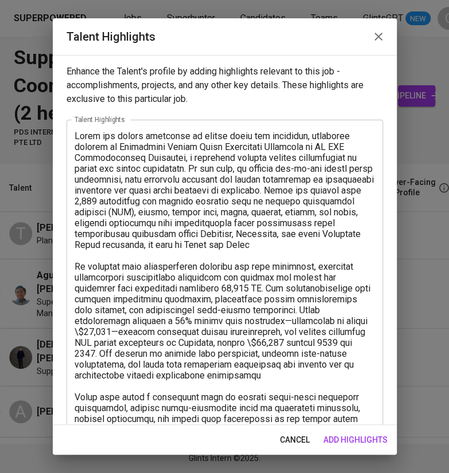
click at [364, 438] on span "add highlights" at bounding box center [355, 440] width 64 height 14
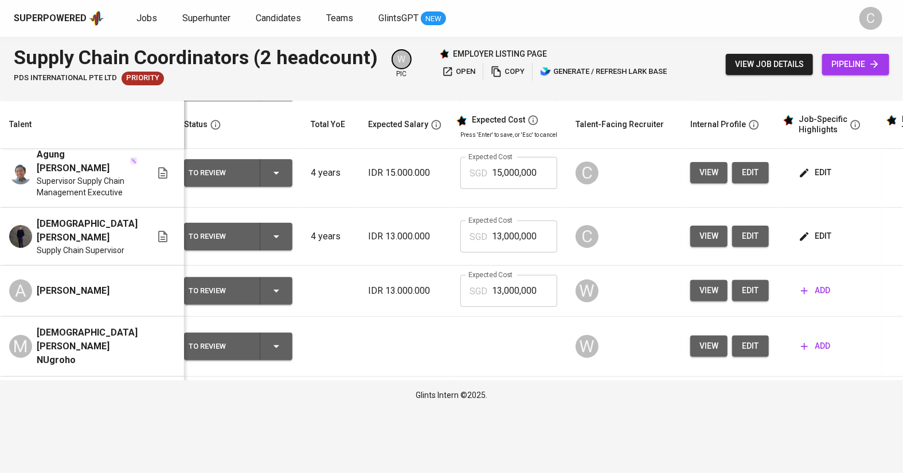
scroll to position [128, 9]
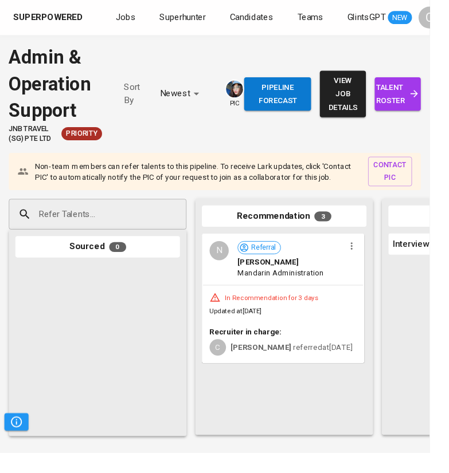
click at [412, 104] on span "talent roster" at bounding box center [416, 98] width 30 height 28
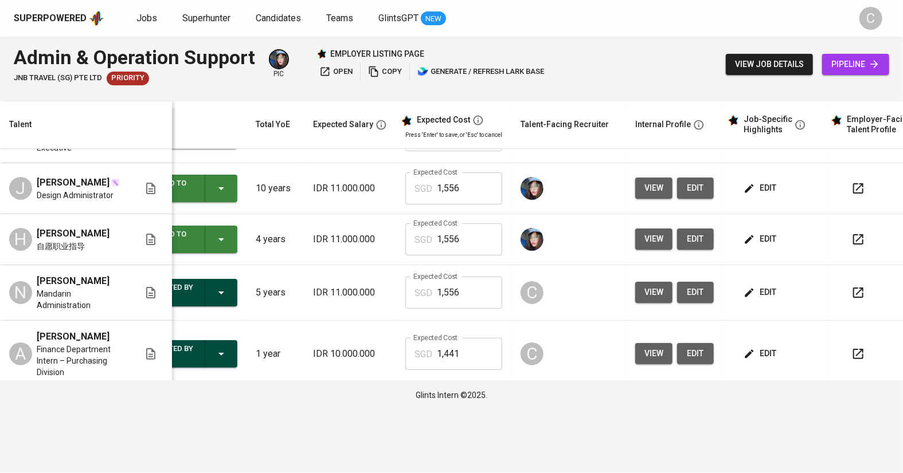
scroll to position [0, 52]
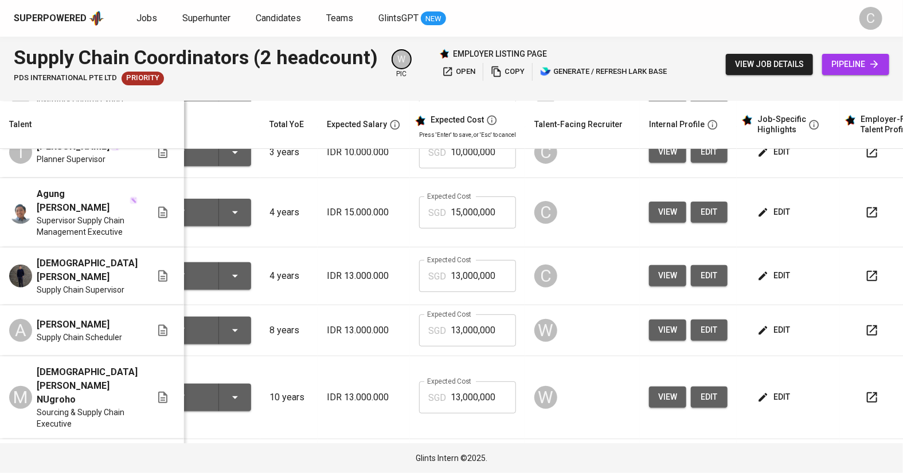
scroll to position [180, 50]
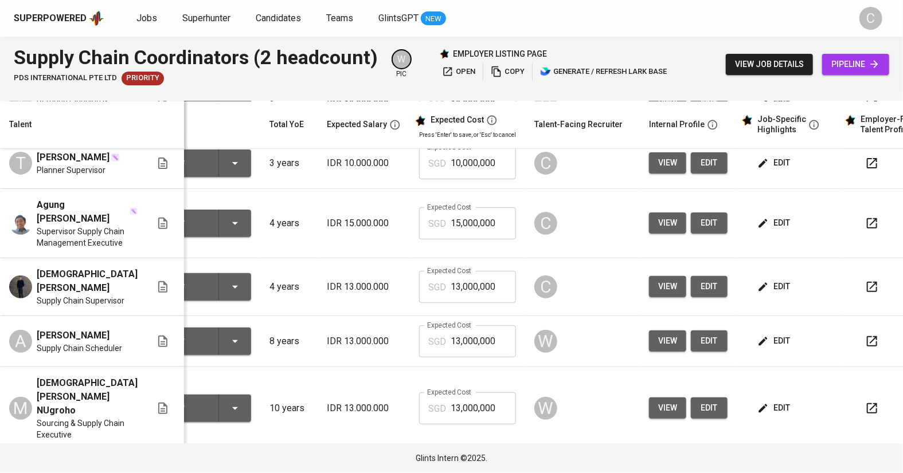
click at [764, 230] on span "edit" at bounding box center [774, 223] width 30 height 14
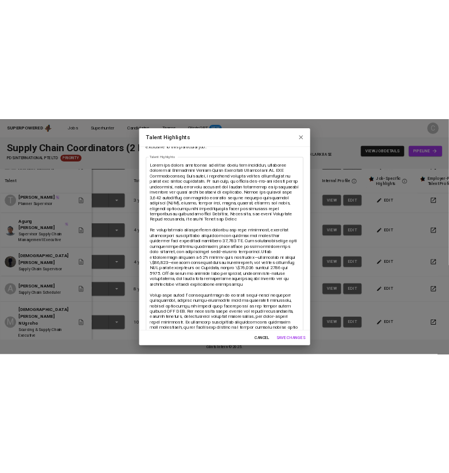
scroll to position [0, 0]
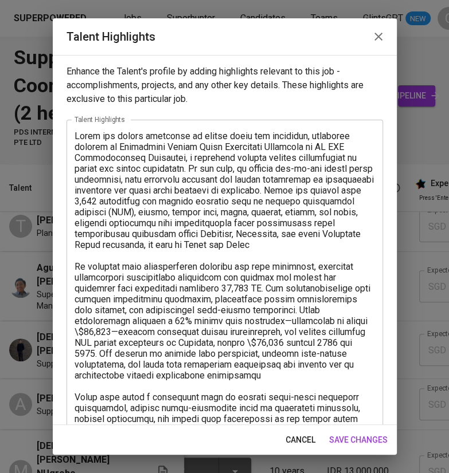
click at [414, 364] on html "Superpowered Jobs Superhunter Candidates Teams GlintsGPT NEW C Supply Chain Coo…" at bounding box center [224, 268] width 449 height 536
click at [280, 202] on textarea at bounding box center [225, 349] width 300 height 436
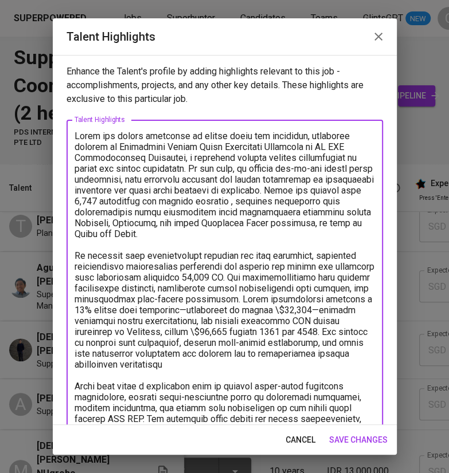
click at [274, 273] on textarea at bounding box center [225, 343] width 300 height 425
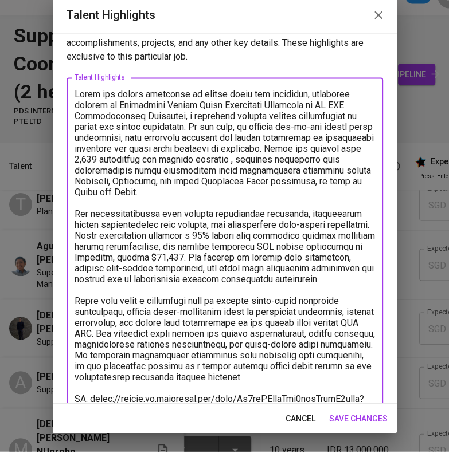
scroll to position [32, 0]
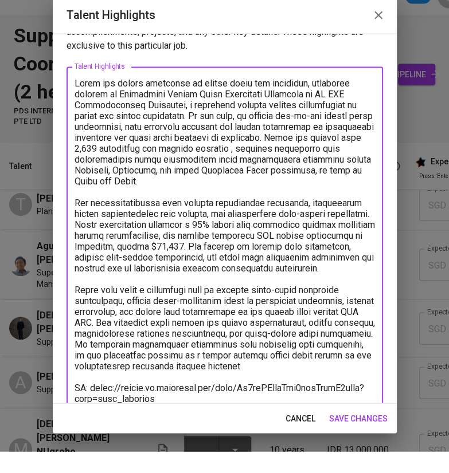
click at [293, 393] on textarea at bounding box center [225, 295] width 300 height 392
type textarea "Agung has strong expertise in supply chain and logistics, currently serving as …"
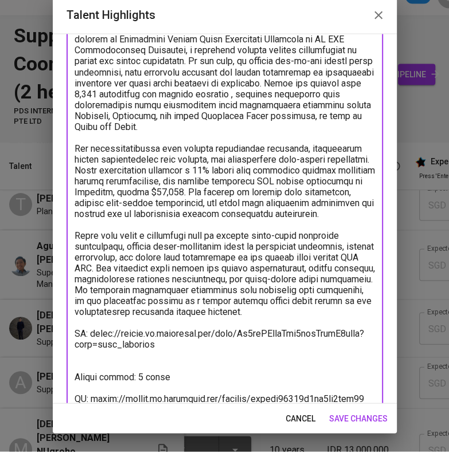
scroll to position [97, 0]
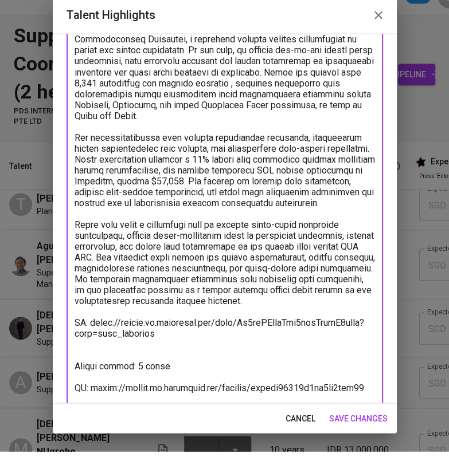
click at [350, 440] on span "save changes" at bounding box center [358, 440] width 58 height 14
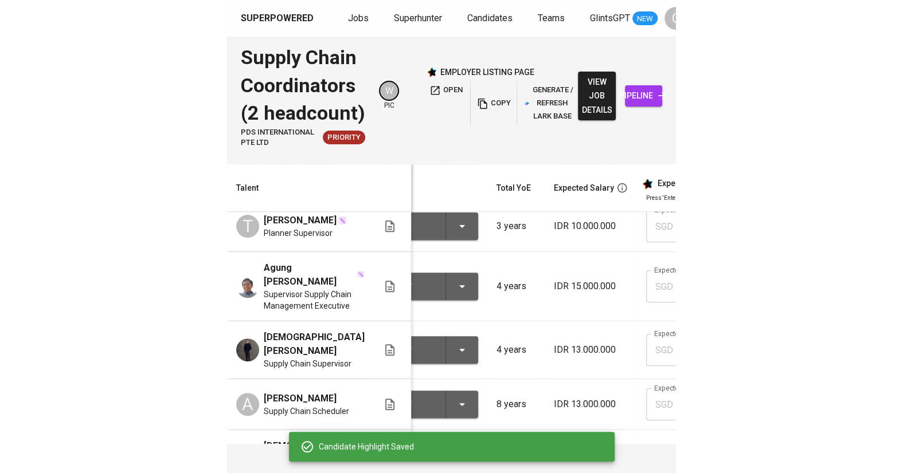
scroll to position [0, 540]
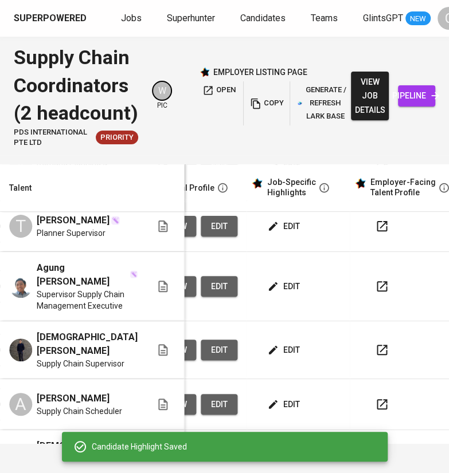
click at [408, 0] on html "Superpowered Jobs Superhunter Candidates Teams GlintsGPT NEW C Supply Chain Coo…" at bounding box center [224, 236] width 449 height 473
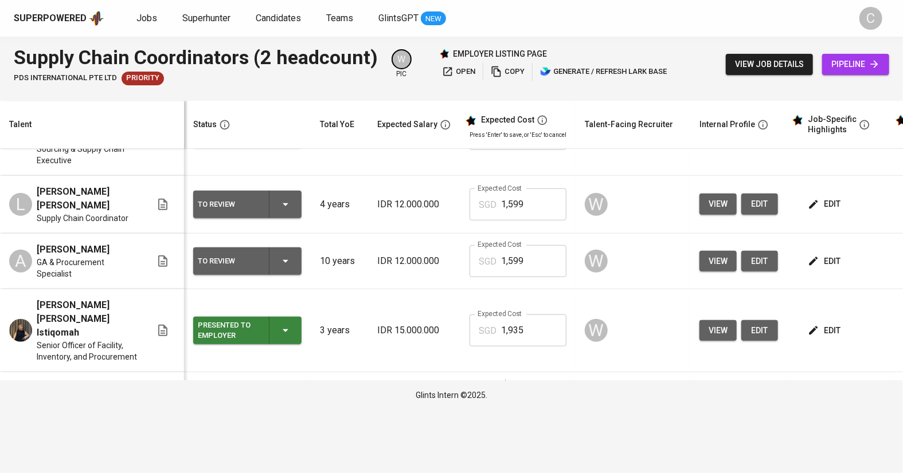
scroll to position [457, 0]
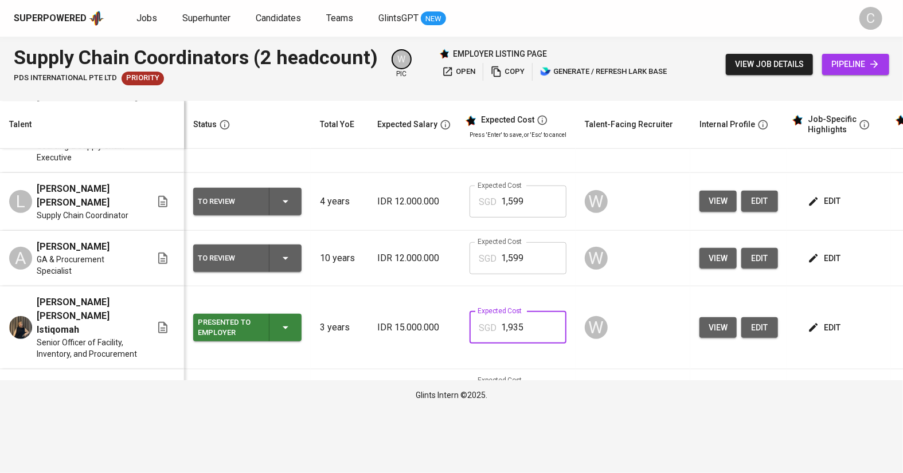
drag, startPoint x: 521, startPoint y: 326, endPoint x: 459, endPoint y: 325, distance: 62.5
click at [469, 325] on div "SGD 1,935 Expected Cost" at bounding box center [517, 328] width 97 height 32
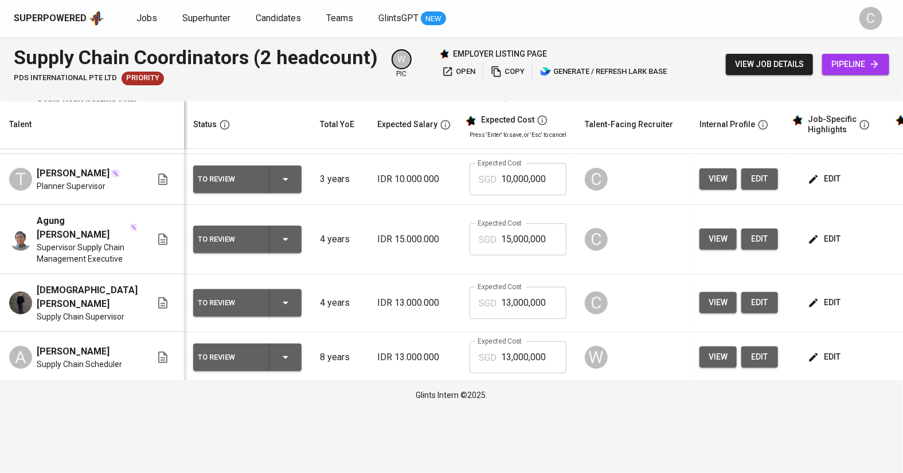
scroll to position [163, 0]
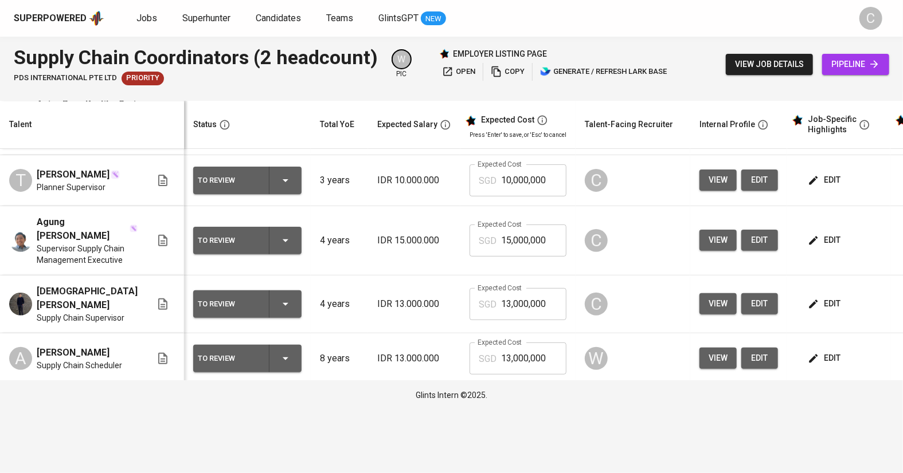
click at [542, 257] on input "15,000,000" at bounding box center [533, 241] width 65 height 32
paste input ",935"
type input "1,935"
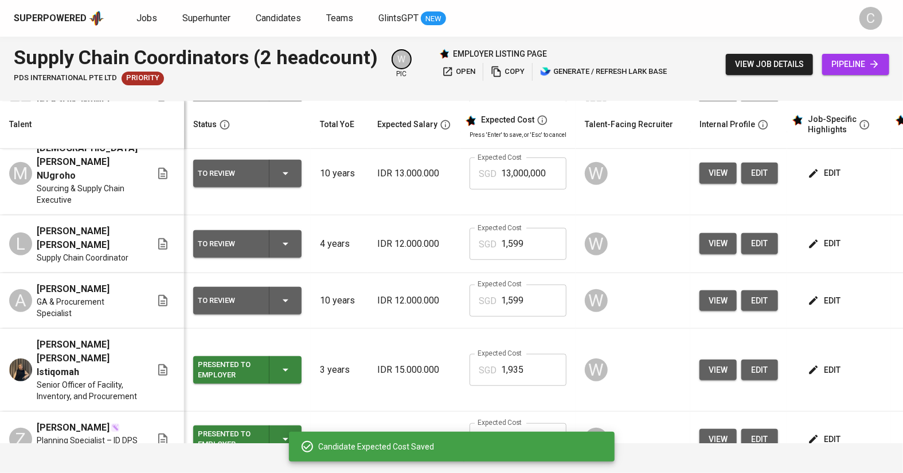
scroll to position [420, 0]
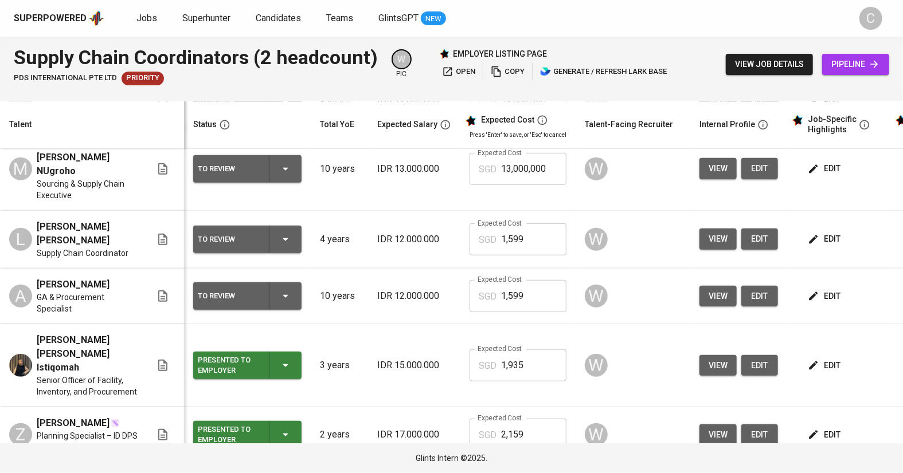
click at [810, 370] on span "edit" at bounding box center [825, 366] width 30 height 14
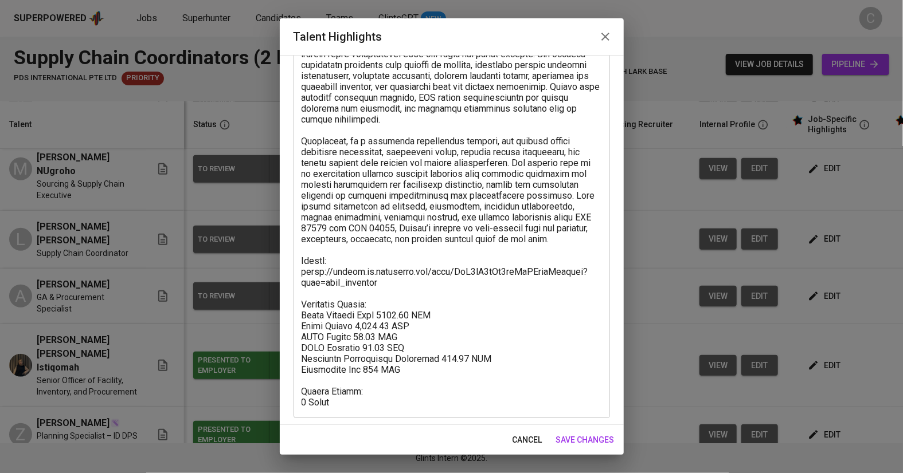
scroll to position [280, 0]
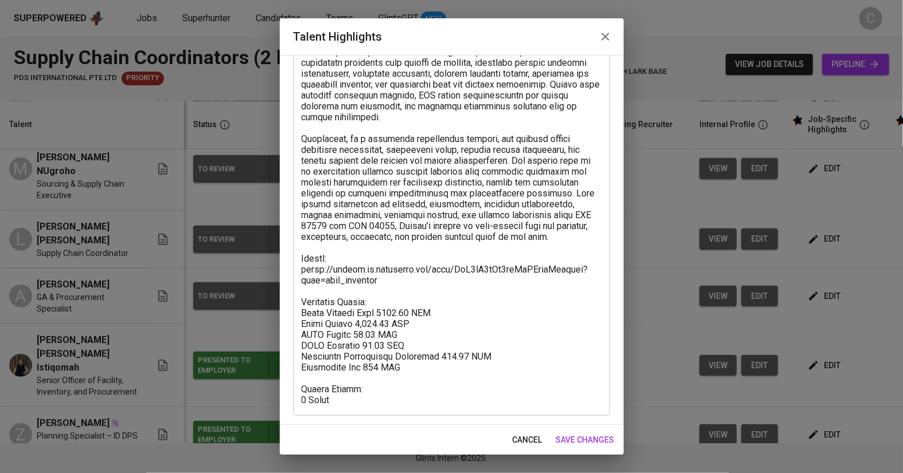
click at [418, 360] on textarea at bounding box center [451, 127] width 300 height 555
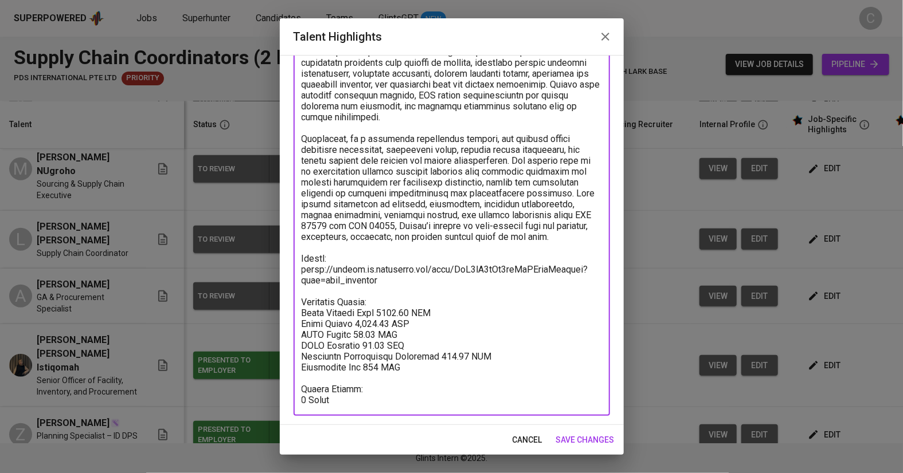
click at [417, 365] on textarea at bounding box center [451, 127] width 300 height 555
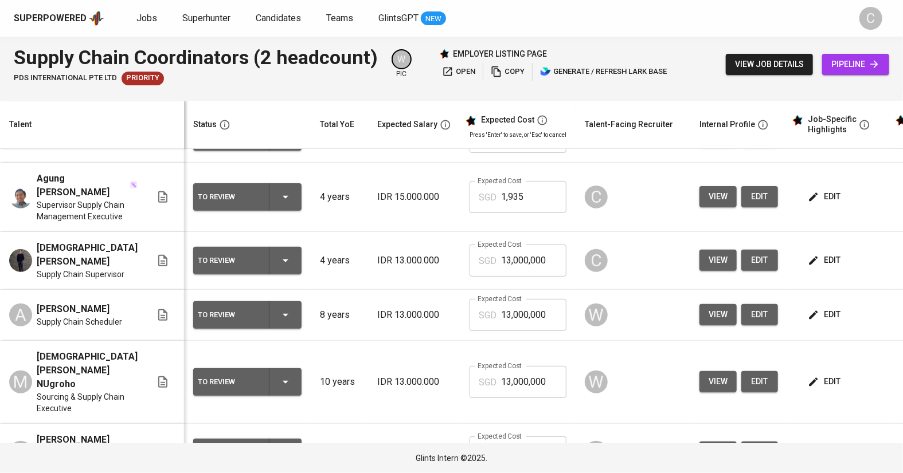
scroll to position [204, 0]
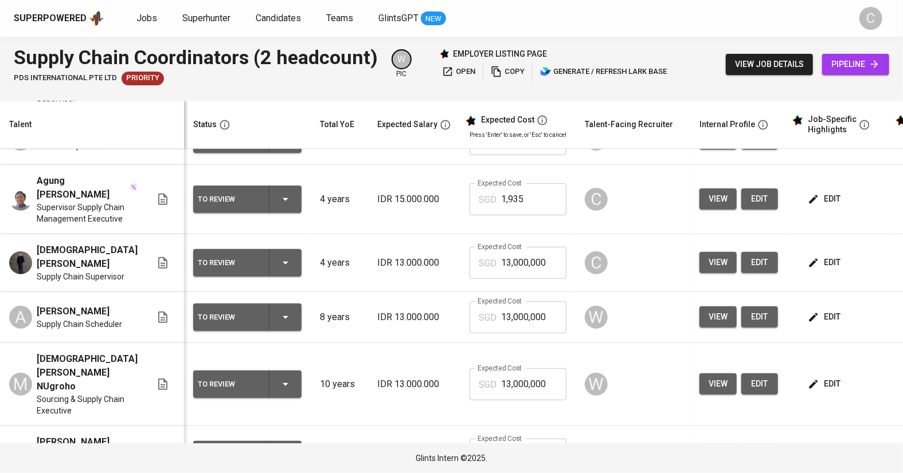
click at [817, 206] on span "edit" at bounding box center [825, 199] width 30 height 14
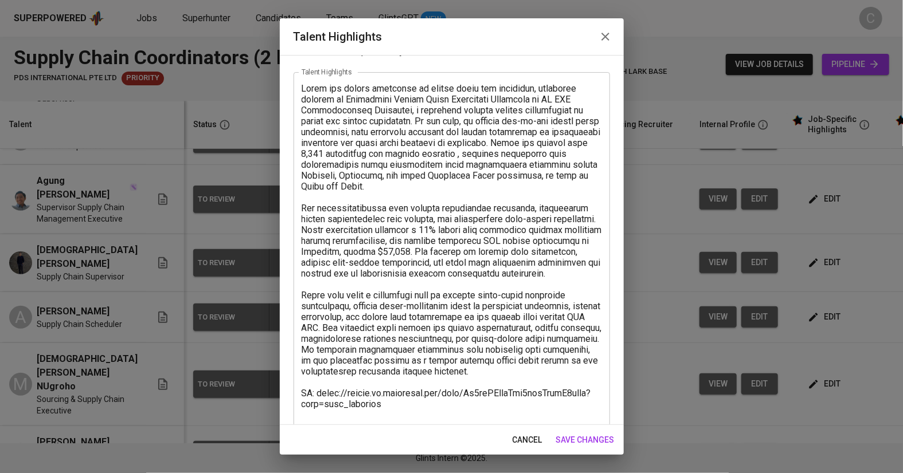
scroll to position [117, 0]
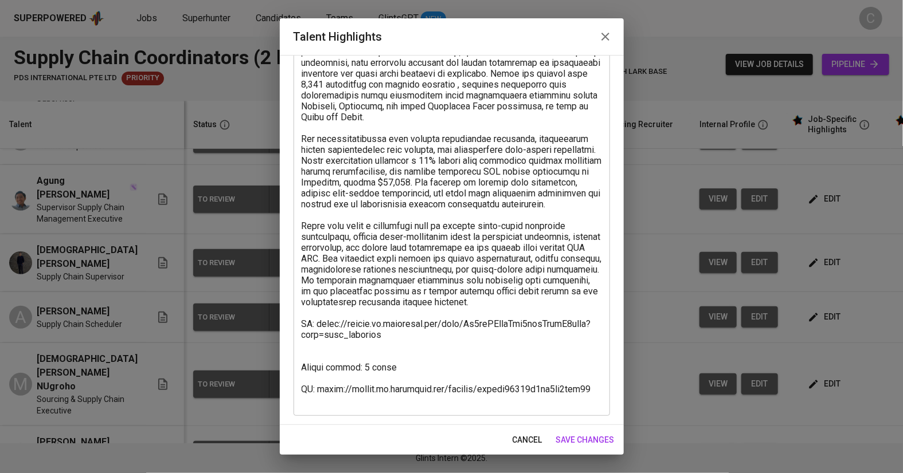
click at [307, 364] on textarea at bounding box center [451, 210] width 300 height 392
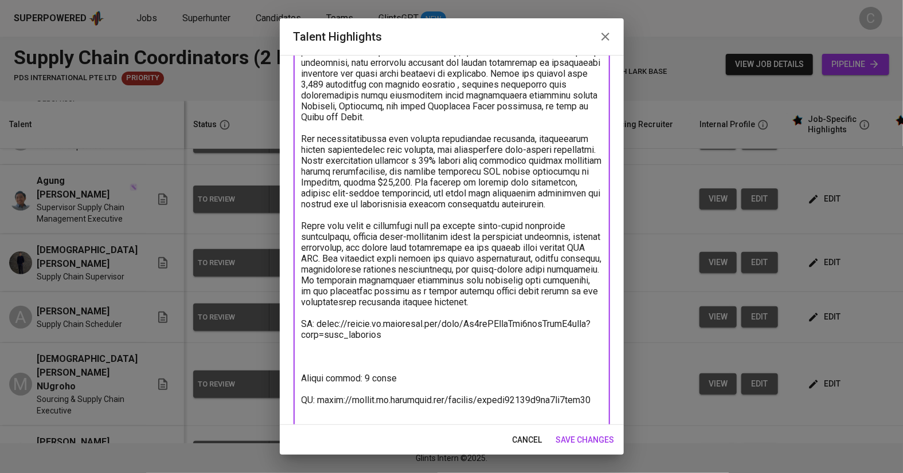
paste textarea "Breakdown Salary: Total Payroll Cost 1934.90 SGD Basic Salary 1,392.62 SGD BPJS…"
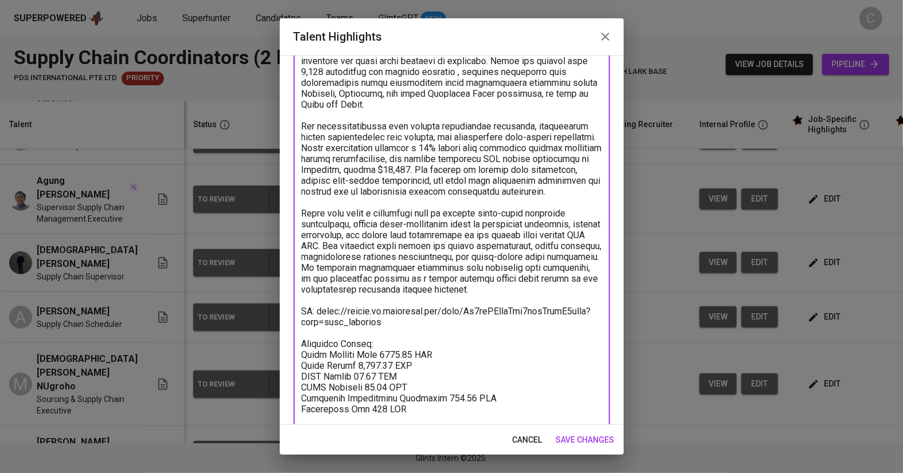
scroll to position [193, 0]
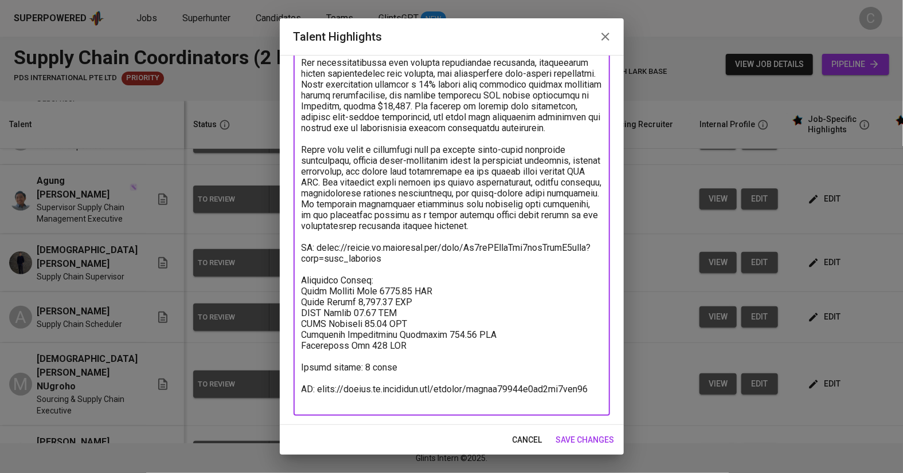
type textarea "Agung has strong expertise in supply chain and logistics, currently serving as …"
click at [593, 446] on span "save changes" at bounding box center [585, 440] width 58 height 14
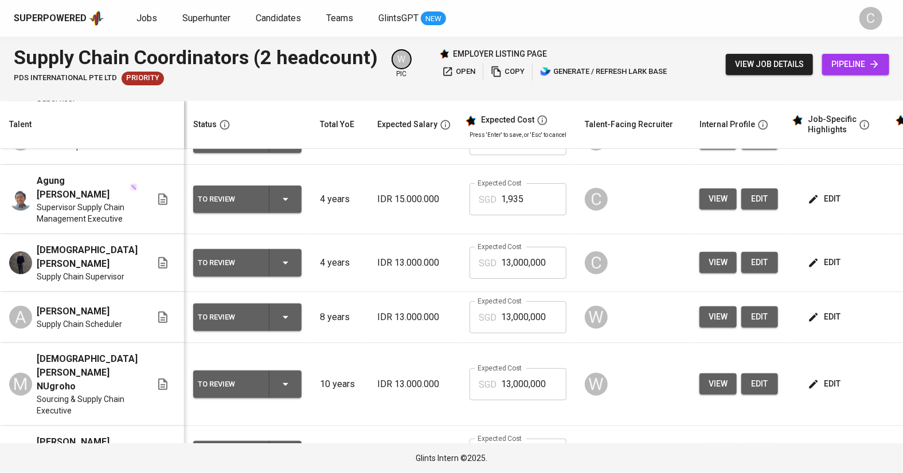
click at [814, 205] on span "edit" at bounding box center [825, 199] width 30 height 14
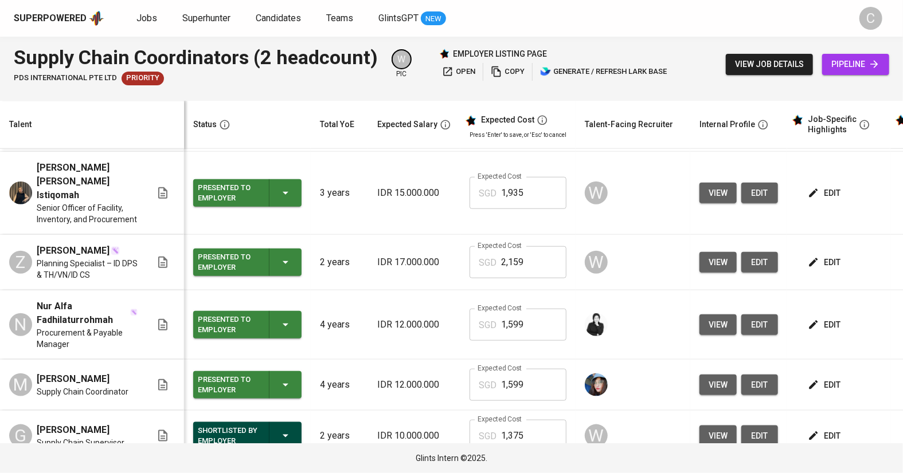
scroll to position [609, 0]
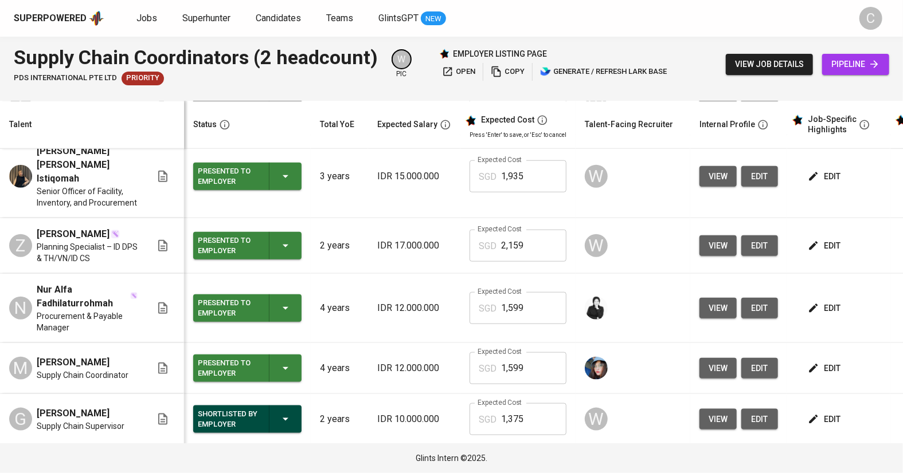
click at [520, 454] on input "1,599" at bounding box center [533, 470] width 65 height 32
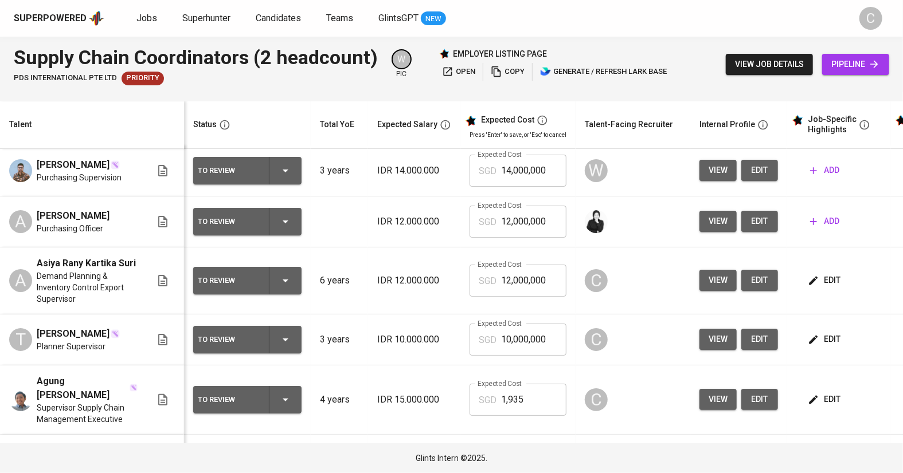
scroll to position [0, 0]
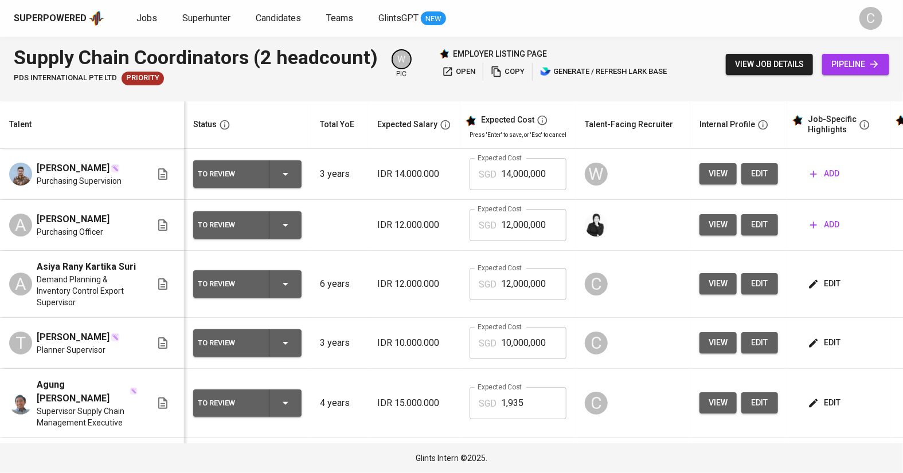
click at [531, 268] on input "12,000,000" at bounding box center [533, 284] width 65 height 32
type input "1"
paste input "1,599"
type input "1,599"
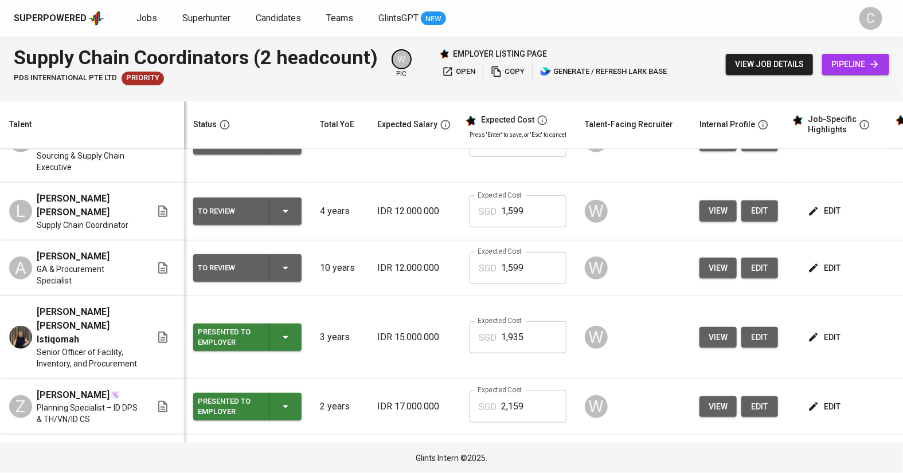
scroll to position [609, 0]
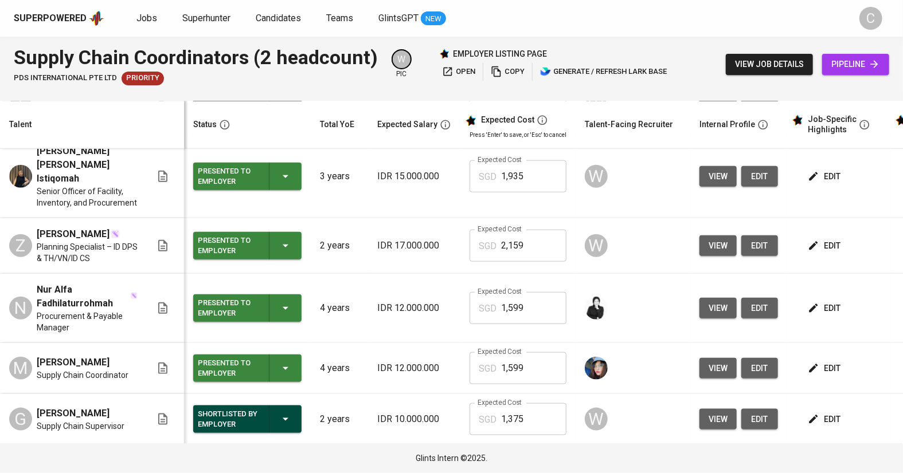
click at [810, 464] on span "edit" at bounding box center [825, 471] width 30 height 14
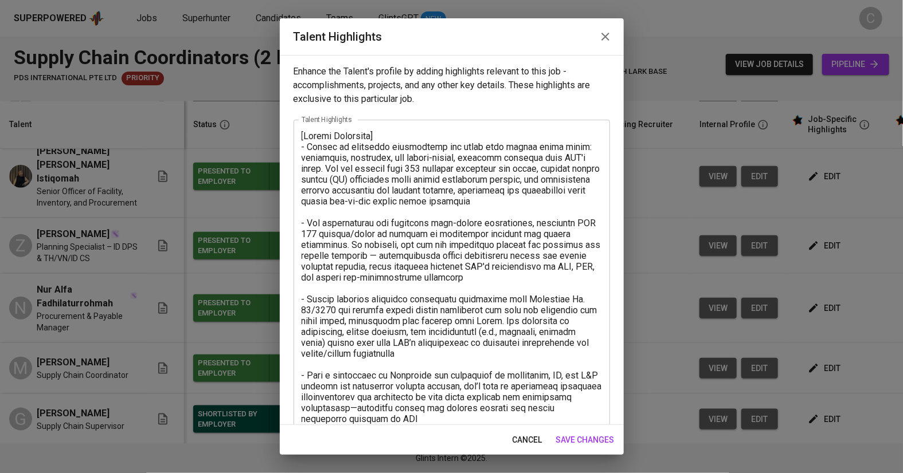
scroll to position [248, 0]
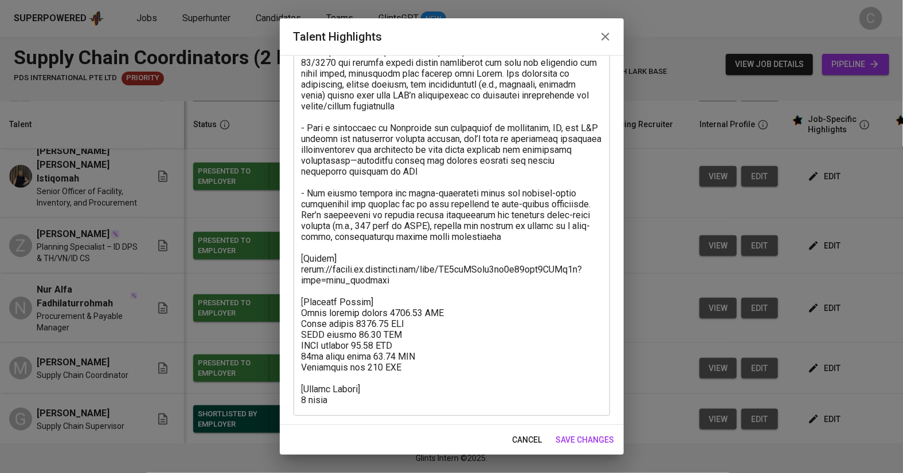
click at [425, 364] on textarea at bounding box center [451, 144] width 300 height 523
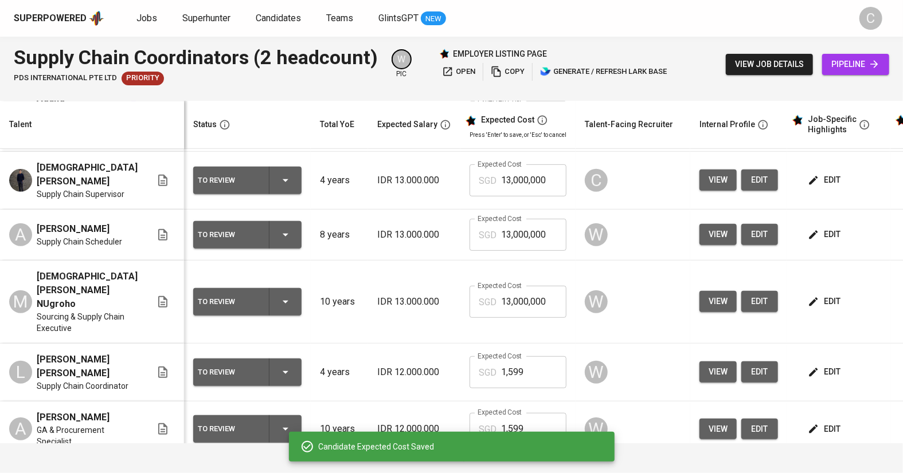
scroll to position [0, 0]
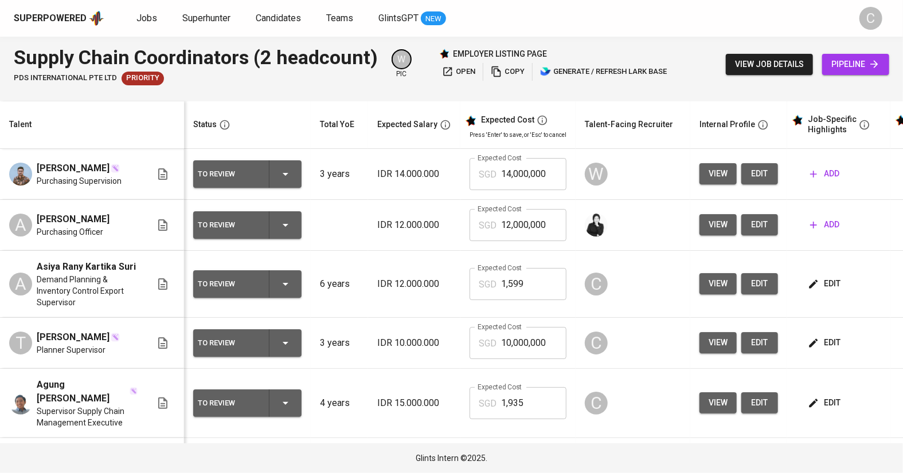
click at [816, 277] on span "edit" at bounding box center [825, 284] width 30 height 14
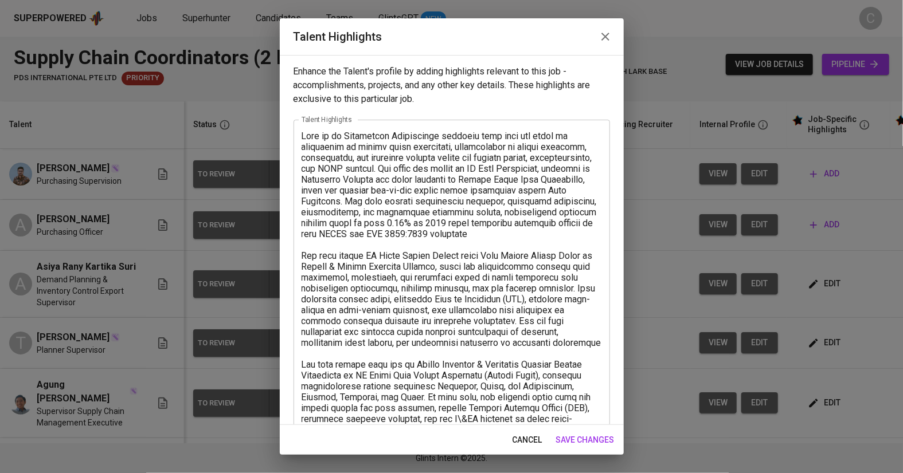
scroll to position [215, 0]
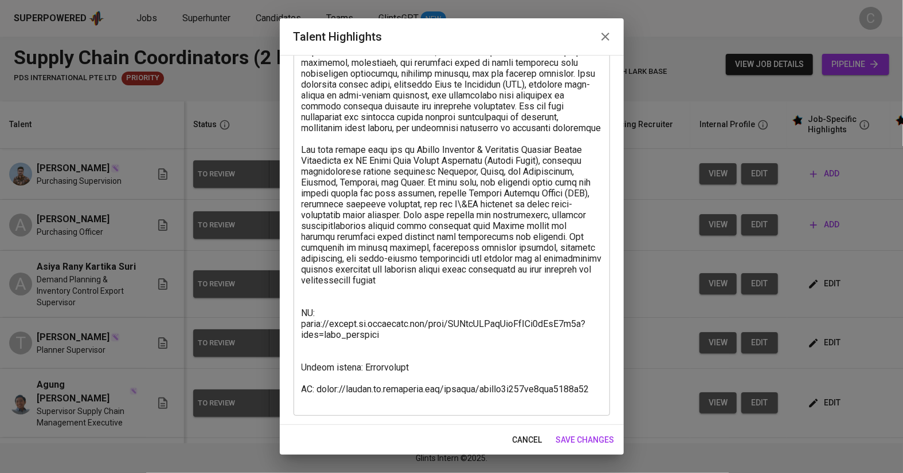
click at [319, 307] on textarea at bounding box center [451, 161] width 300 height 490
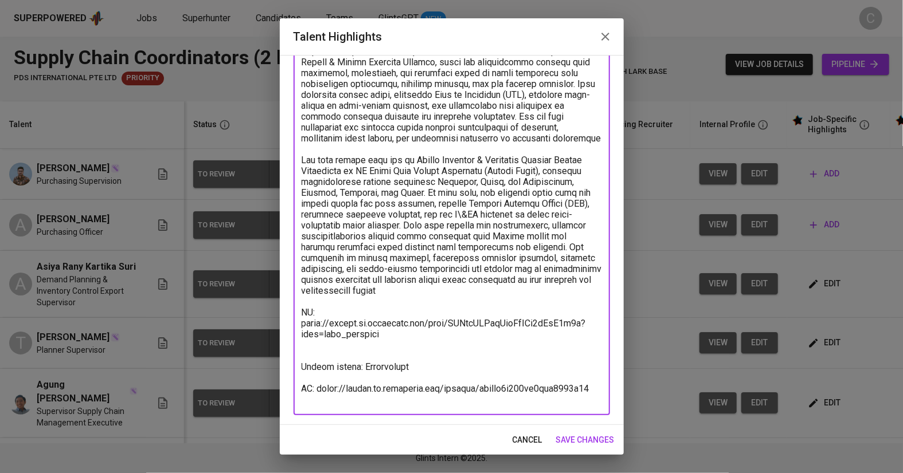
scroll to position [204, 0]
click at [336, 361] on textarea at bounding box center [451, 166] width 300 height 479
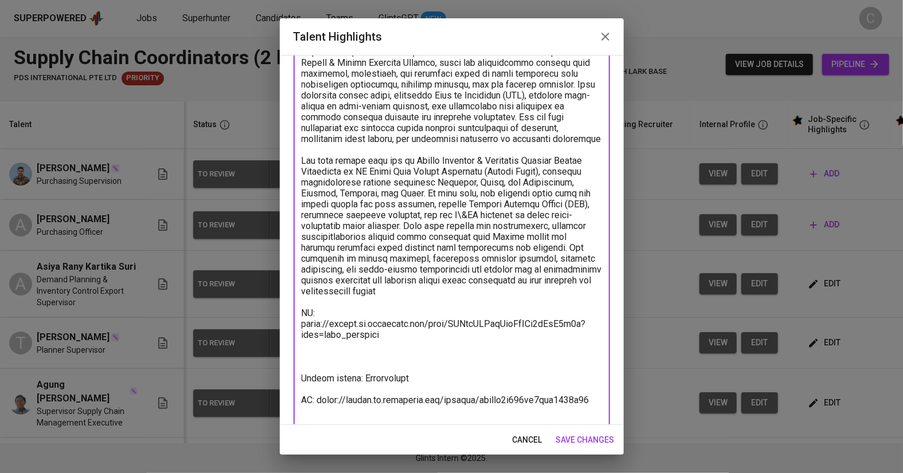
paste textarea "[Expected Salary] Total monthly salary 1599.25 SGD Basic salary 1094.45 SGD BPJ…"
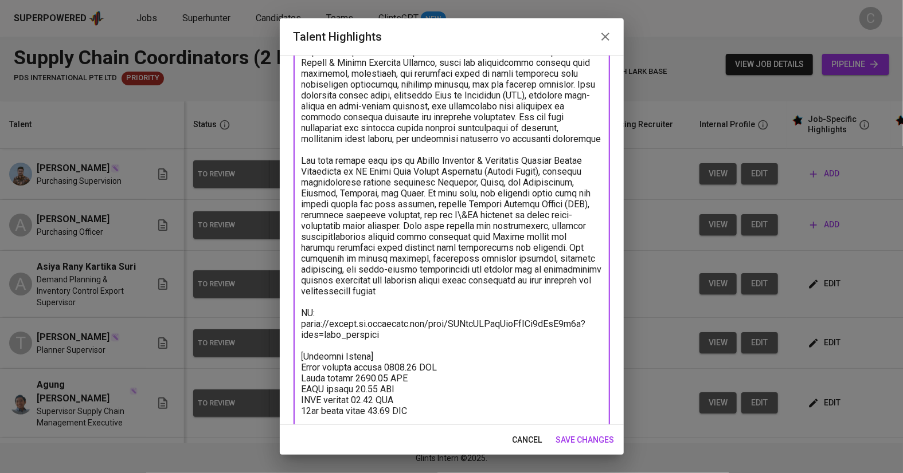
scroll to position [217, 0]
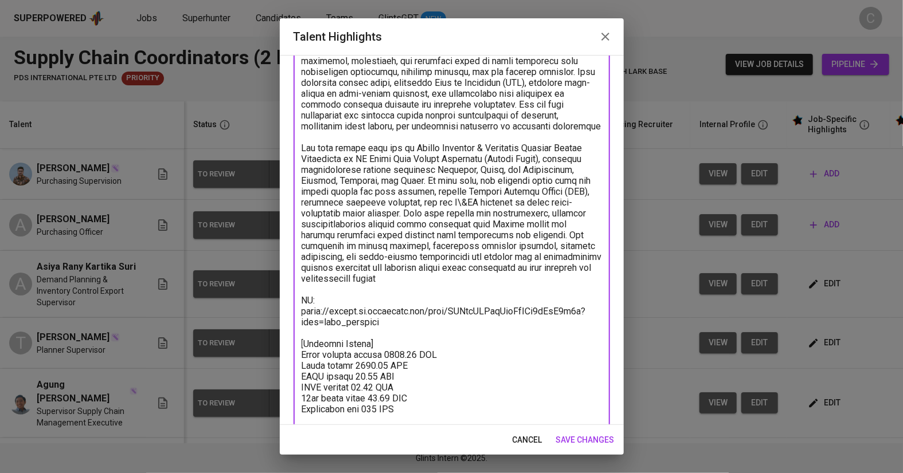
click at [464, 211] on textarea at bounding box center [451, 191] width 300 height 555
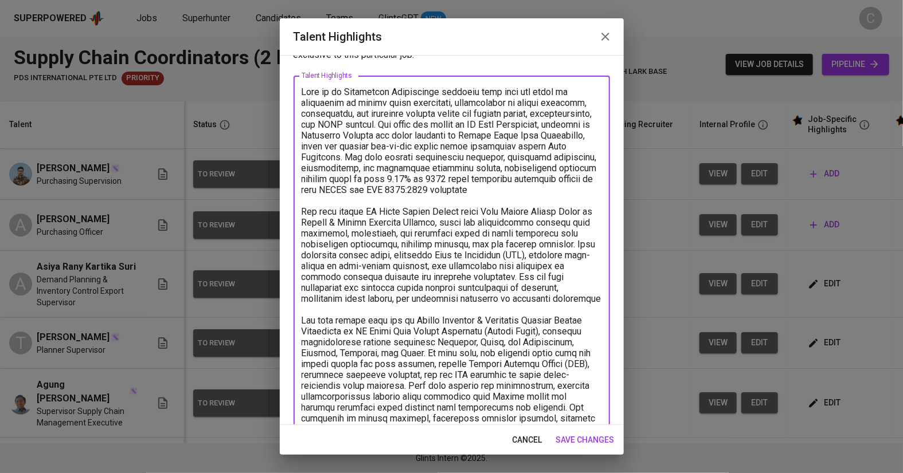
scroll to position [0, 0]
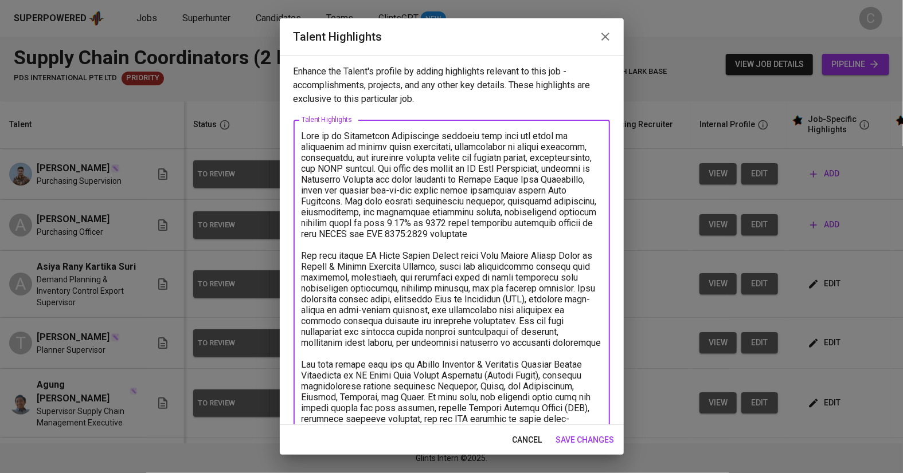
click at [374, 238] on textarea at bounding box center [451, 408] width 300 height 555
click at [349, 246] on textarea at bounding box center [451, 408] width 300 height 555
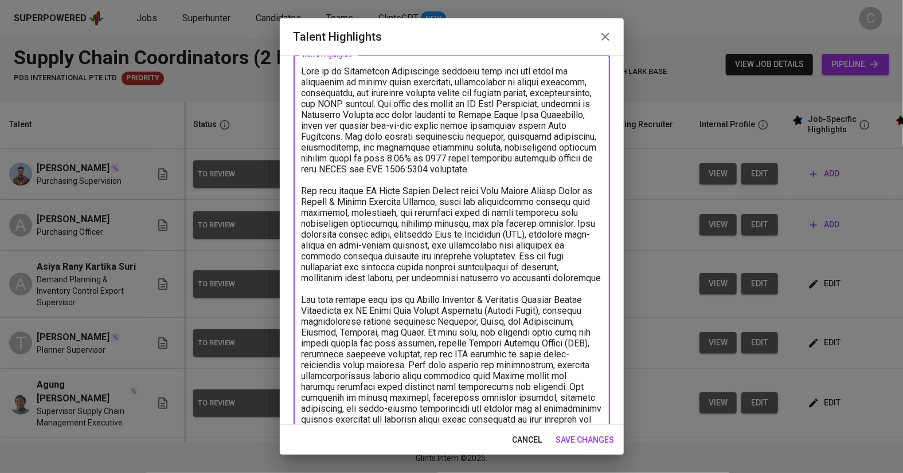
scroll to position [65, 0]
click at [600, 288] on textarea at bounding box center [451, 343] width 300 height 555
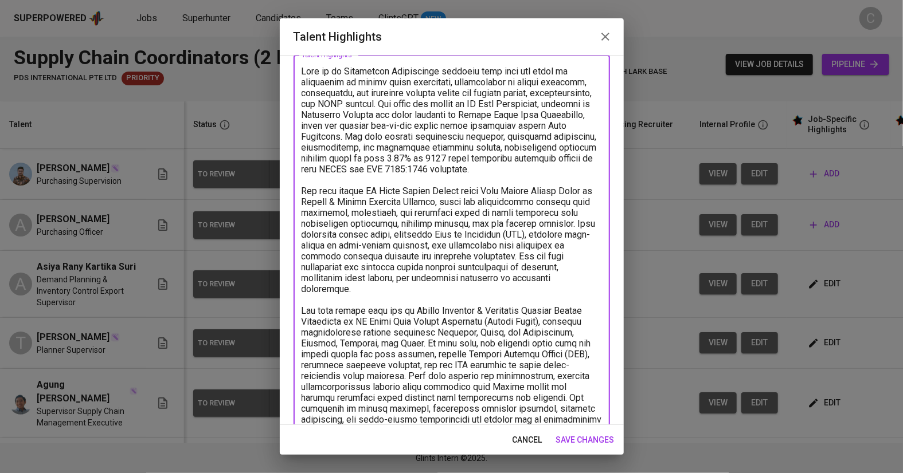
click at [375, 324] on textarea at bounding box center [451, 343] width 300 height 555
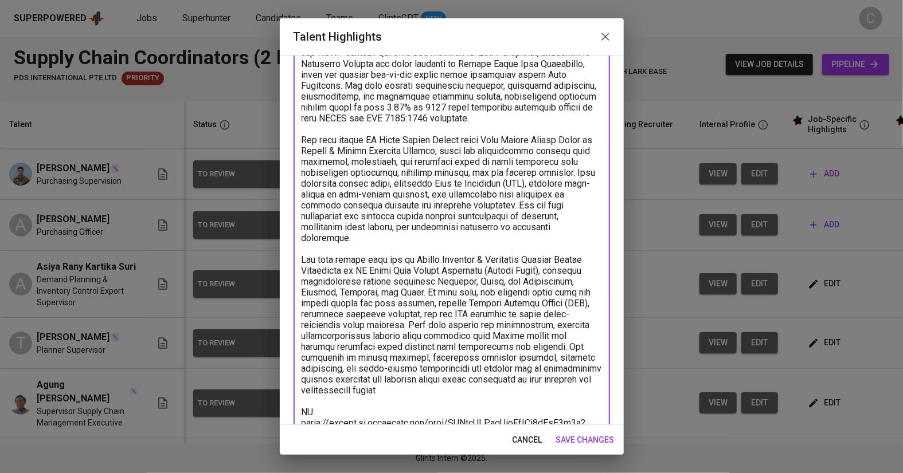
scroll to position [128, 0]
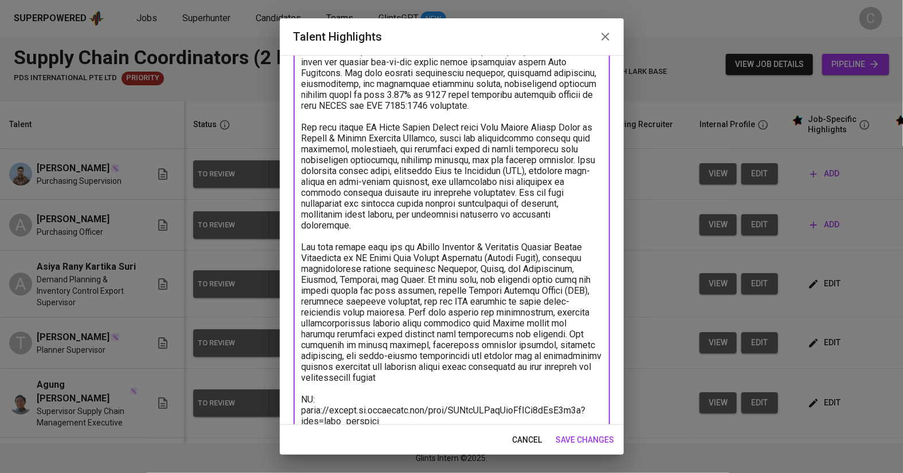
click at [354, 381] on textarea at bounding box center [451, 279] width 300 height 555
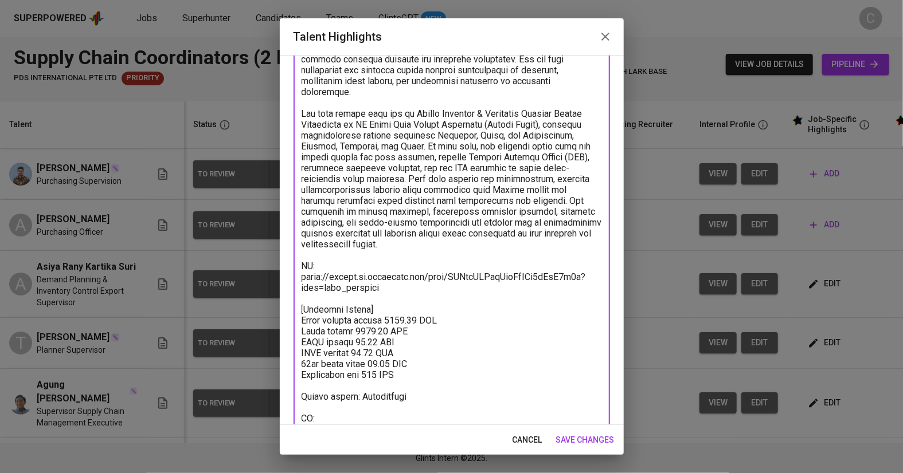
scroll to position [280, 0]
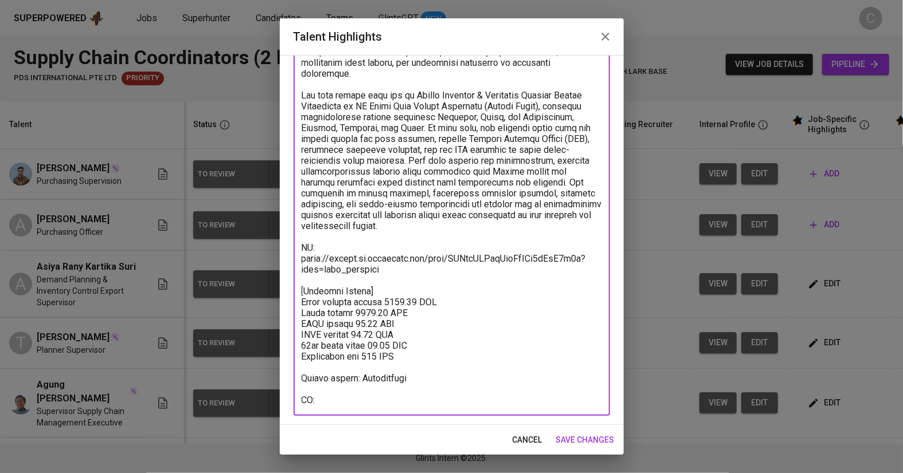
type textarea "Rany is an Industrial Engineering graduate with over six years of experience in…"
click at [586, 439] on span "save changes" at bounding box center [585, 440] width 58 height 14
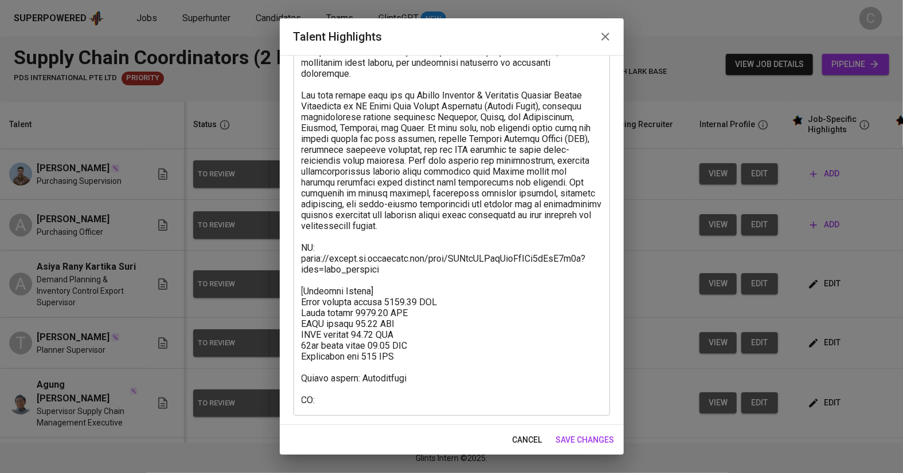
click at [569, 437] on span "save changes" at bounding box center [585, 440] width 58 height 14
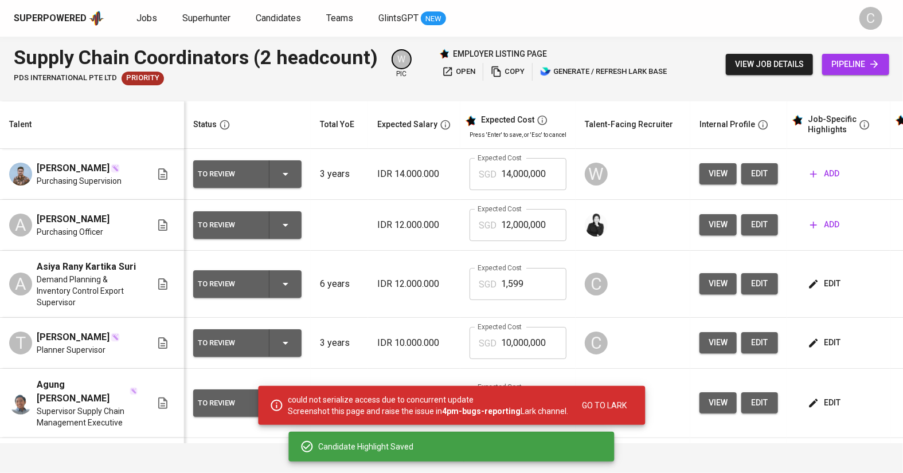
click at [823, 277] on span "edit" at bounding box center [825, 284] width 30 height 14
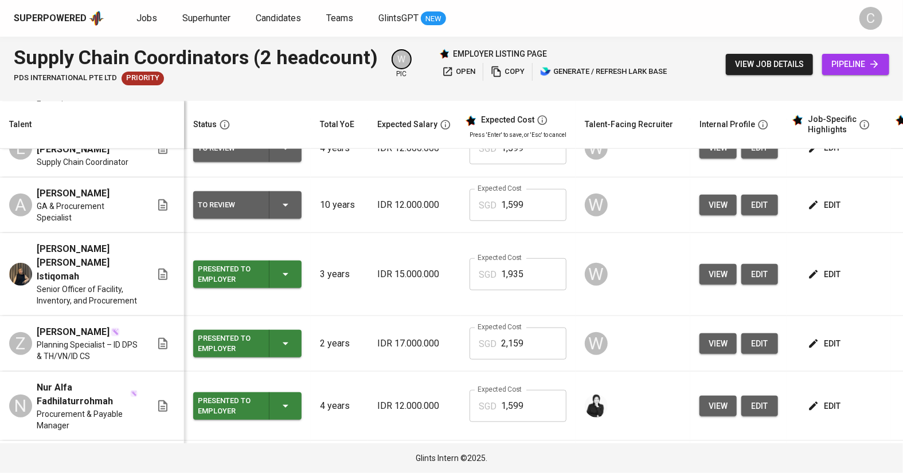
scroll to position [609, 0]
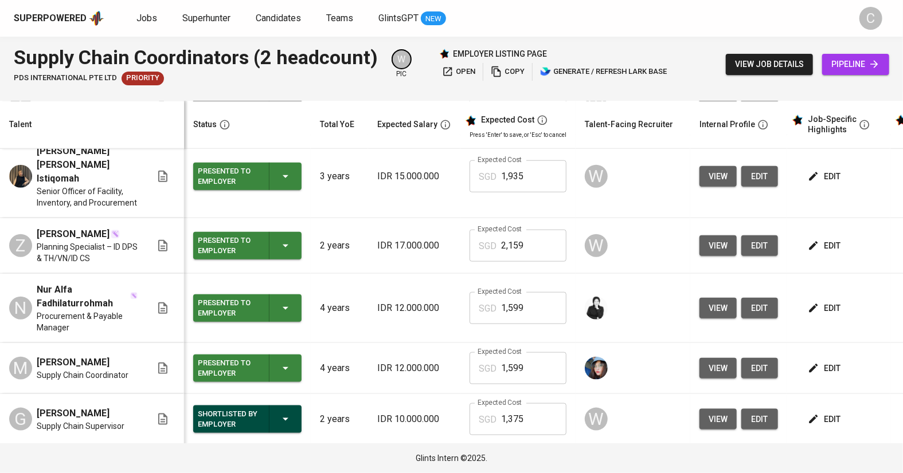
click at [520, 403] on input "1,375" at bounding box center [533, 419] width 65 height 32
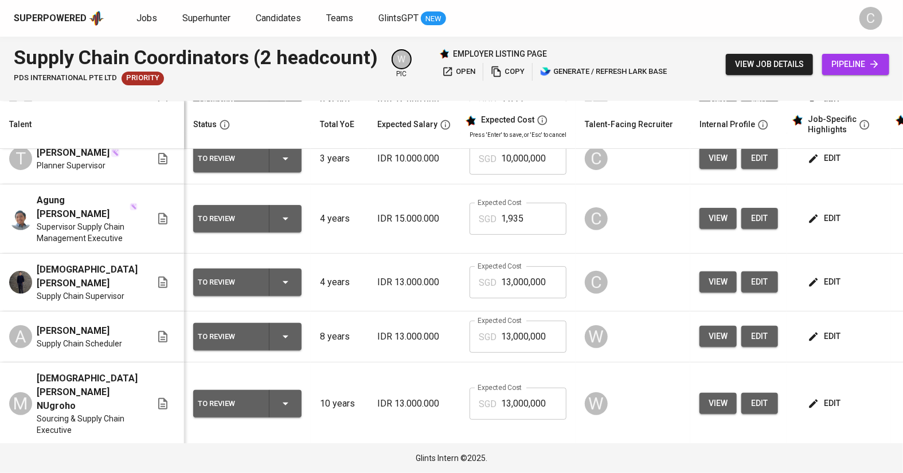
scroll to position [182, 0]
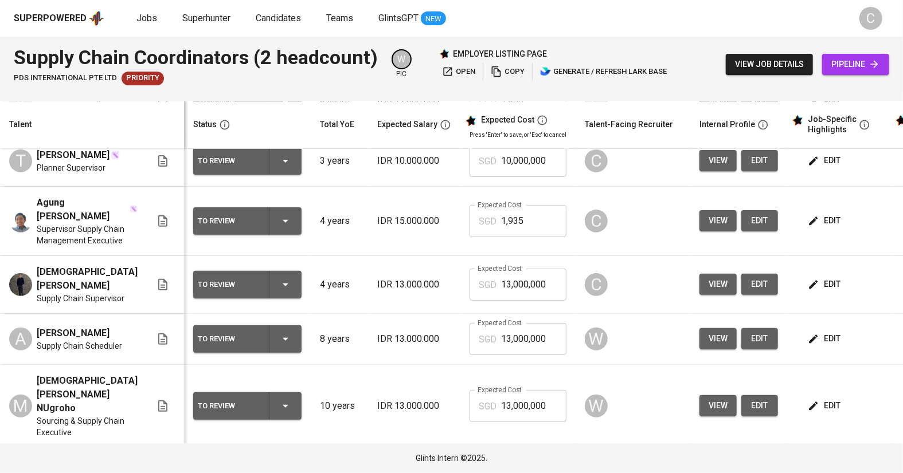
click at [540, 145] on input "10,000,000" at bounding box center [533, 161] width 65 height 32
type input "1"
paste input "1,375"
type input "1,375"
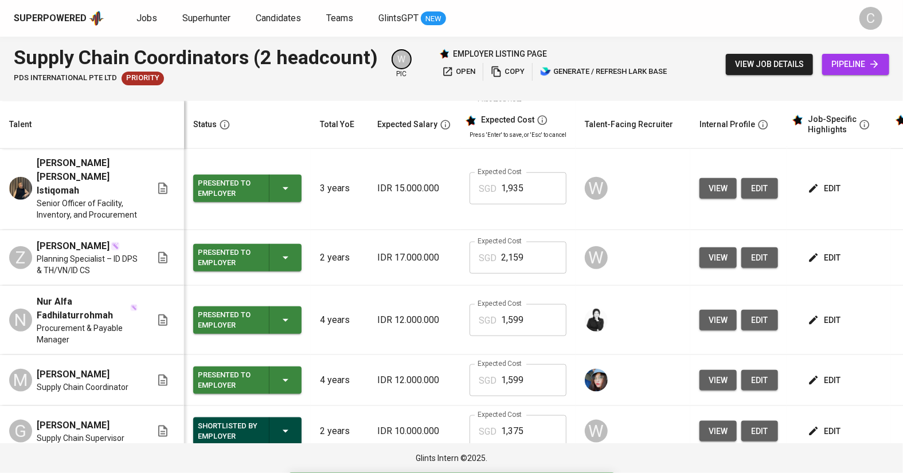
scroll to position [609, 0]
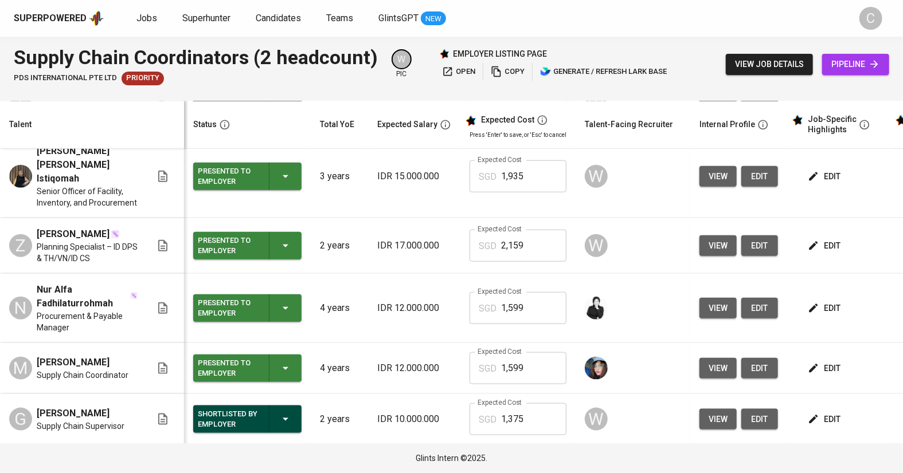
click at [826, 409] on button "edit" at bounding box center [825, 419] width 40 height 21
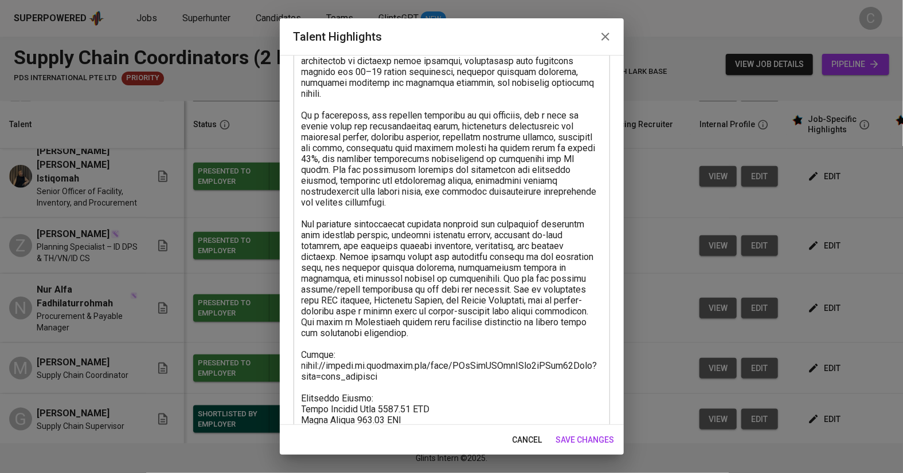
scroll to position [215, 0]
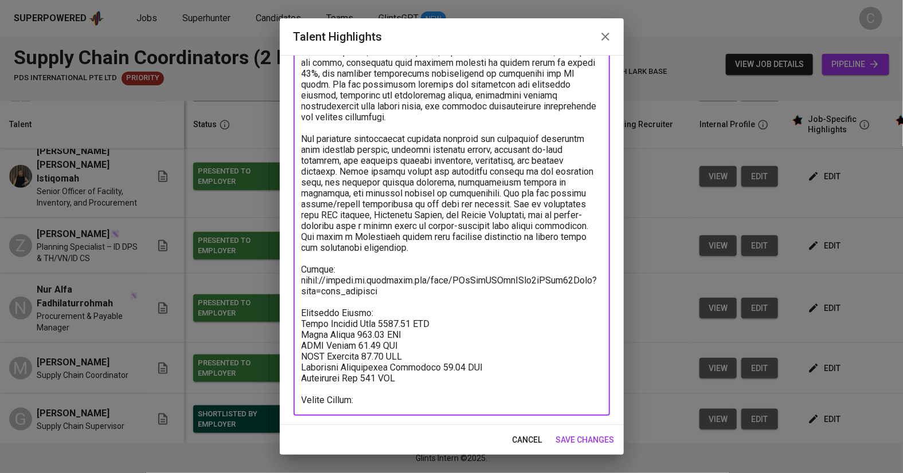
drag, startPoint x: 436, startPoint y: 371, endPoint x: 289, endPoint y: 305, distance: 160.6
click at [289, 305] on div "Enhance the Talent's profile by adding highlights relevant to this job - accomp…" at bounding box center [452, 240] width 344 height 370
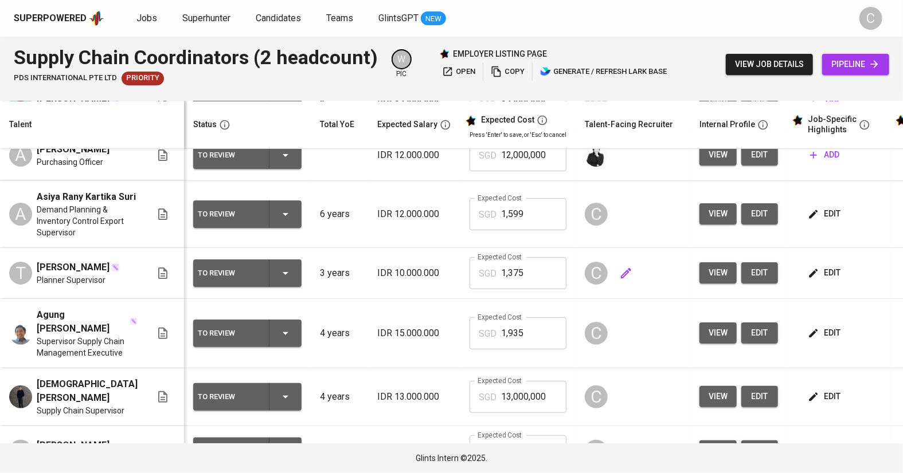
scroll to position [69, 0]
click at [817, 267] on span "edit" at bounding box center [825, 274] width 30 height 14
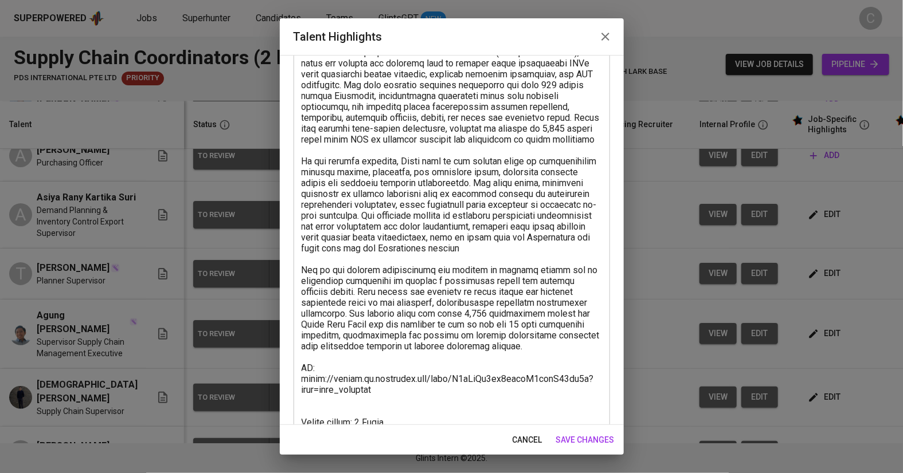
scroll to position [193, 0]
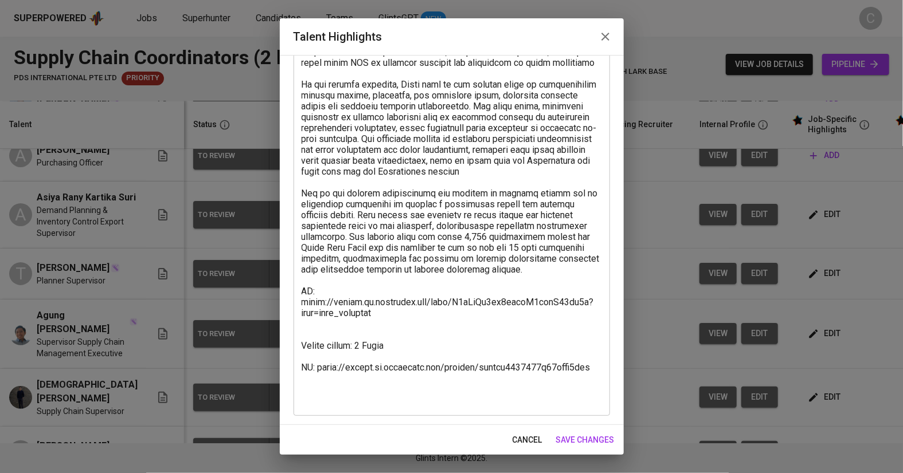
click at [320, 334] on textarea at bounding box center [451, 172] width 300 height 468
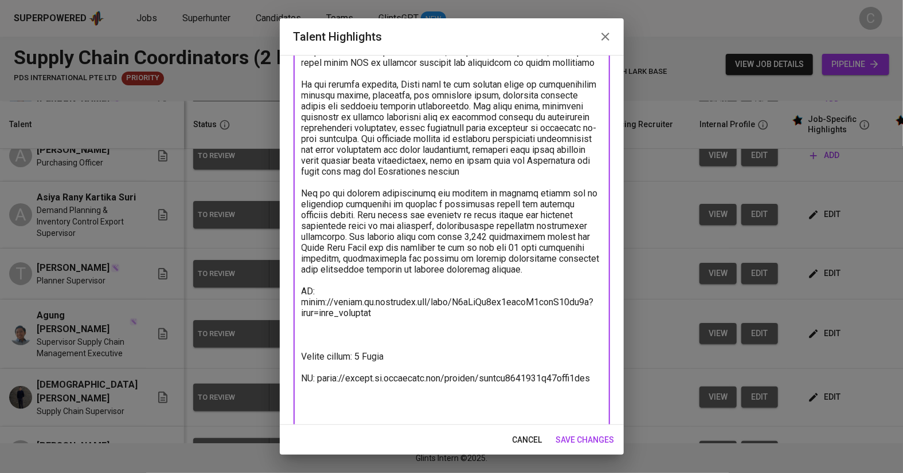
paste textarea "Breakdown Salary: Total Payroll Cost 1374.55 SGD Basic Salary 894.85 SGD BPJS H…"
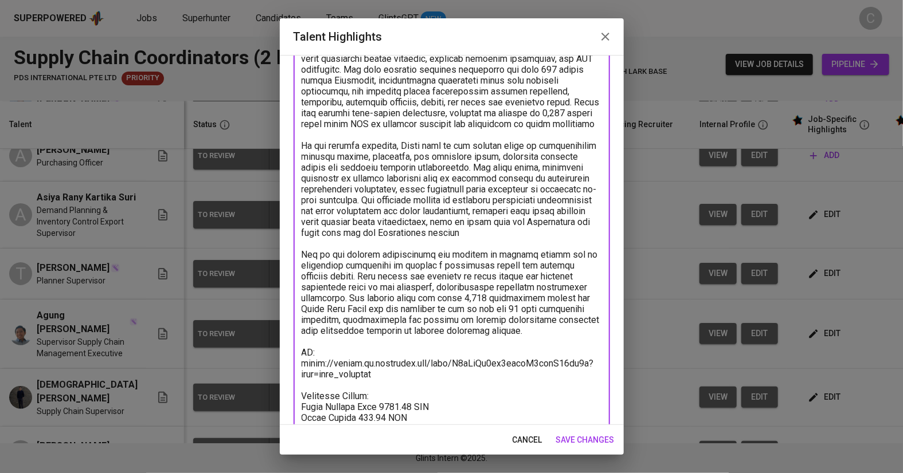
scroll to position [130, 0]
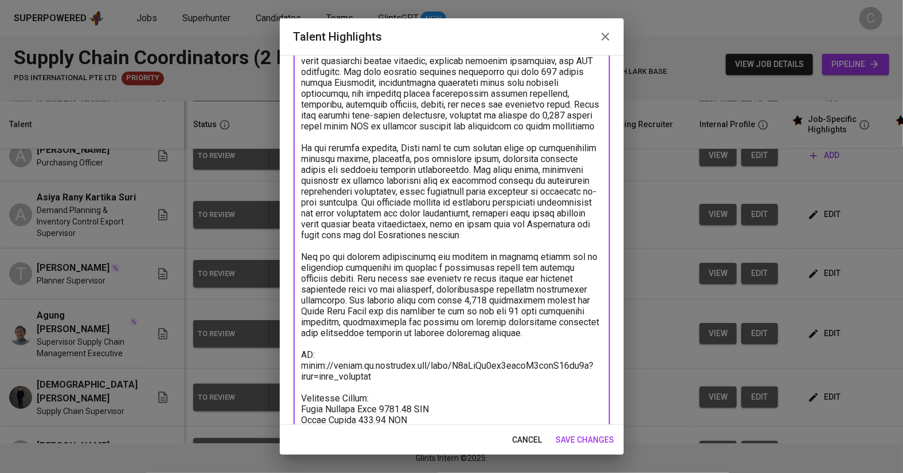
click at [562, 253] on textarea at bounding box center [451, 273] width 300 height 544
click at [551, 246] on textarea at bounding box center [451, 273] width 300 height 544
click at [369, 129] on textarea at bounding box center [451, 273] width 300 height 544
click at [362, 136] on textarea at bounding box center [451, 273] width 300 height 544
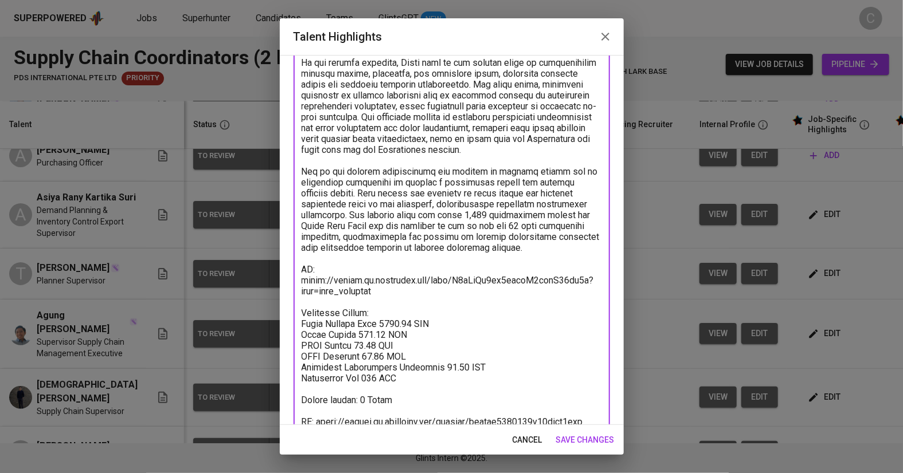
scroll to position [217, 0]
type textarea "Tasya has over three years of experience in supply chain and planning, with a p…"
click at [593, 436] on span "save changes" at bounding box center [585, 440] width 58 height 14
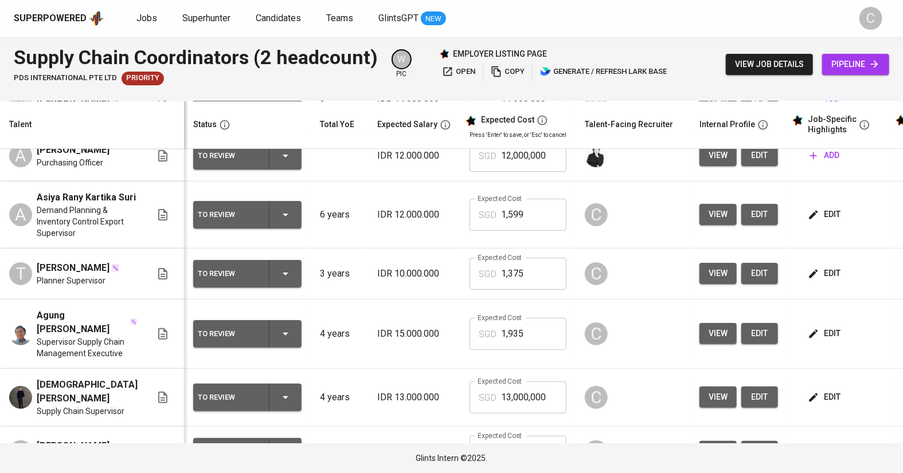
click at [812, 267] on span "edit" at bounding box center [825, 274] width 30 height 14
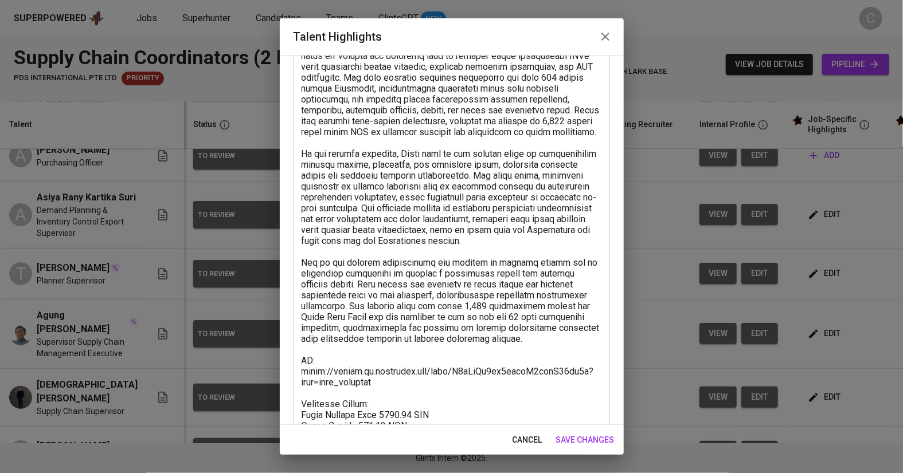
scroll to position [126, 0]
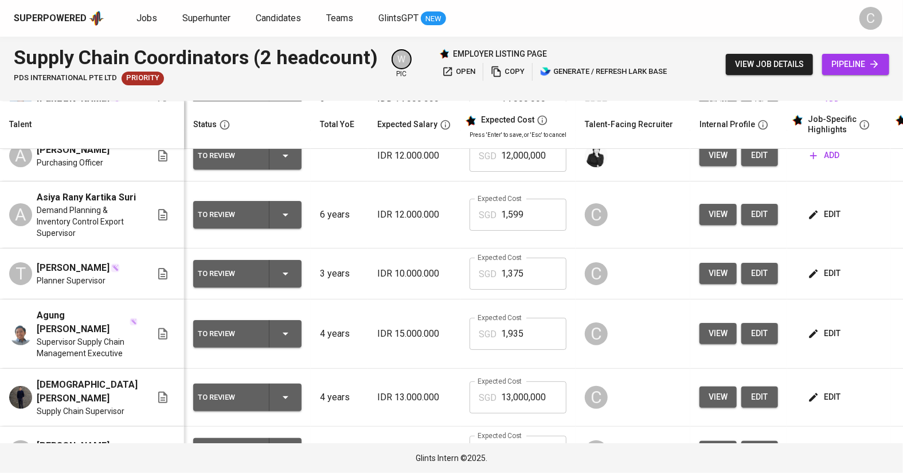
click at [810, 390] on span "edit" at bounding box center [825, 397] width 30 height 14
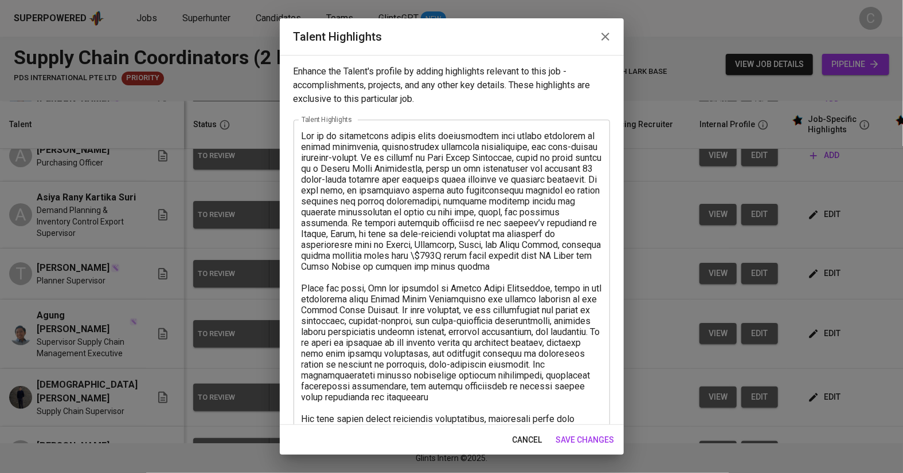
click at [492, 258] on textarea at bounding box center [451, 370] width 300 height 479
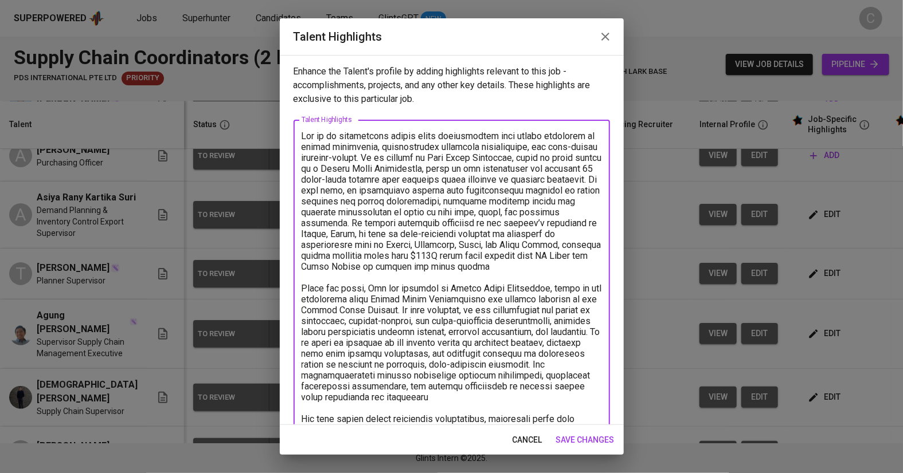
click at [566, 266] on textarea at bounding box center [451, 370] width 300 height 479
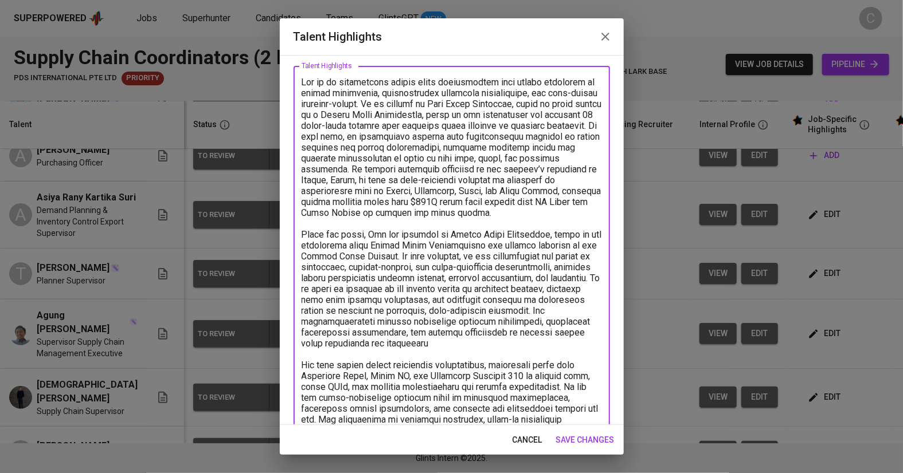
scroll to position [62, 0]
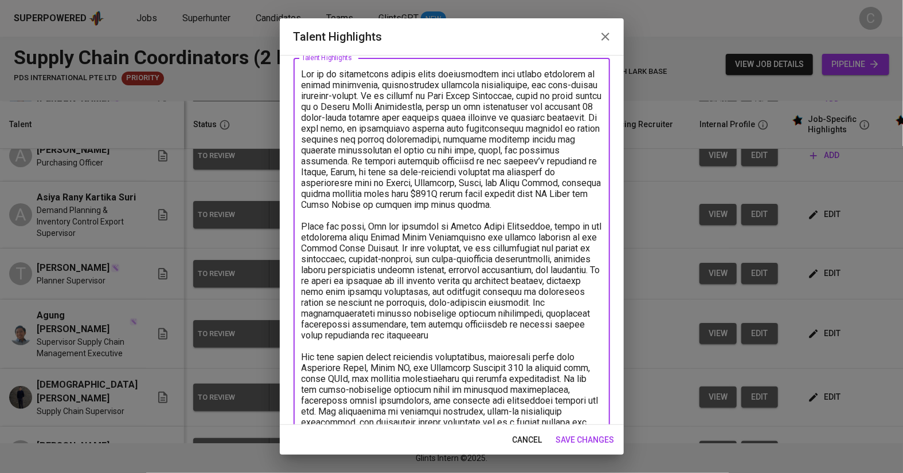
click at [411, 331] on textarea at bounding box center [451, 308] width 300 height 479
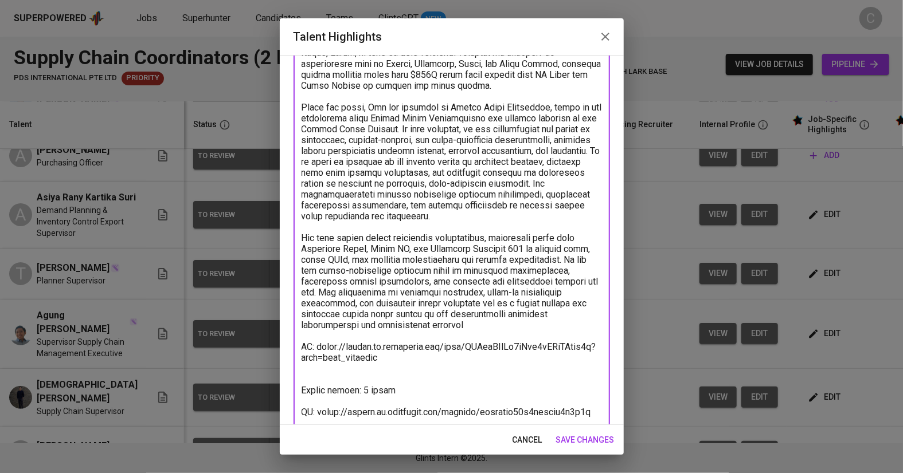
scroll to position [181, 0]
click at [399, 328] on textarea at bounding box center [451, 189] width 300 height 479
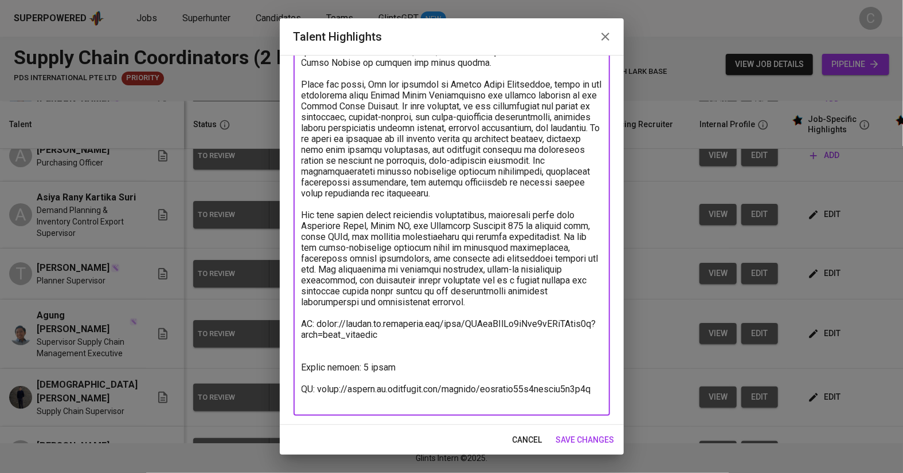
type textarea "Roy is an experienced supply chain professional with strong expertise in vendor…"
click at [583, 442] on span "save changes" at bounding box center [585, 440] width 58 height 14
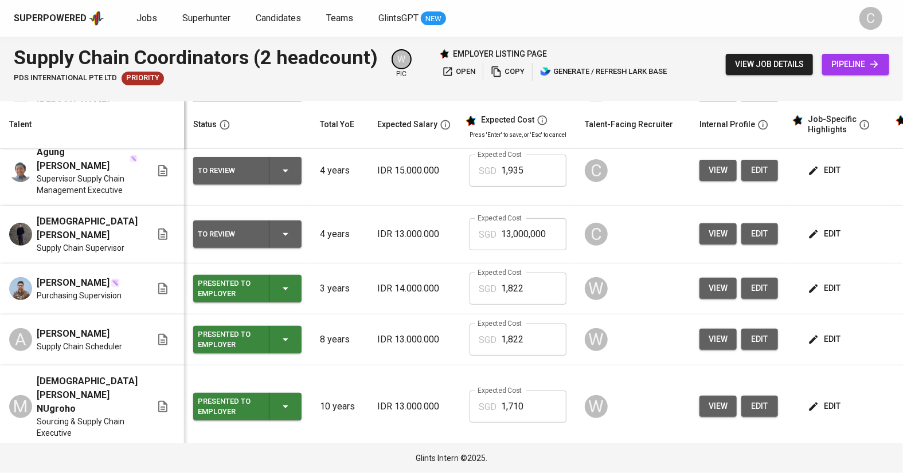
scroll to position [183, 0]
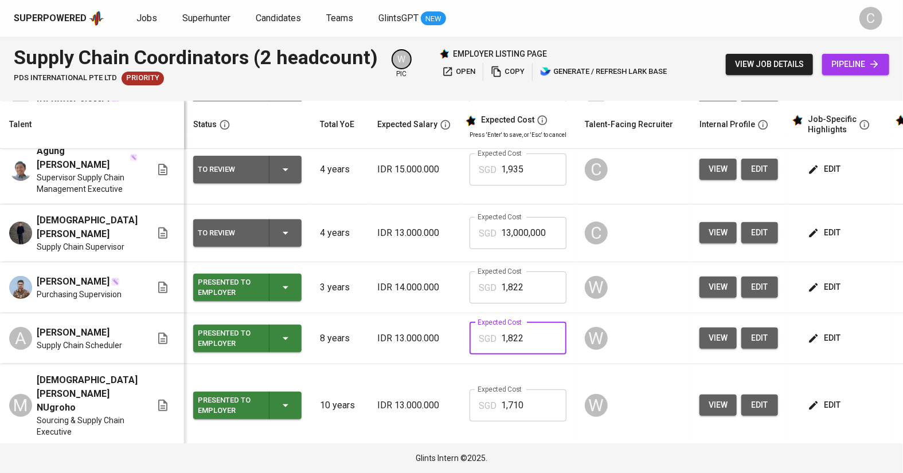
drag, startPoint x: 532, startPoint y: 337, endPoint x: 445, endPoint y: 340, distance: 87.8
click at [445, 340] on tr "A [PERSON_NAME] Supply Chain Scheduler Presented to Employer 8 years IDR 13.000…" at bounding box center [502, 339] width 1005 height 51
click at [541, 243] on input "13,000,000" at bounding box center [533, 233] width 65 height 32
type input "1"
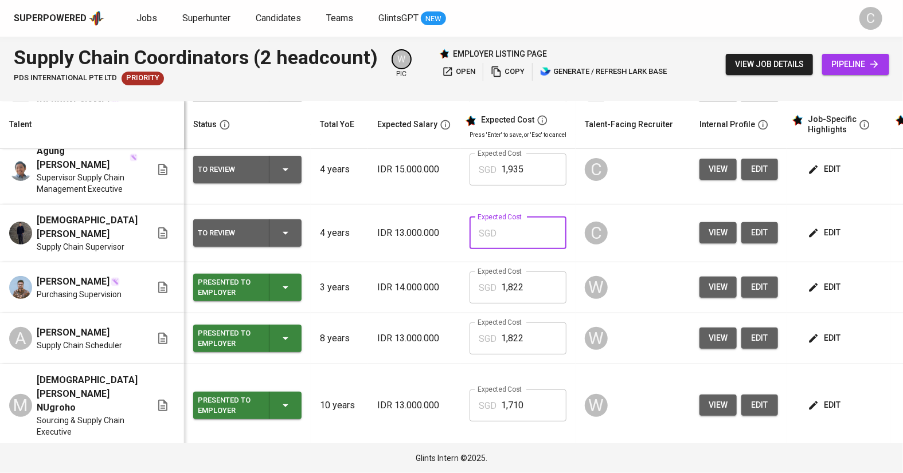
paste input "1,822"
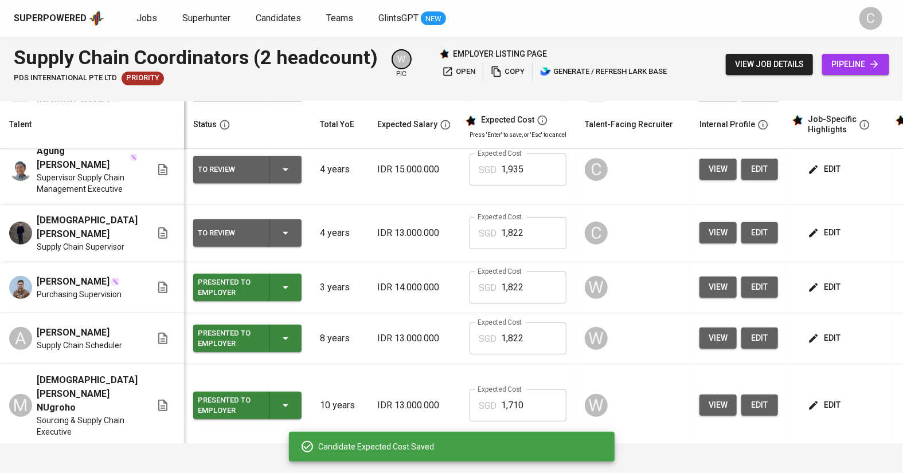
click at [814, 341] on span "edit" at bounding box center [825, 338] width 30 height 14
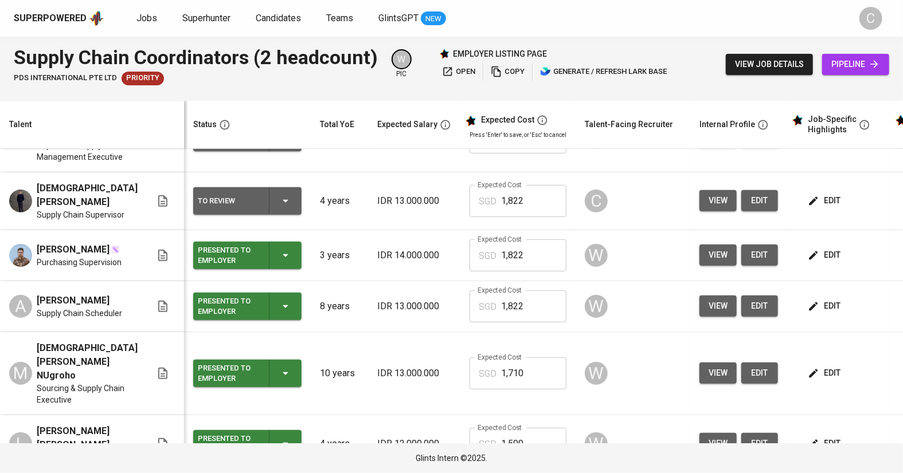
scroll to position [215, 0]
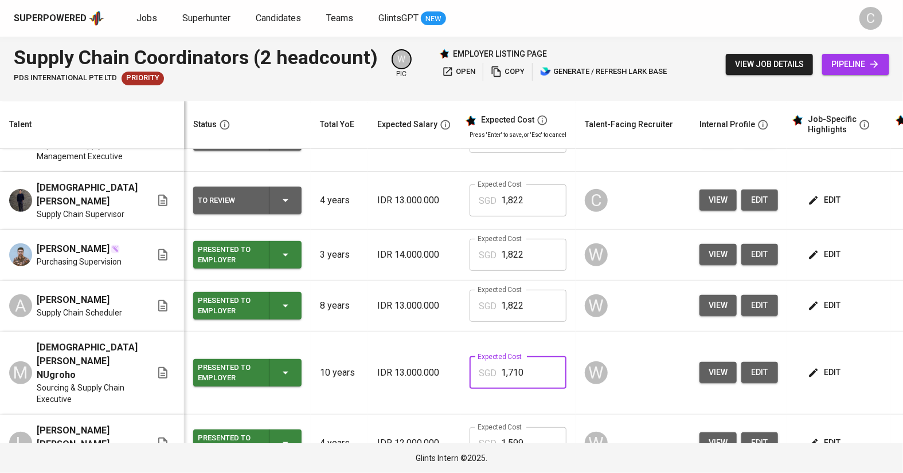
drag, startPoint x: 524, startPoint y: 371, endPoint x: 460, endPoint y: 371, distance: 63.6
click at [469, 371] on div "SGD 1,710 Expected Cost" at bounding box center [517, 373] width 97 height 32
click at [521, 208] on input "1,822" at bounding box center [533, 201] width 65 height 32
type input "1"
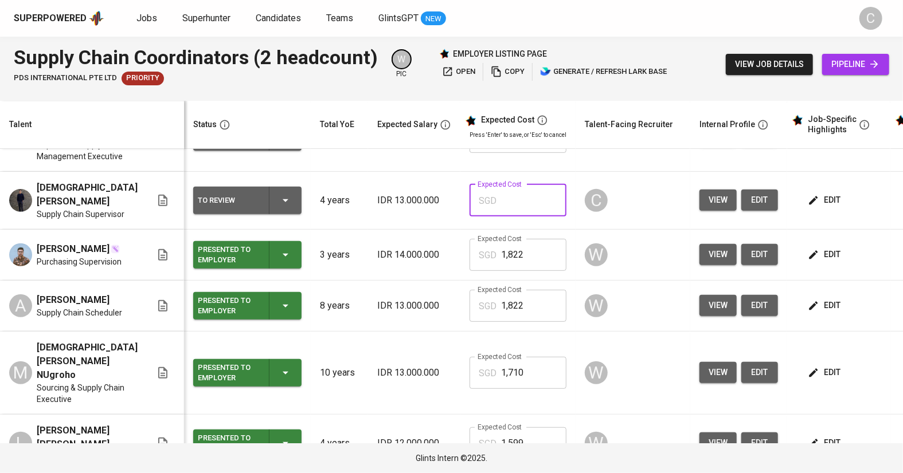
paste input "1,710"
type input "1,710"
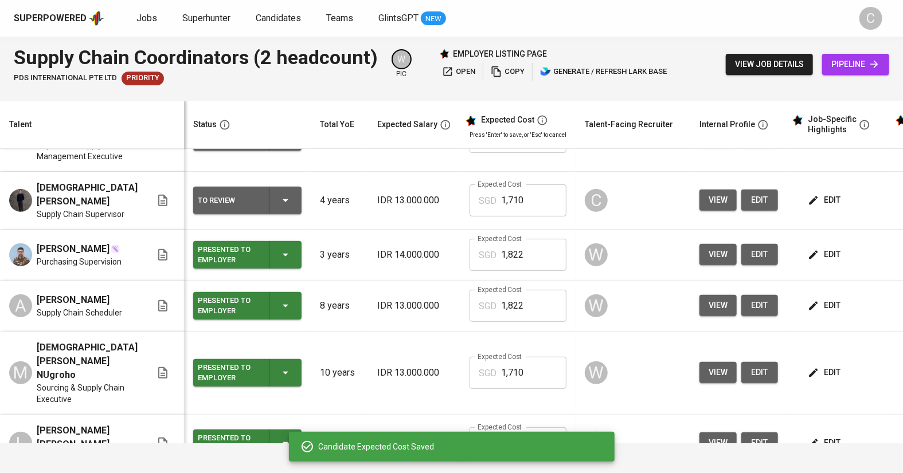
click at [812, 369] on span "edit" at bounding box center [825, 373] width 30 height 14
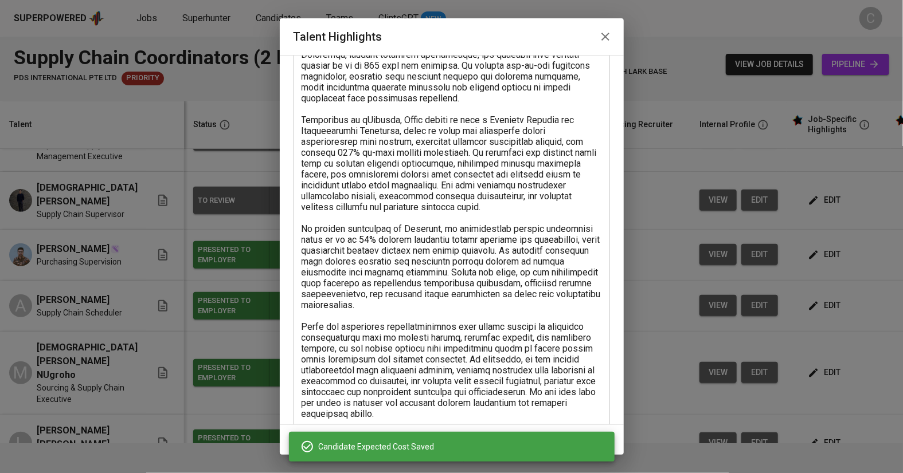
scroll to position [367, 0]
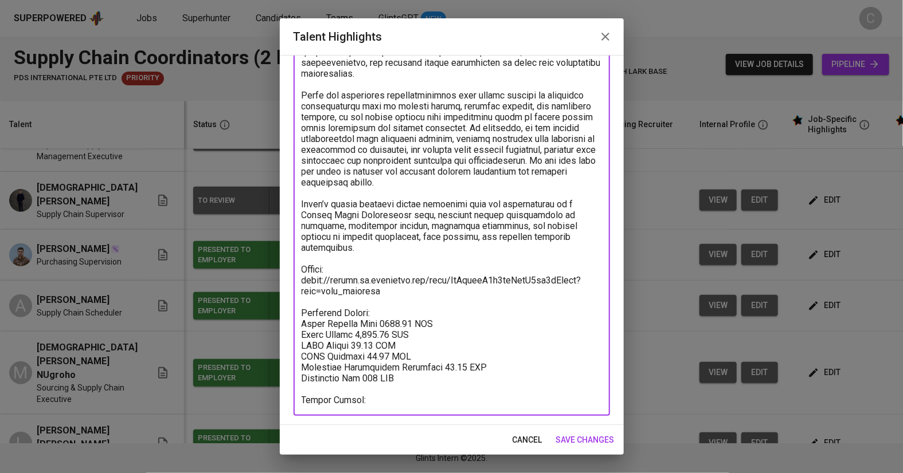
drag, startPoint x: 421, startPoint y: 362, endPoint x: 296, endPoint y: 301, distance: 139.2
click at [296, 301] on div "x Talent Highlights" at bounding box center [451, 84] width 316 height 664
paste textarea "1,710"
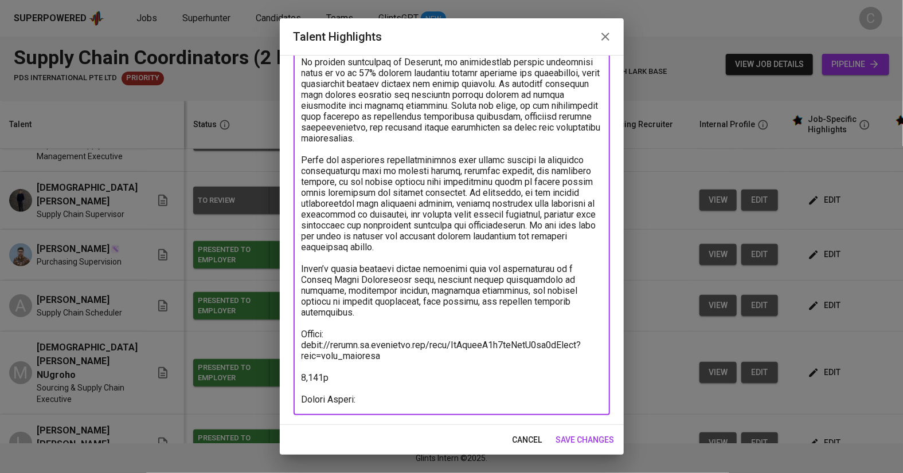
scroll to position [302, 0]
type textarea "Fikri is a supply chain professional with solid experience in sourcing, procure…"
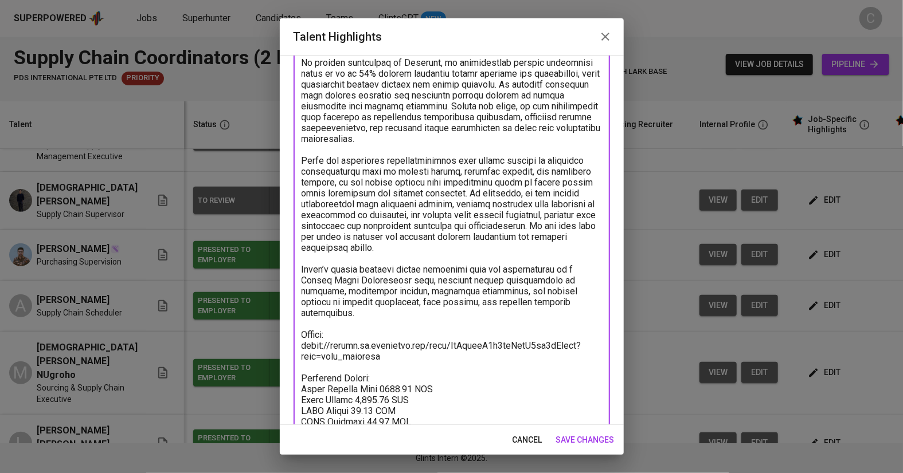
scroll to position [367, 0]
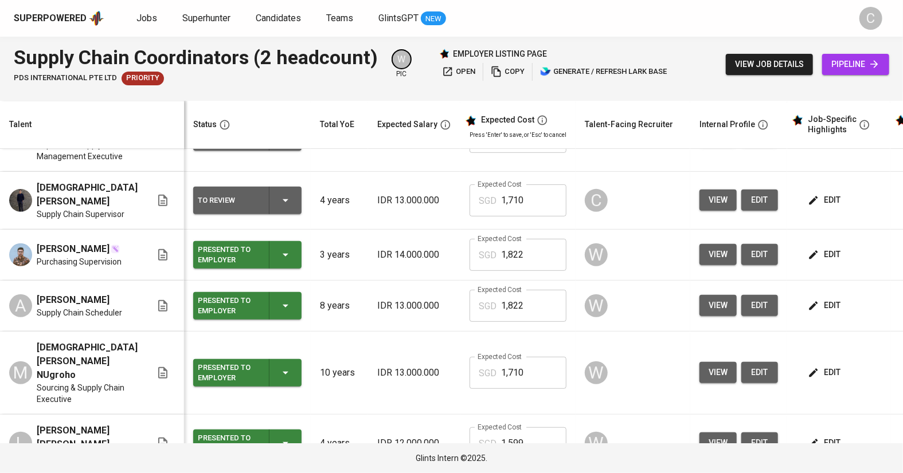
click at [812, 207] on span "edit" at bounding box center [825, 200] width 30 height 14
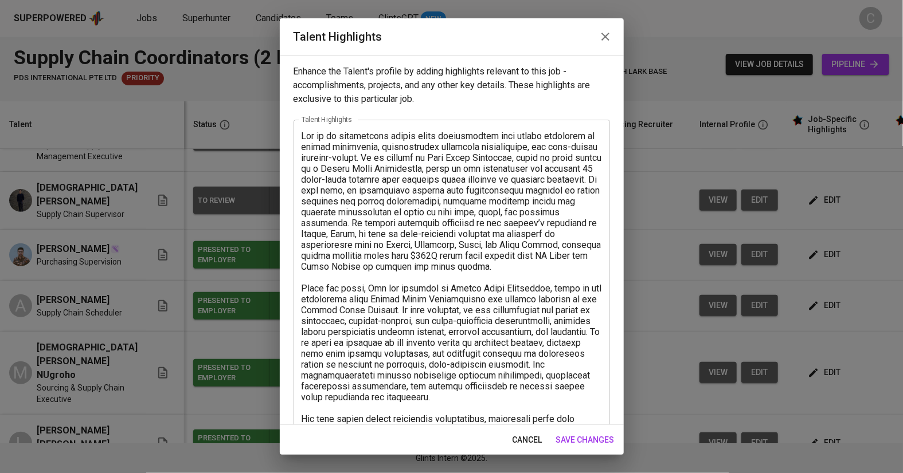
scroll to position [204, 0]
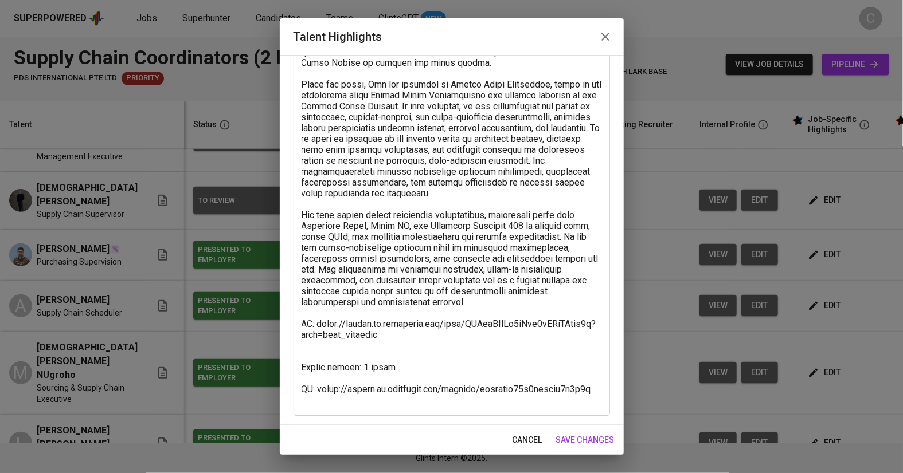
click at [319, 363] on textarea at bounding box center [451, 166] width 300 height 479
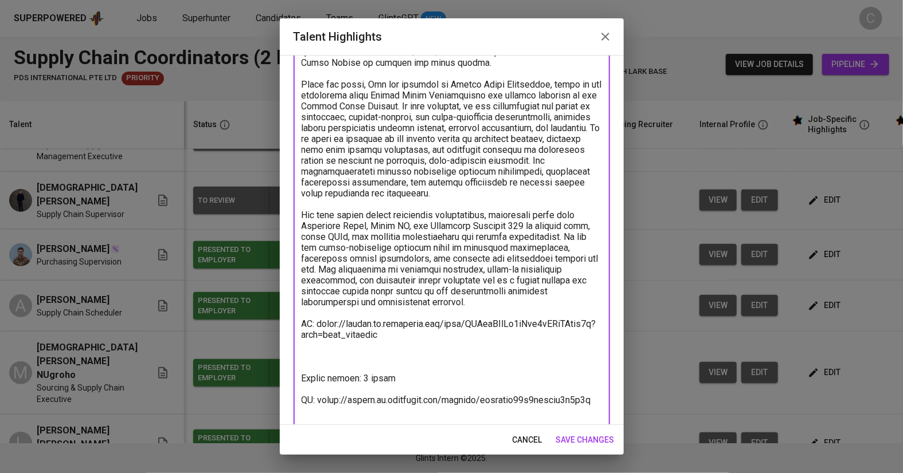
paste textarea "Breakdown Salary: Total Payroll Cost 1709.84 SGD Basic Salary 1,192.75 SGD BPJS…"
type textarea "Lor ip do sitametcons adipis elits doeiusmodtem inci utlabo etdolorem al enimad…"
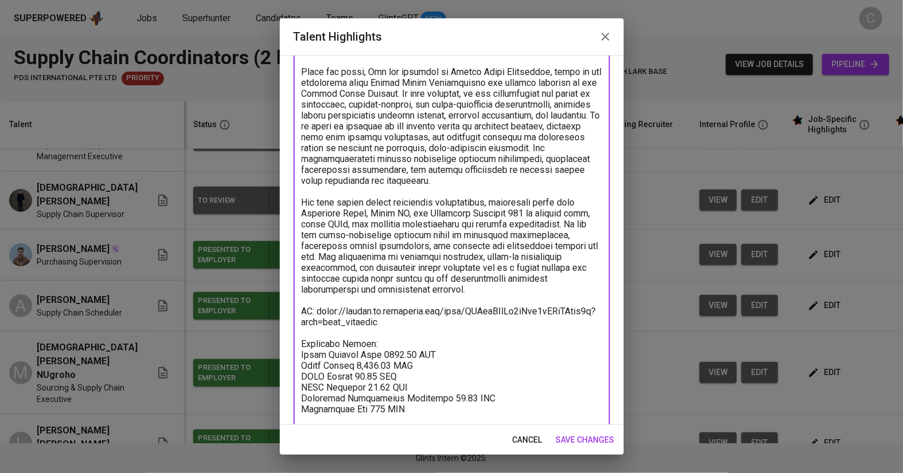
scroll to position [280, 0]
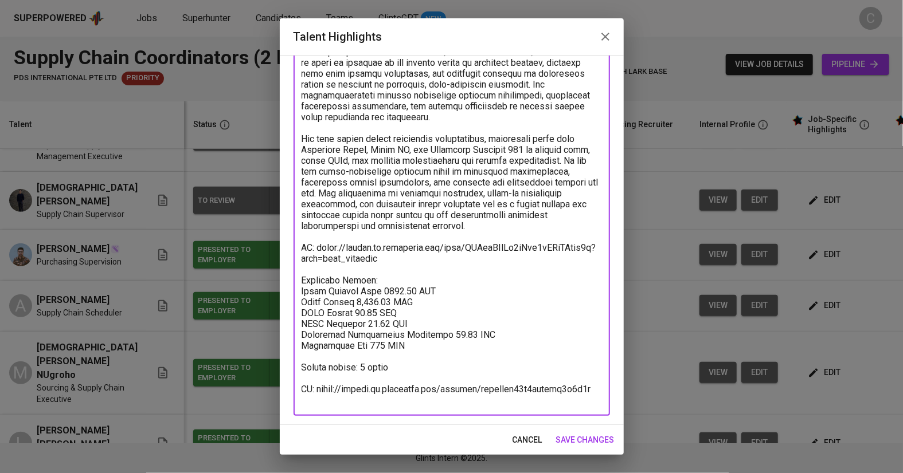
click at [600, 441] on span "save changes" at bounding box center [585, 440] width 58 height 14
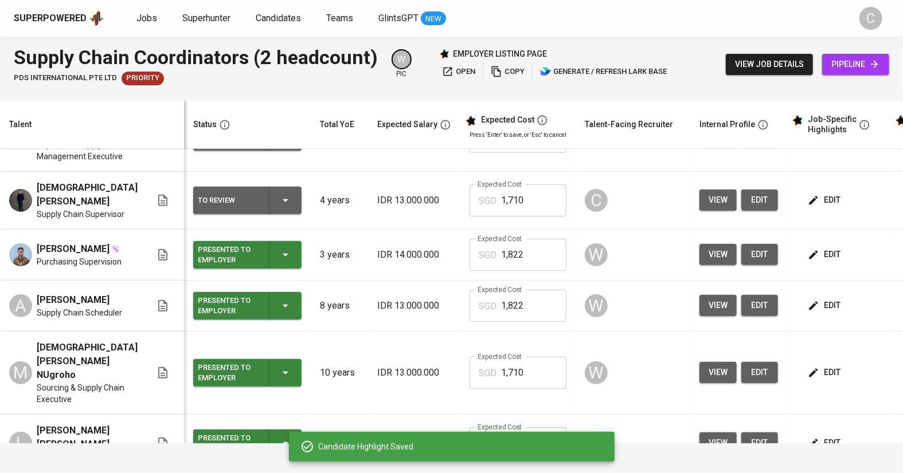
click at [817, 376] on span "edit" at bounding box center [825, 373] width 30 height 14
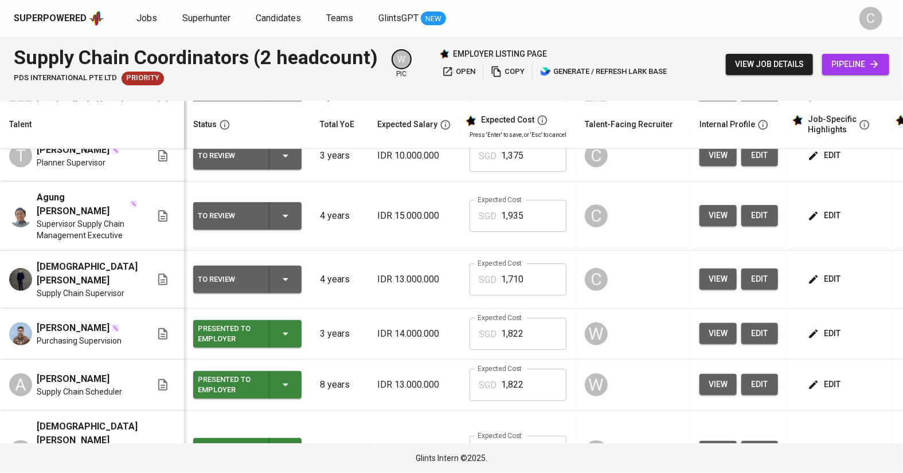
scroll to position [135, 0]
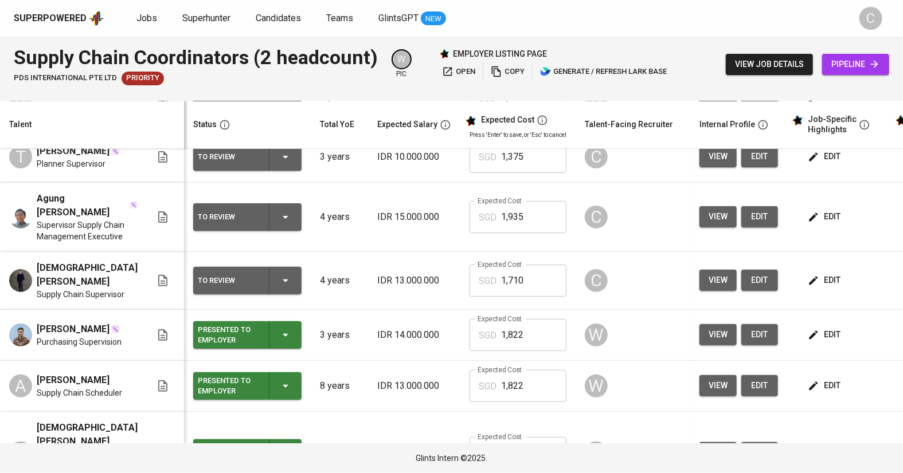
click at [809, 285] on icon "button" at bounding box center [813, 280] width 9 height 9
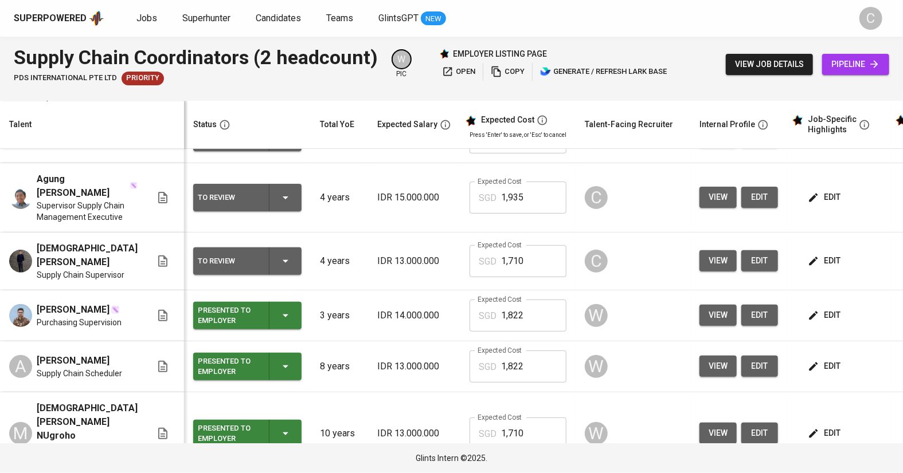
scroll to position [0, 0]
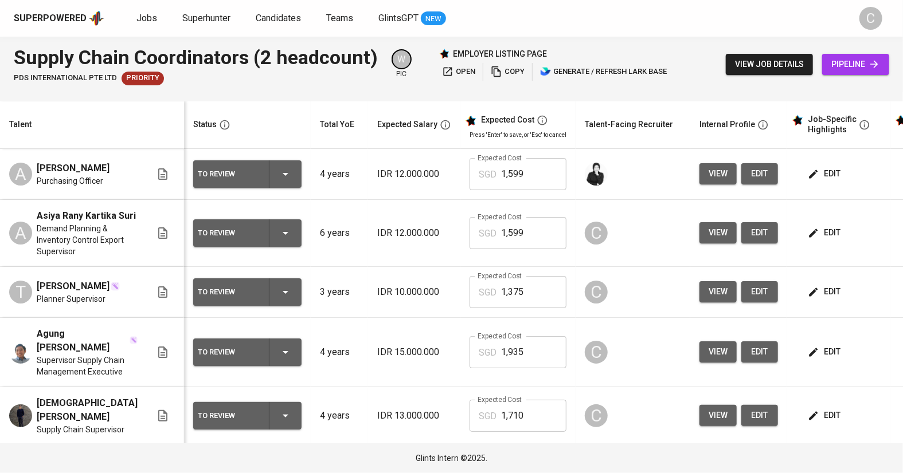
click at [811, 238] on span "edit" at bounding box center [825, 233] width 30 height 14
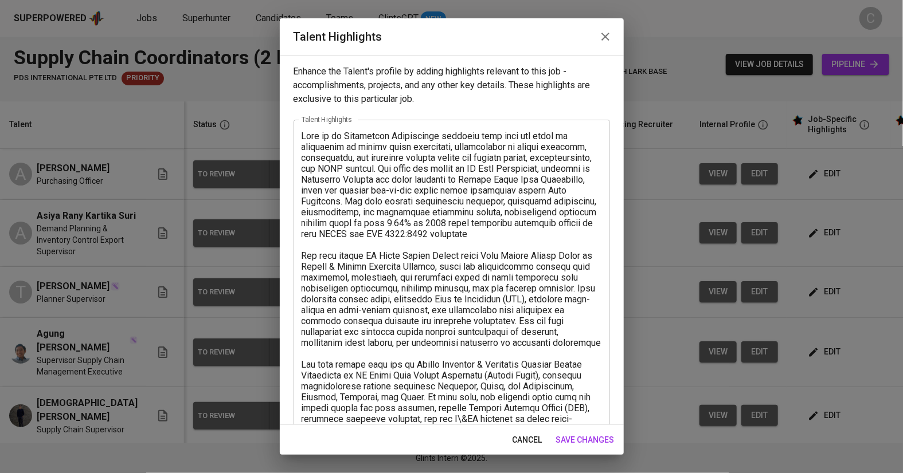
click at [511, 252] on textarea at bounding box center [451, 376] width 300 height 490
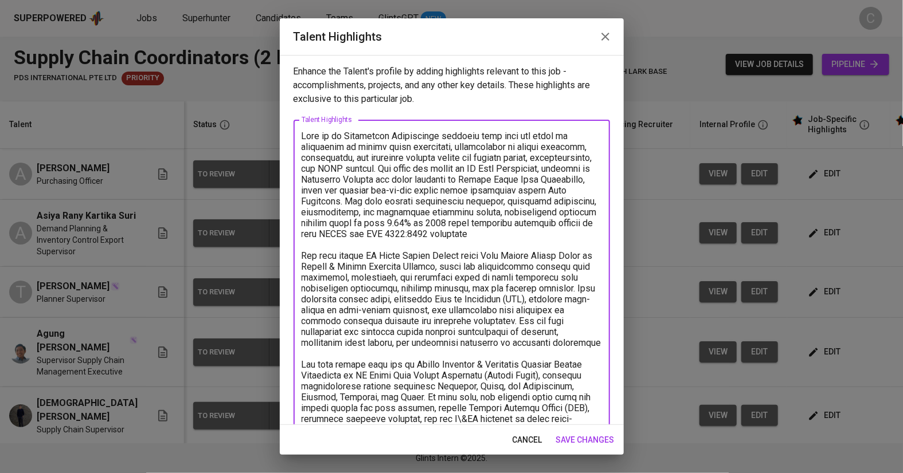
click at [418, 245] on textarea at bounding box center [451, 376] width 300 height 490
click at [432, 229] on textarea at bounding box center [451, 376] width 300 height 490
click at [402, 246] on textarea at bounding box center [451, 376] width 300 height 490
paste textarea "She also possesses diverse expertise, as demonstrated during her time at PT Sab…"
type textarea "Rany is an Industrial Engineering graduate with over six years of experience in…"
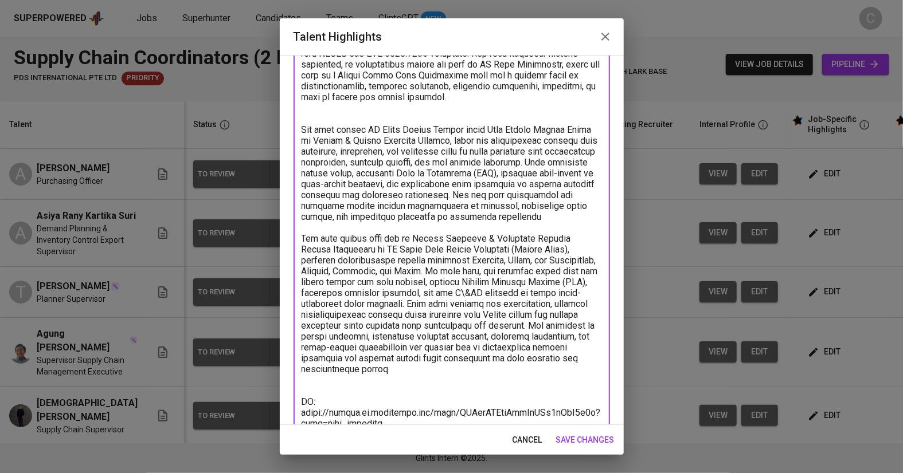
scroll to position [269, 0]
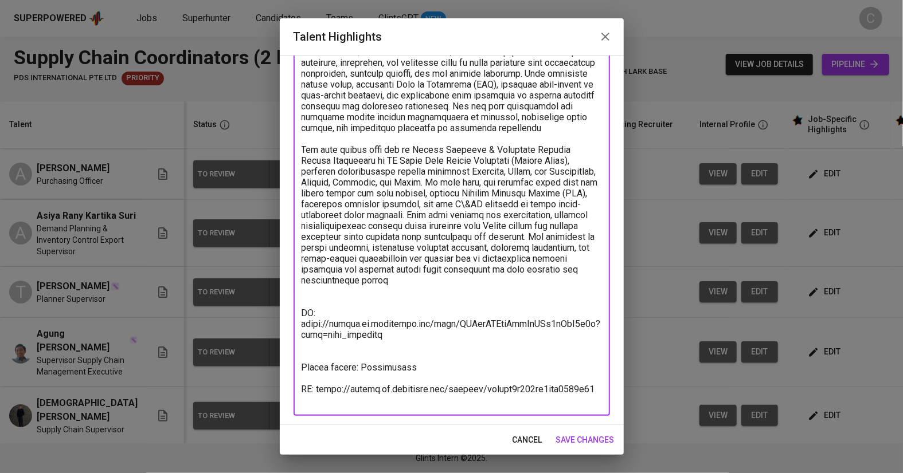
click at [596, 442] on span "save changes" at bounding box center [585, 440] width 58 height 14
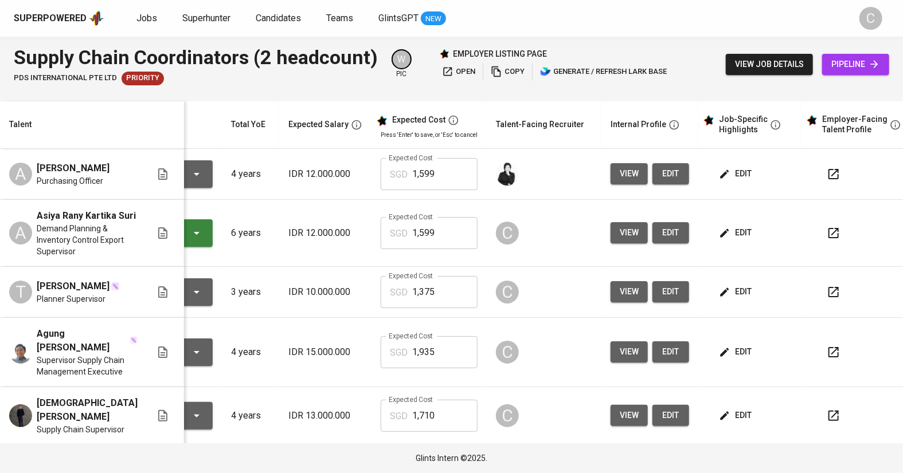
scroll to position [0, 86]
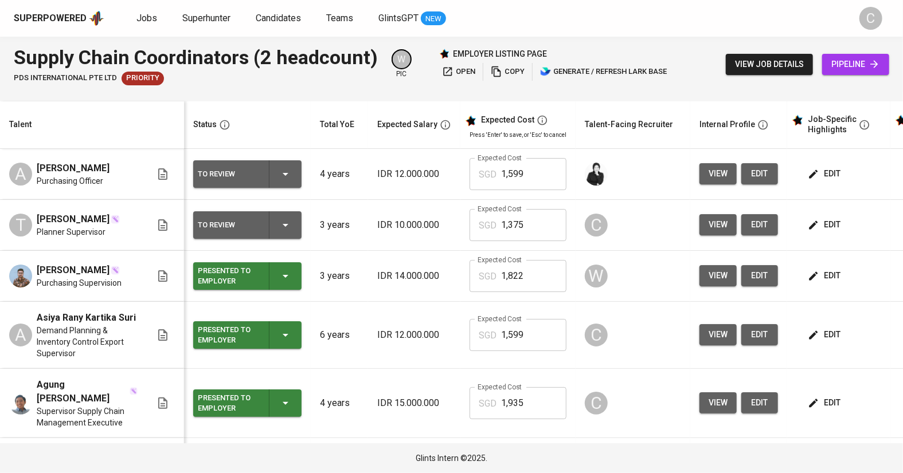
click at [817, 342] on span "edit" at bounding box center [825, 335] width 30 height 14
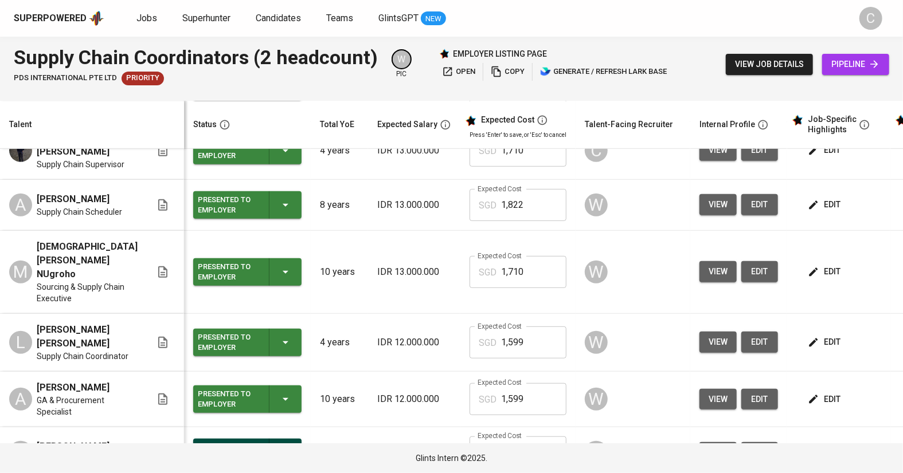
scroll to position [343, 0]
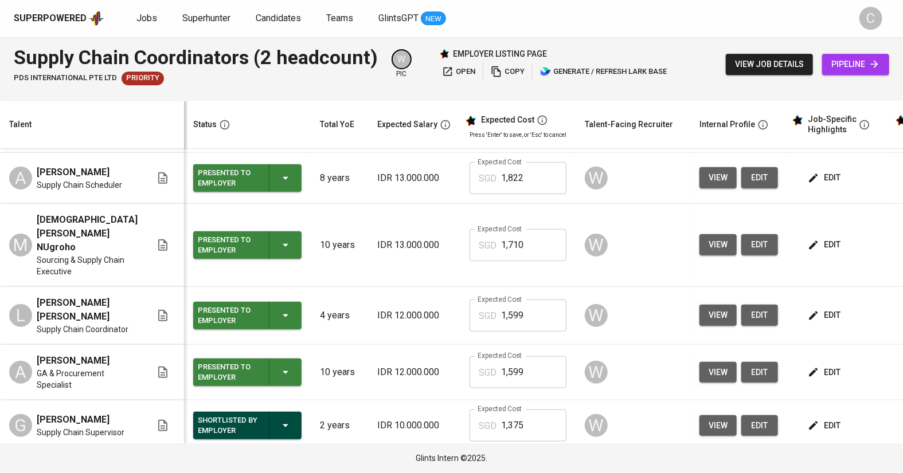
click at [810, 315] on span "edit" at bounding box center [825, 315] width 30 height 14
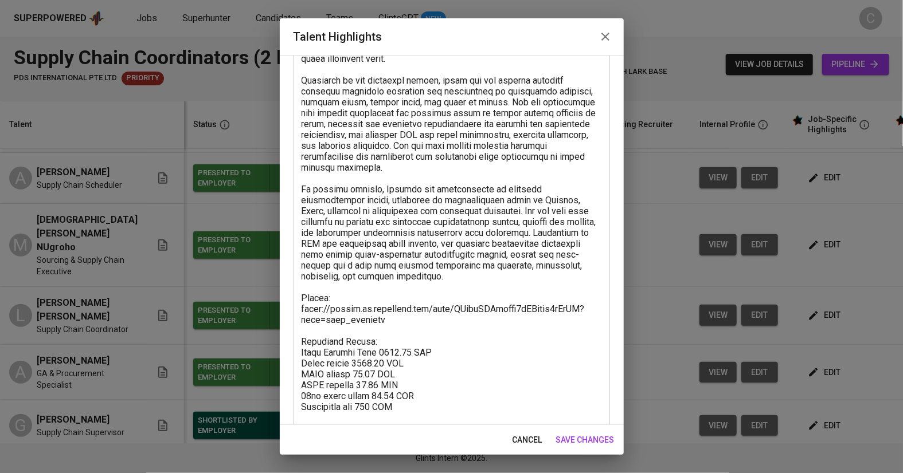
scroll to position [346, 0]
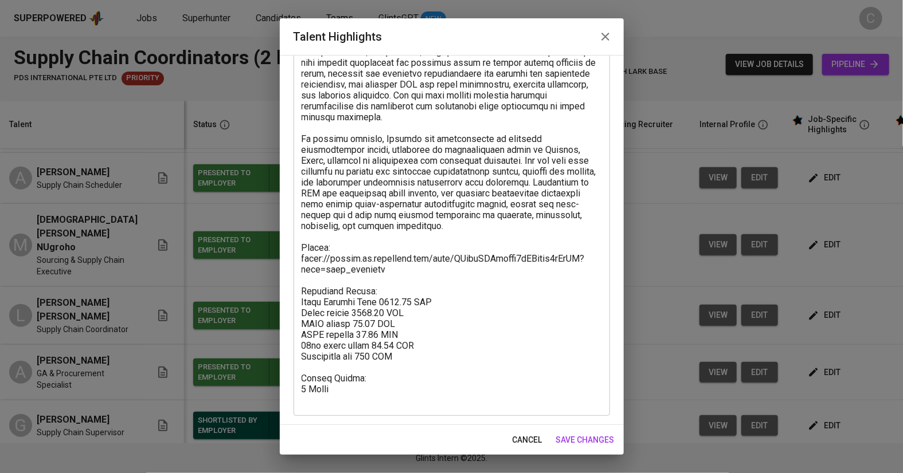
click at [410, 371] on textarea at bounding box center [451, 95] width 300 height 621
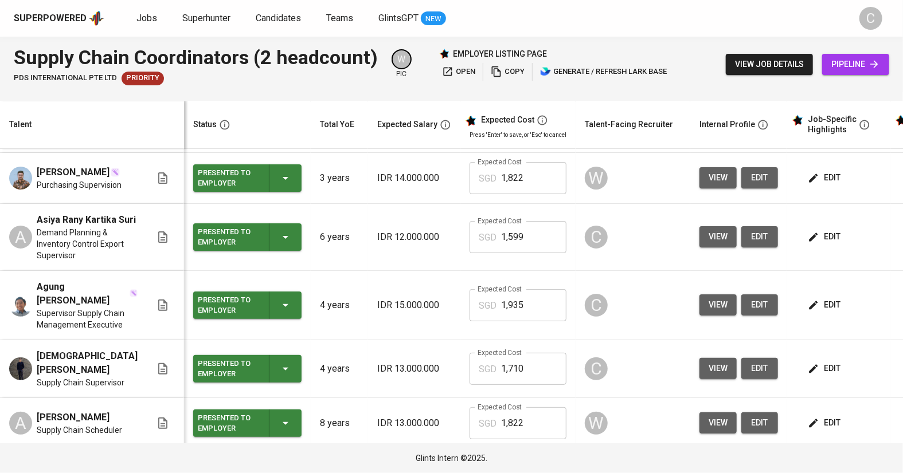
scroll to position [0, 0]
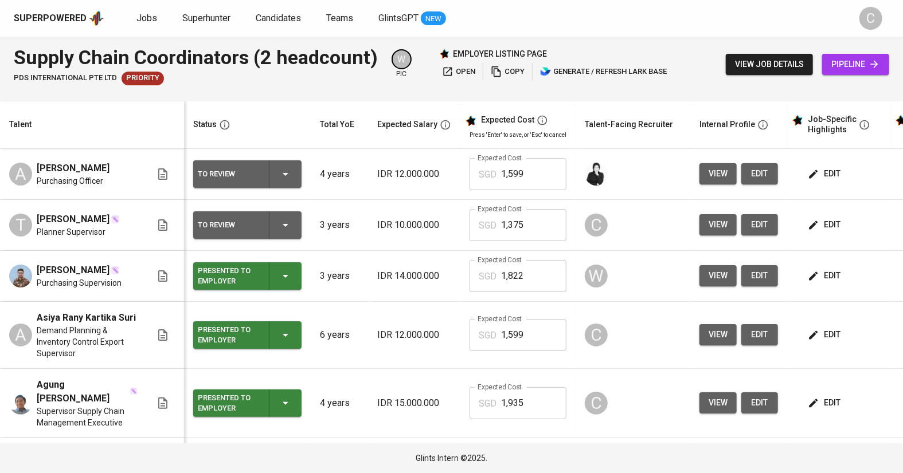
click at [814, 339] on span "edit" at bounding box center [825, 335] width 30 height 14
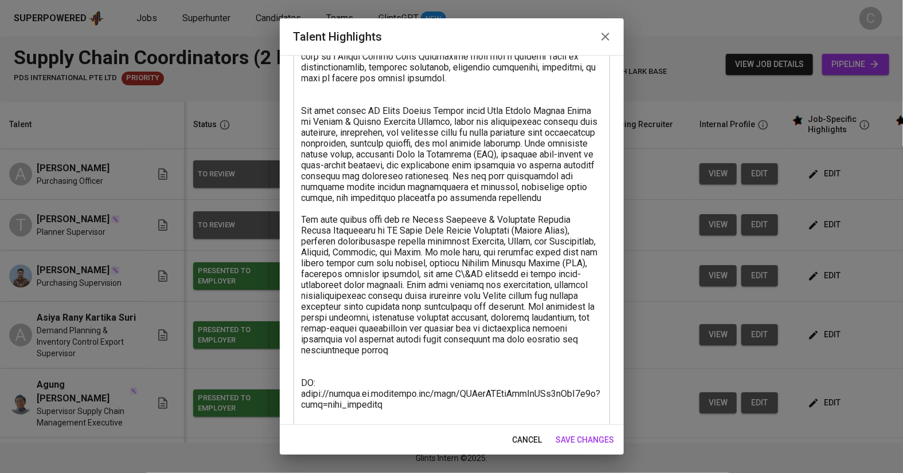
scroll to position [269, 0]
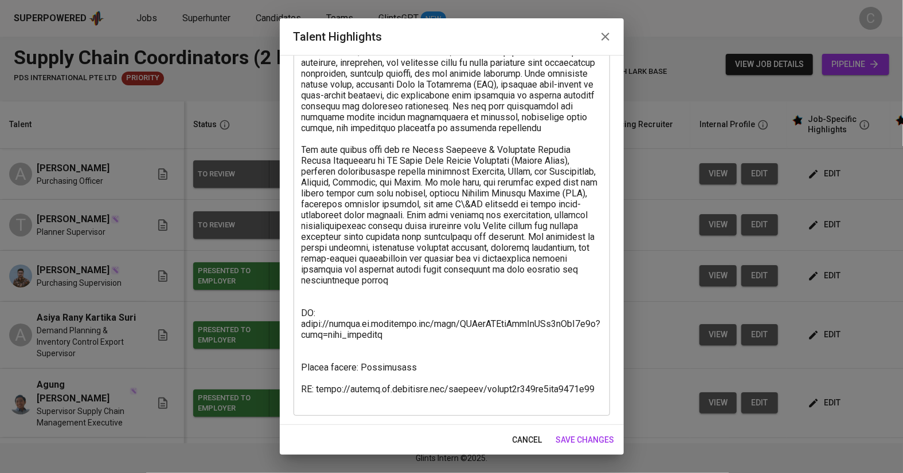
click at [390, 308] on textarea at bounding box center [451, 133] width 300 height 544
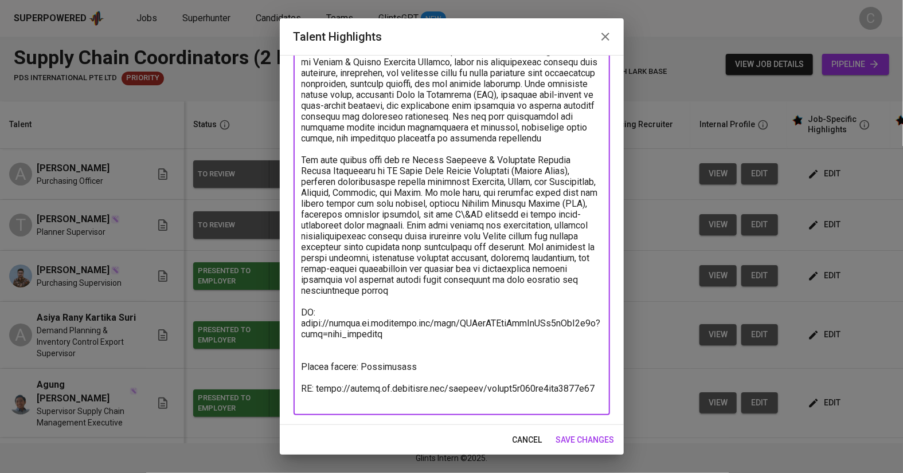
scroll to position [258, 0]
click at [440, 362] on textarea at bounding box center [451, 139] width 300 height 534
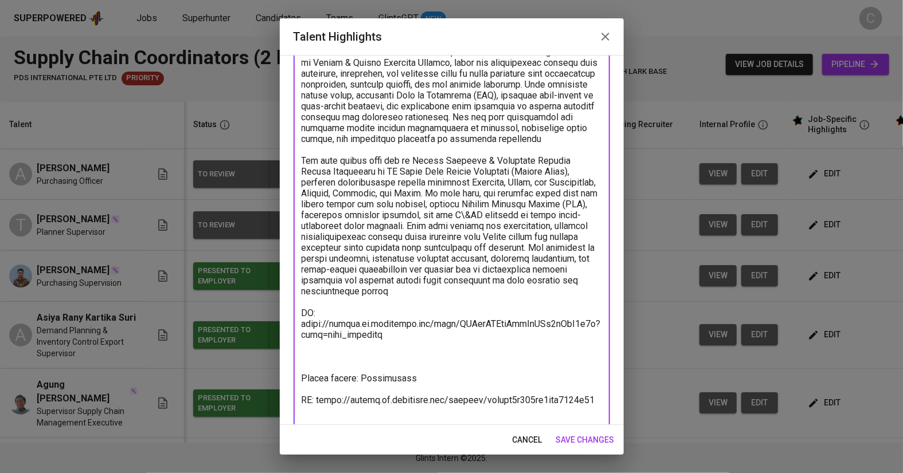
paste textarea "Breakdown Salary: Total Payroll Cost 1599.25 SGD Basic salary 1094.45 SGD BPJS …"
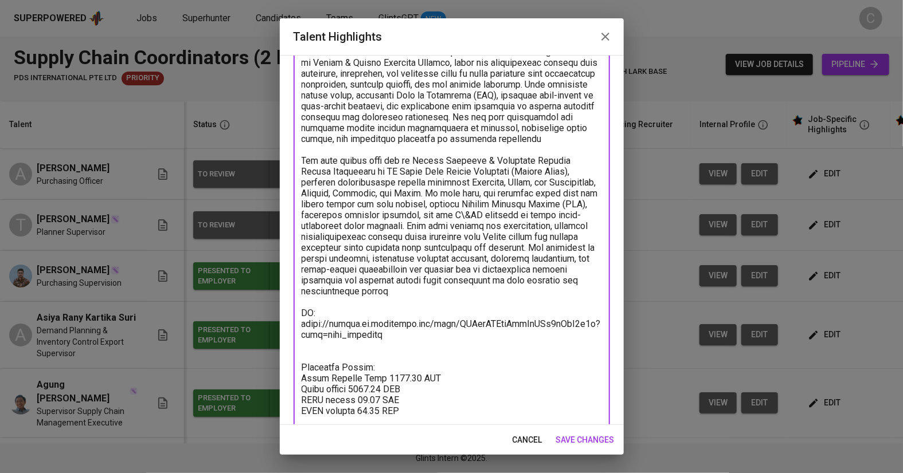
scroll to position [282, 0]
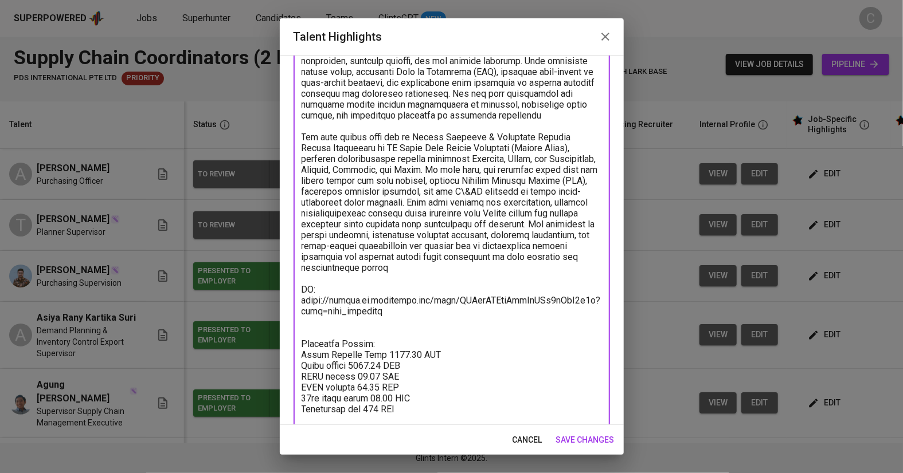
click at [404, 326] on textarea at bounding box center [451, 159] width 300 height 621
click at [316, 344] on textarea at bounding box center [451, 159] width 300 height 621
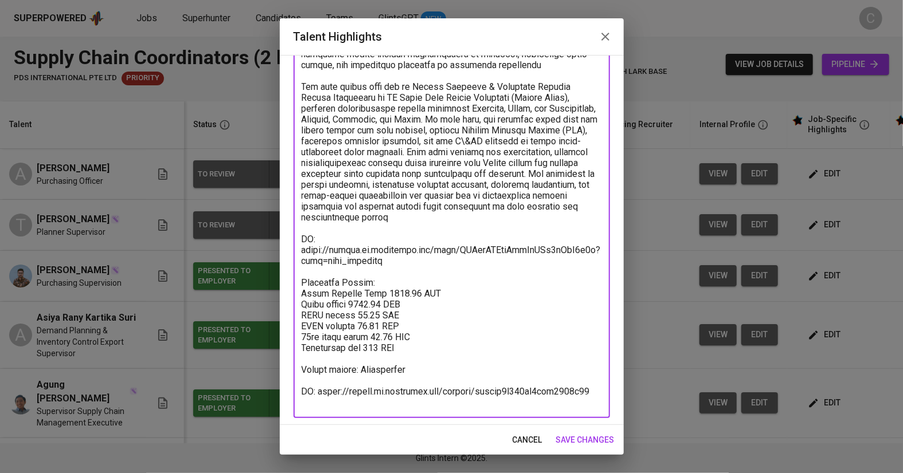
scroll to position [335, 0]
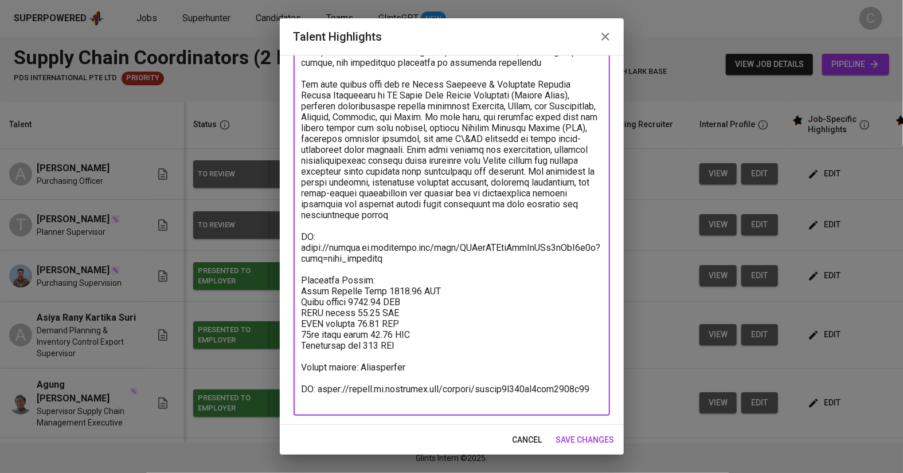
type textarea "Rany is an Industrial Engineering graduate with over six years of experience in…"
click at [583, 438] on span "save changes" at bounding box center [585, 440] width 58 height 14
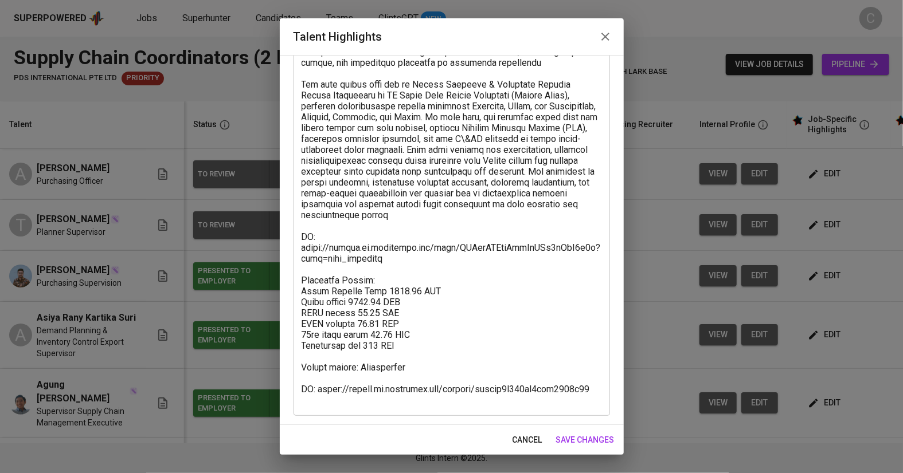
click at [579, 438] on span "save changes" at bounding box center [585, 440] width 58 height 14
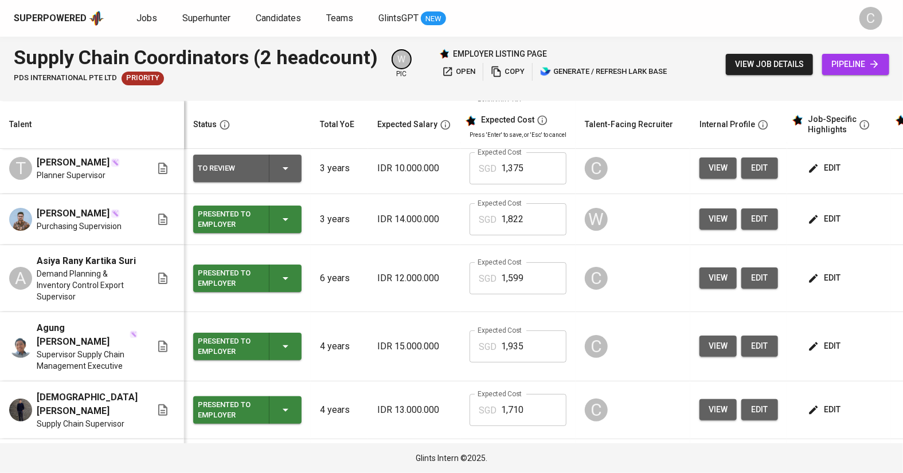
scroll to position [61, 0]
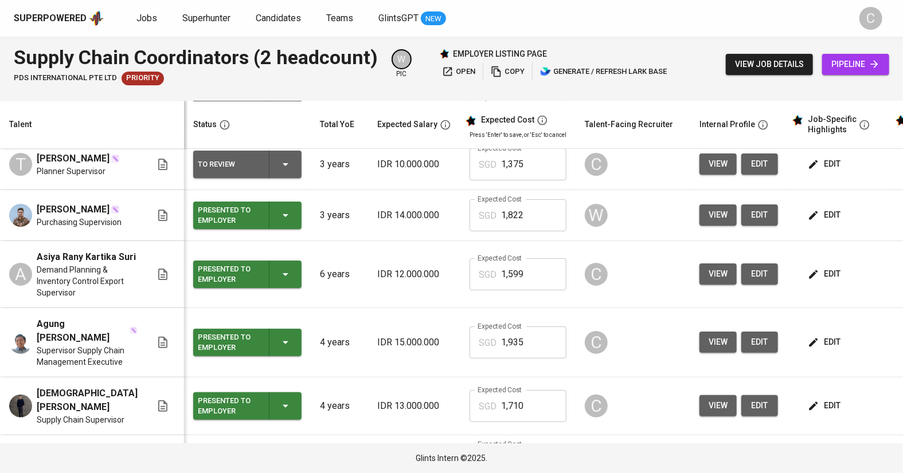
click at [818, 278] on span "edit" at bounding box center [825, 274] width 30 height 14
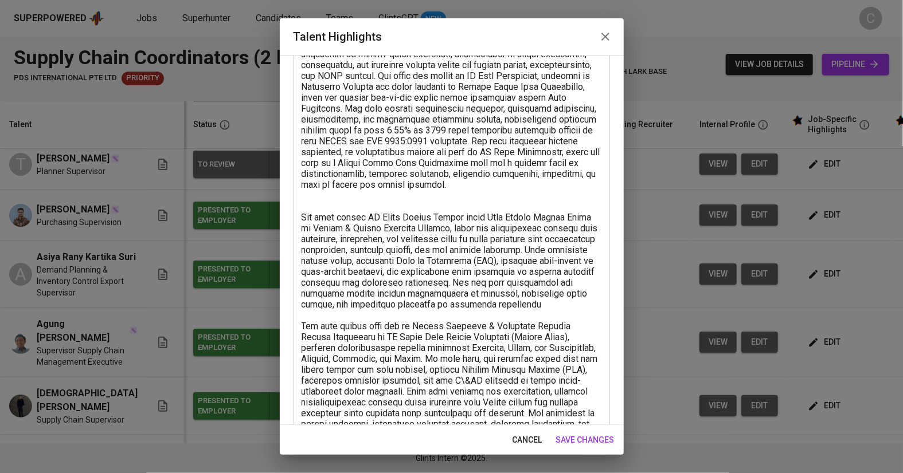
scroll to position [96, 0]
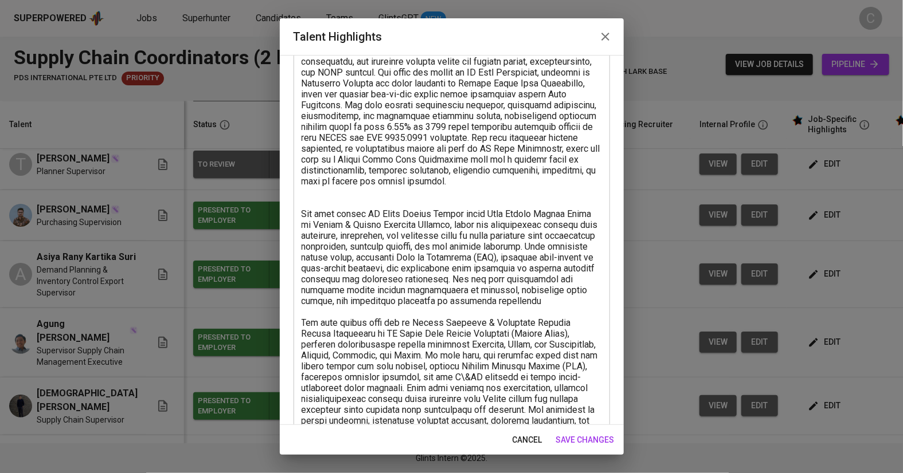
click at [318, 212] on textarea at bounding box center [451, 339] width 300 height 610
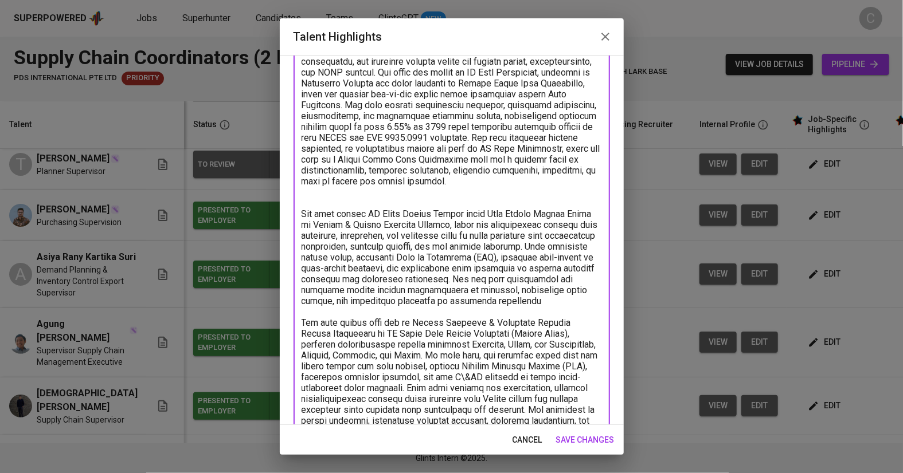
type textarea "Rany is an Industrial Engineering graduate with over six years of experience in…"
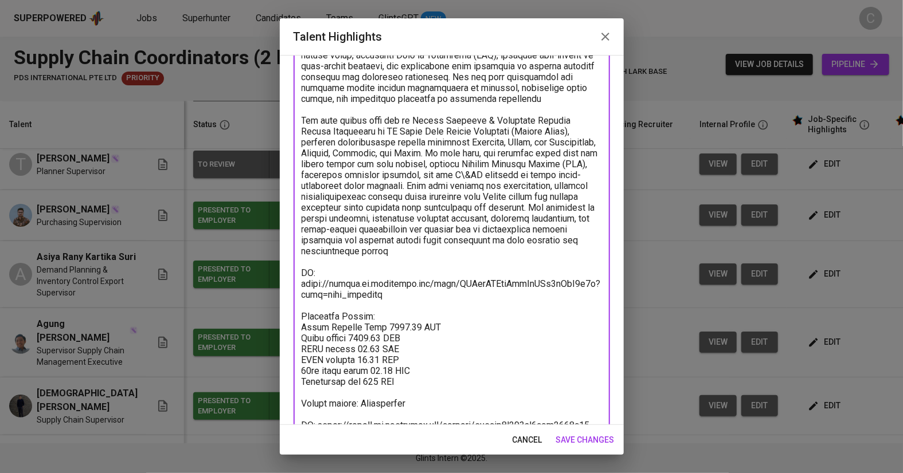
scroll to position [323, 0]
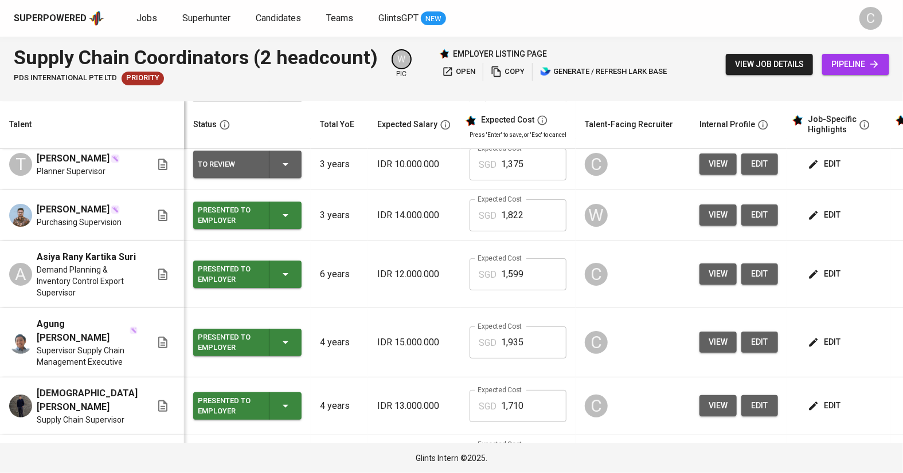
click at [814, 277] on span "edit" at bounding box center [825, 274] width 30 height 14
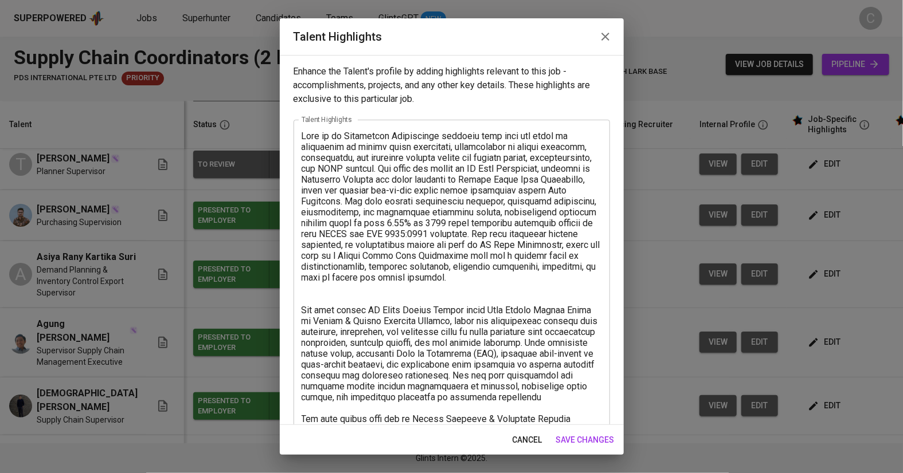
click at [472, 306] on textarea at bounding box center [451, 436] width 300 height 610
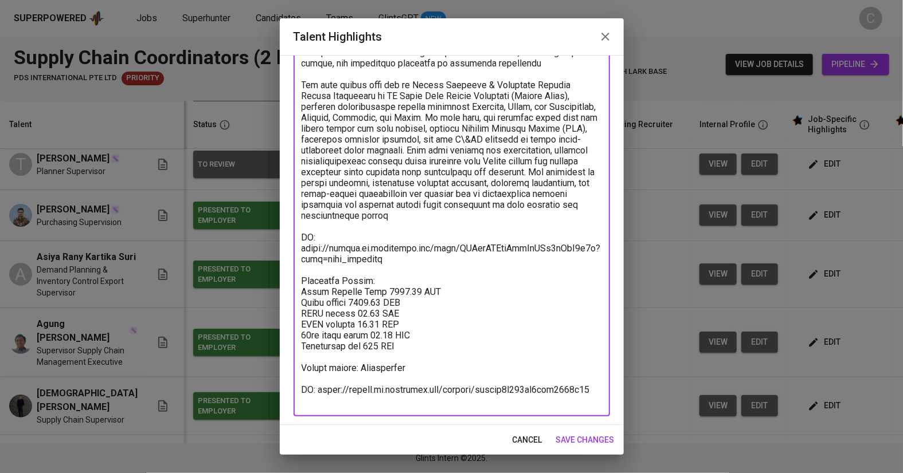
type textarea "Rany is an Industrial Engineering graduate with over six years of experience in…"
click at [571, 439] on span "save changes" at bounding box center [585, 440] width 58 height 14
